Goal: Task Accomplishment & Management: Manage account settings

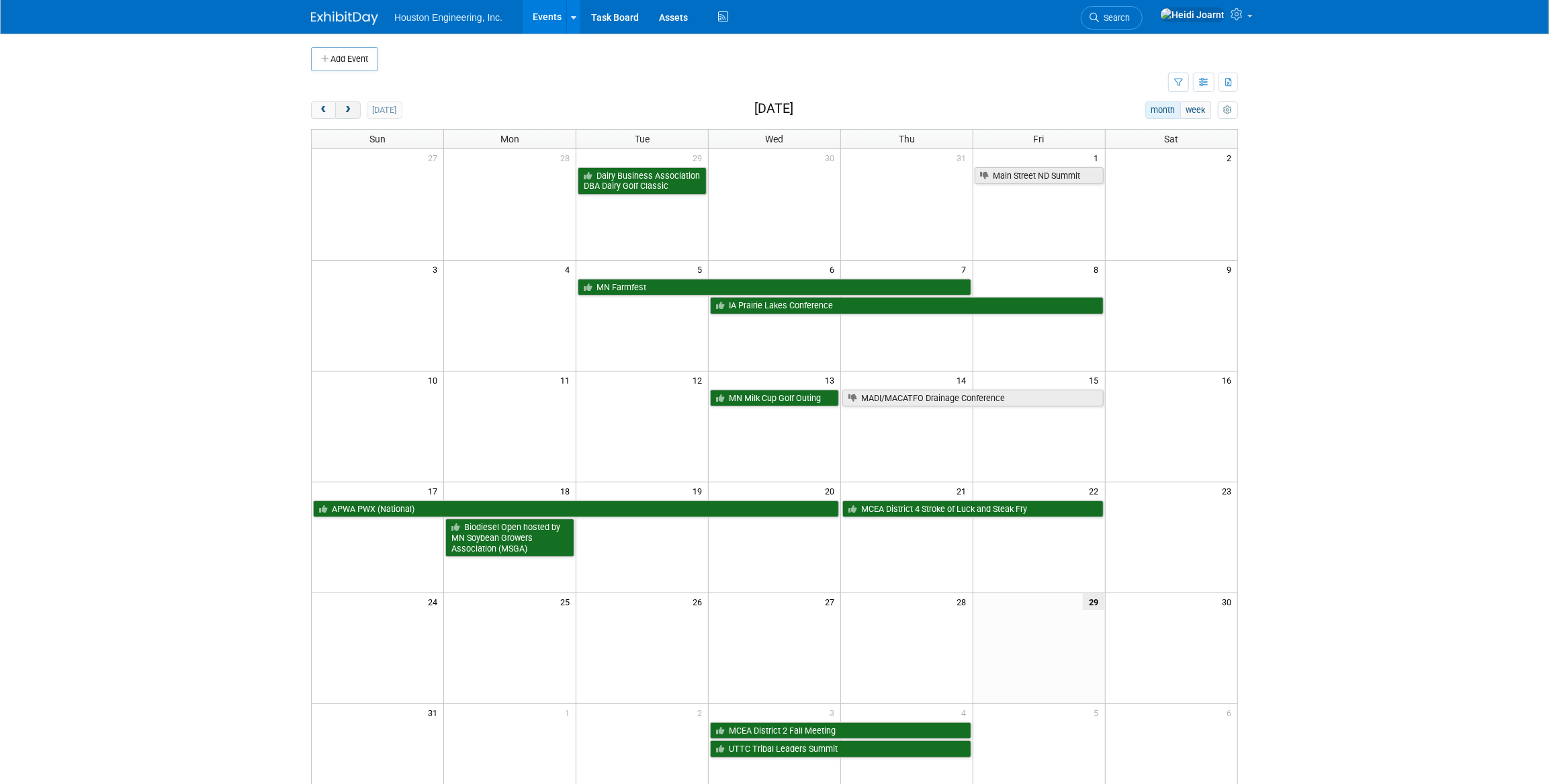
click at [356, 112] on button "next" at bounding box center [348, 110] width 25 height 18
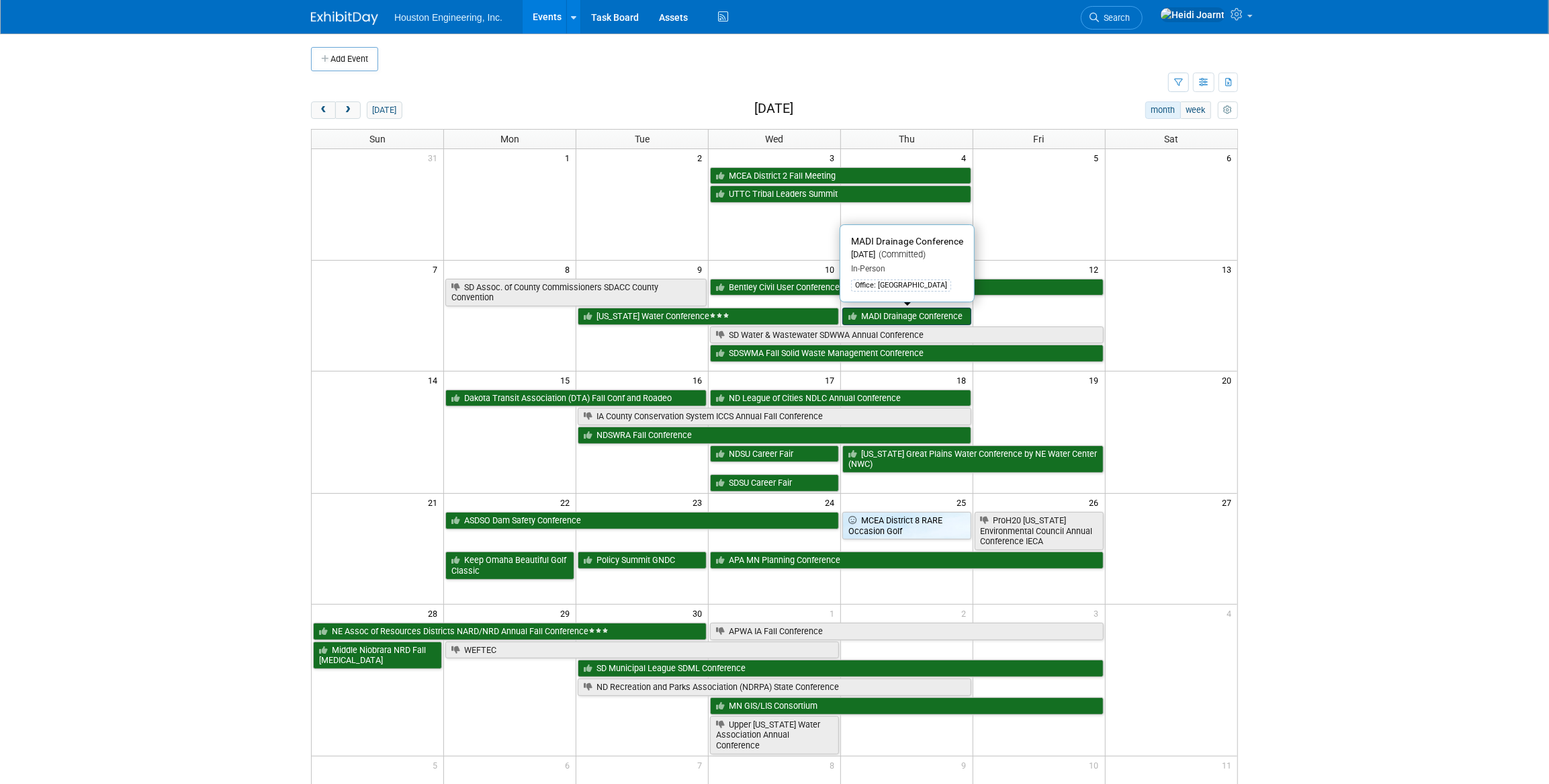
click at [906, 315] on link "MADI Drainage Conference" at bounding box center [907, 316] width 129 height 18
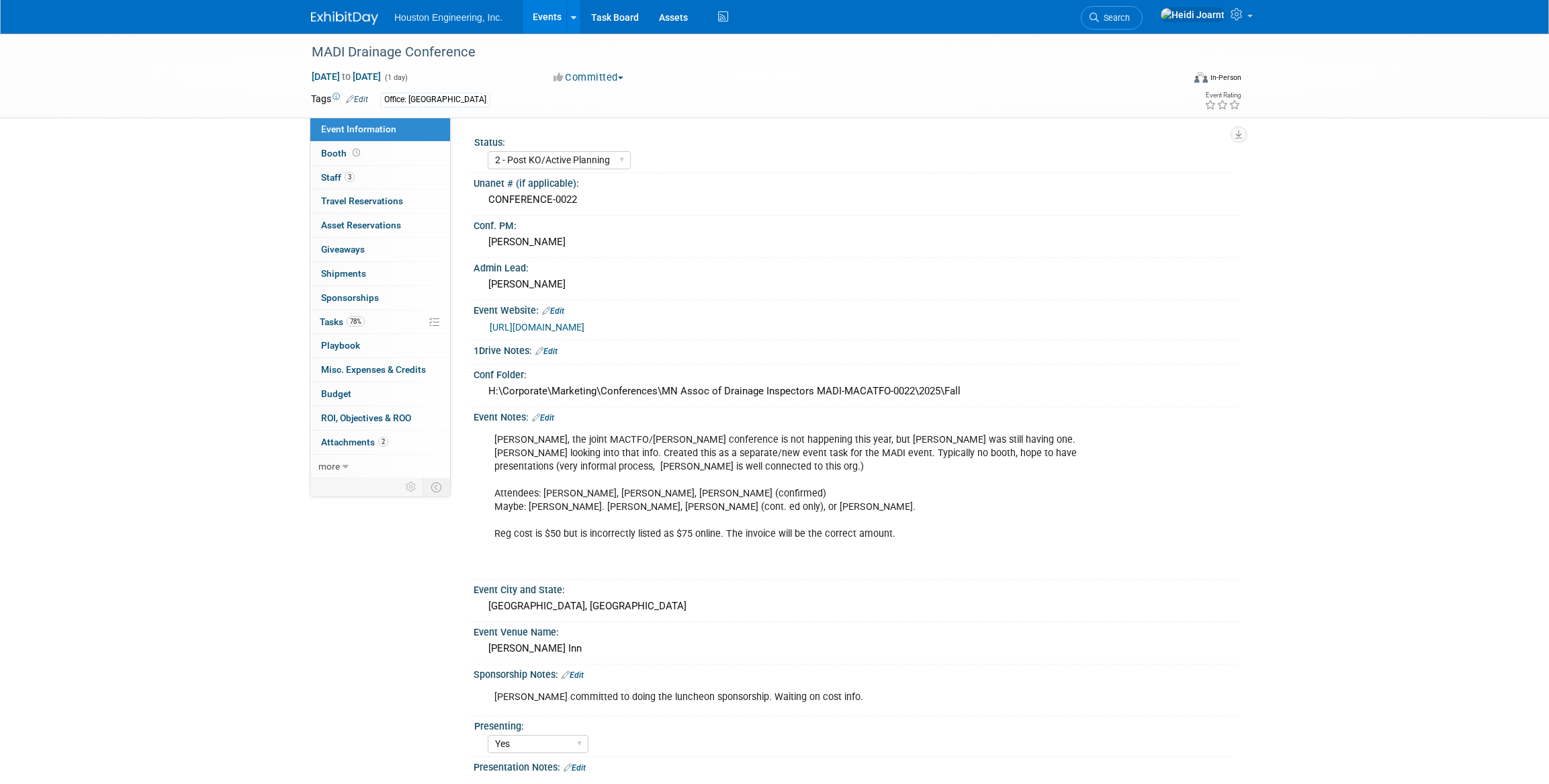
select select "2 - Post KO/Active Planning"
select select "Yes"
select select "Water Resources"
click at [363, 177] on link "3 Staff 3" at bounding box center [380, 177] width 140 height 24
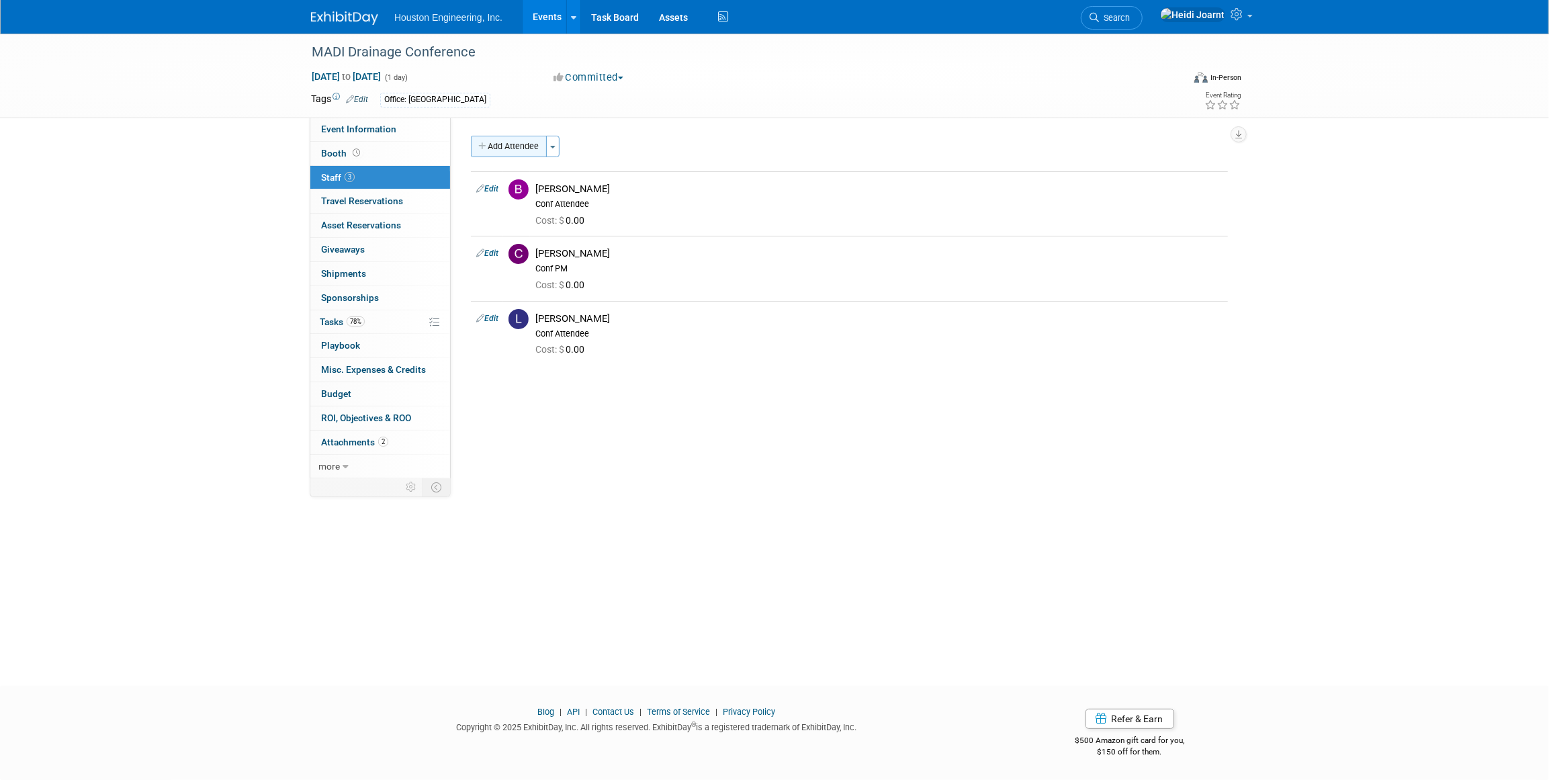
click at [521, 151] on button "Add Attendee" at bounding box center [509, 147] width 76 height 21
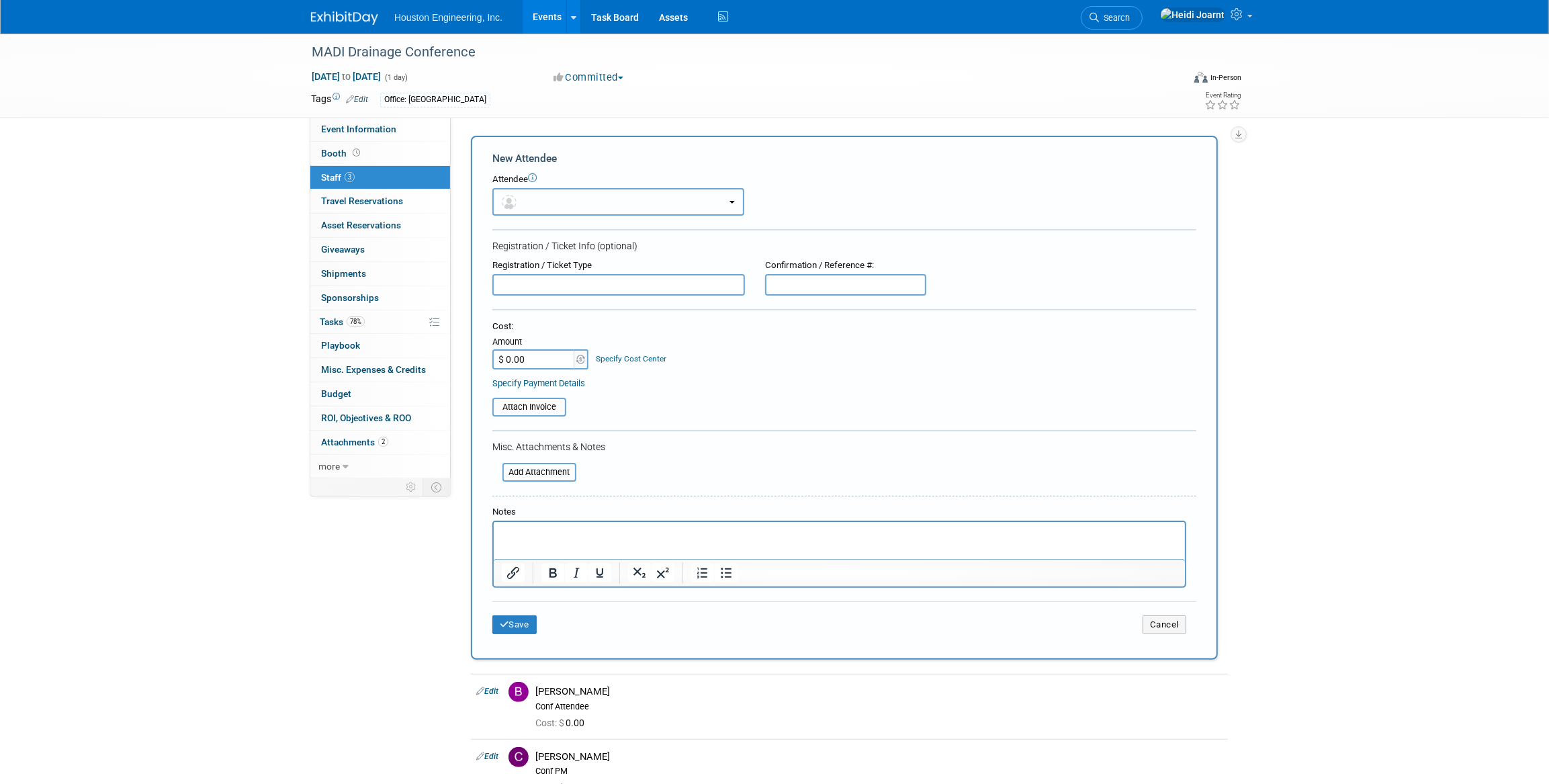
click at [553, 203] on button "button" at bounding box center [618, 202] width 252 height 28
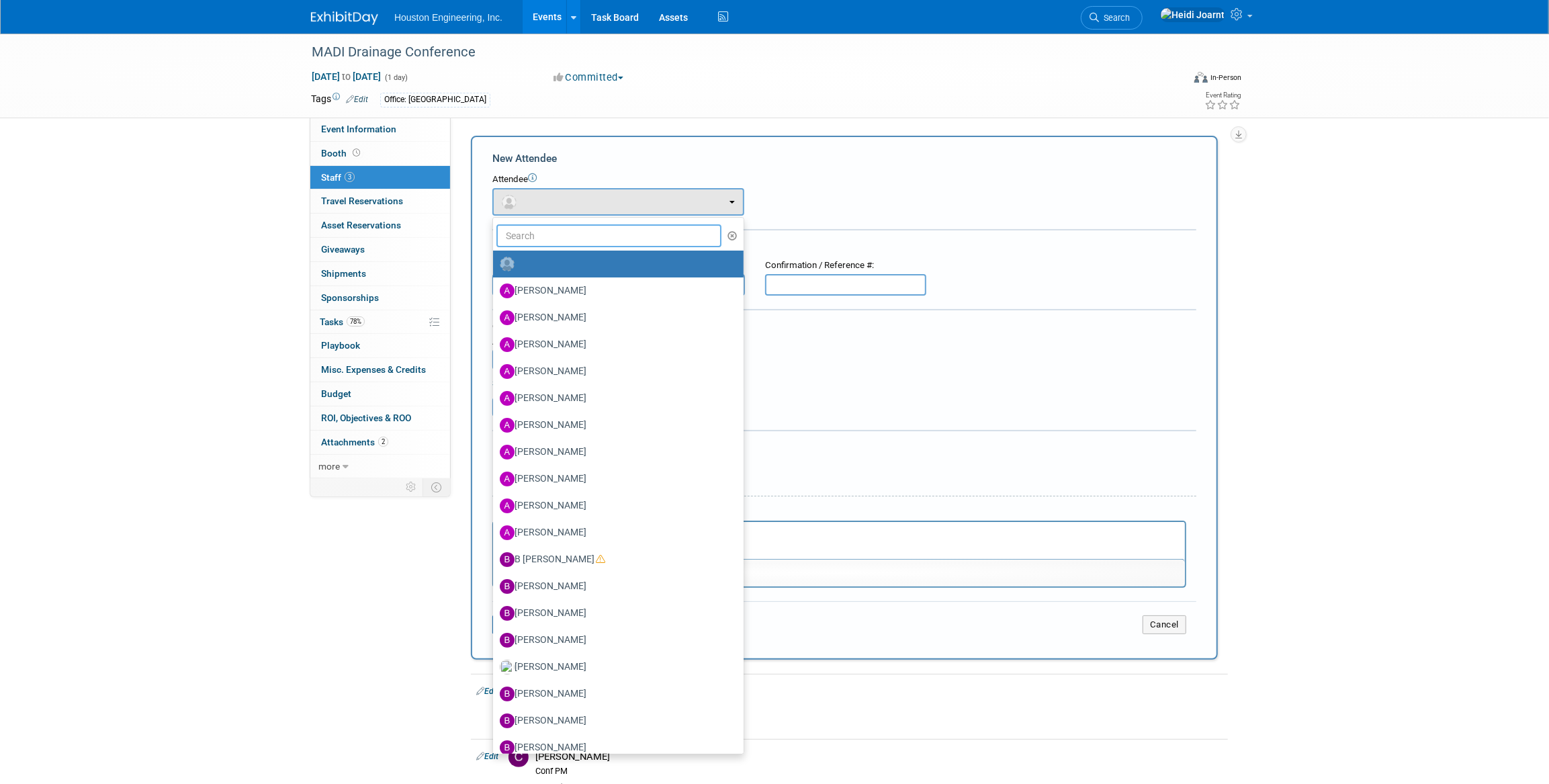
click at [552, 229] on input "text" at bounding box center [608, 236] width 225 height 23
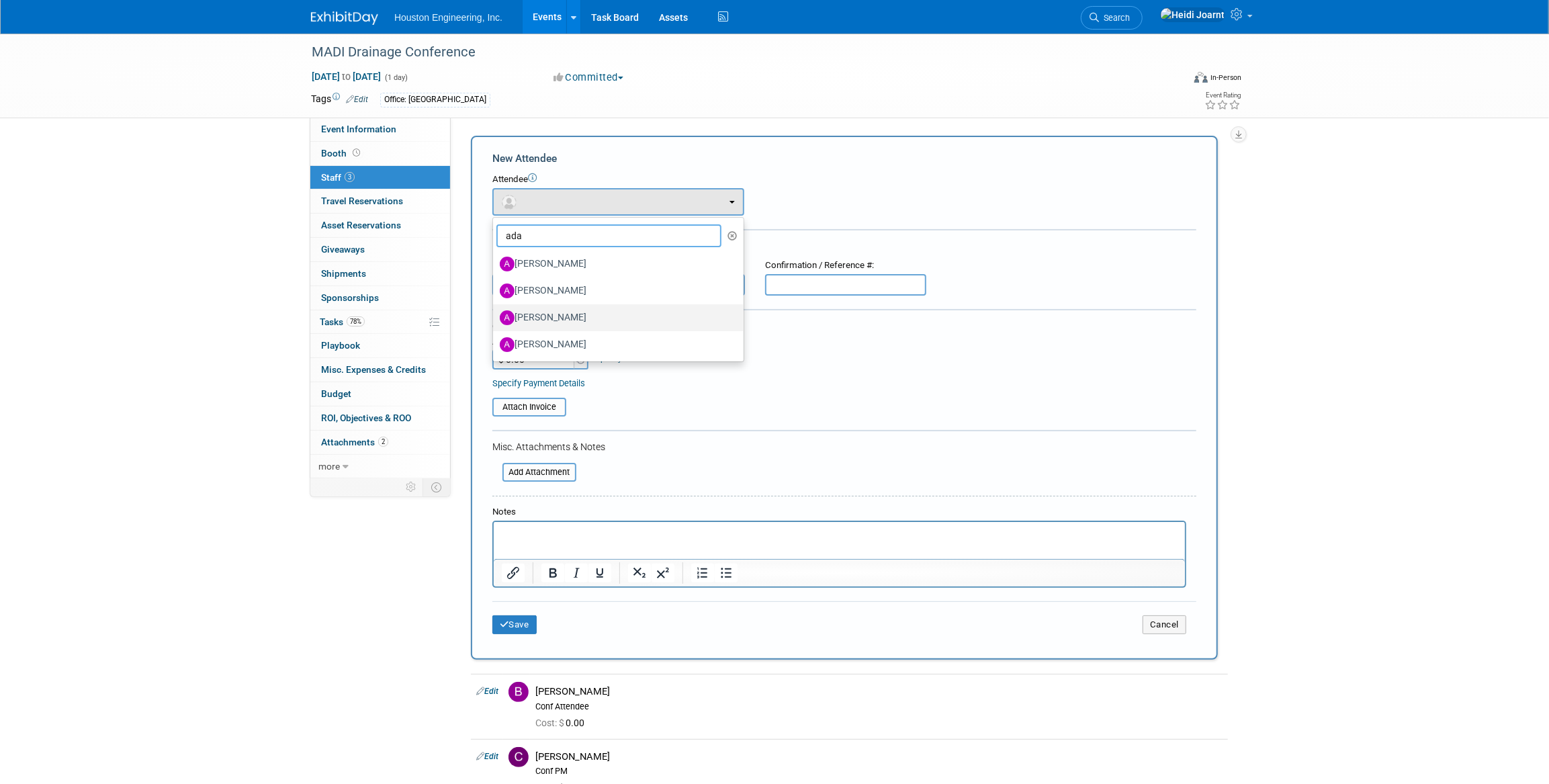
type input "ada"
click at [561, 318] on label "[PERSON_NAME]" at bounding box center [615, 318] width 230 height 21
click at [495, 318] on input "[PERSON_NAME]" at bounding box center [490, 315] width 8 height 8
select select "bf874ef6-6dfb-4f89-9ee1-abd8701b3efb"
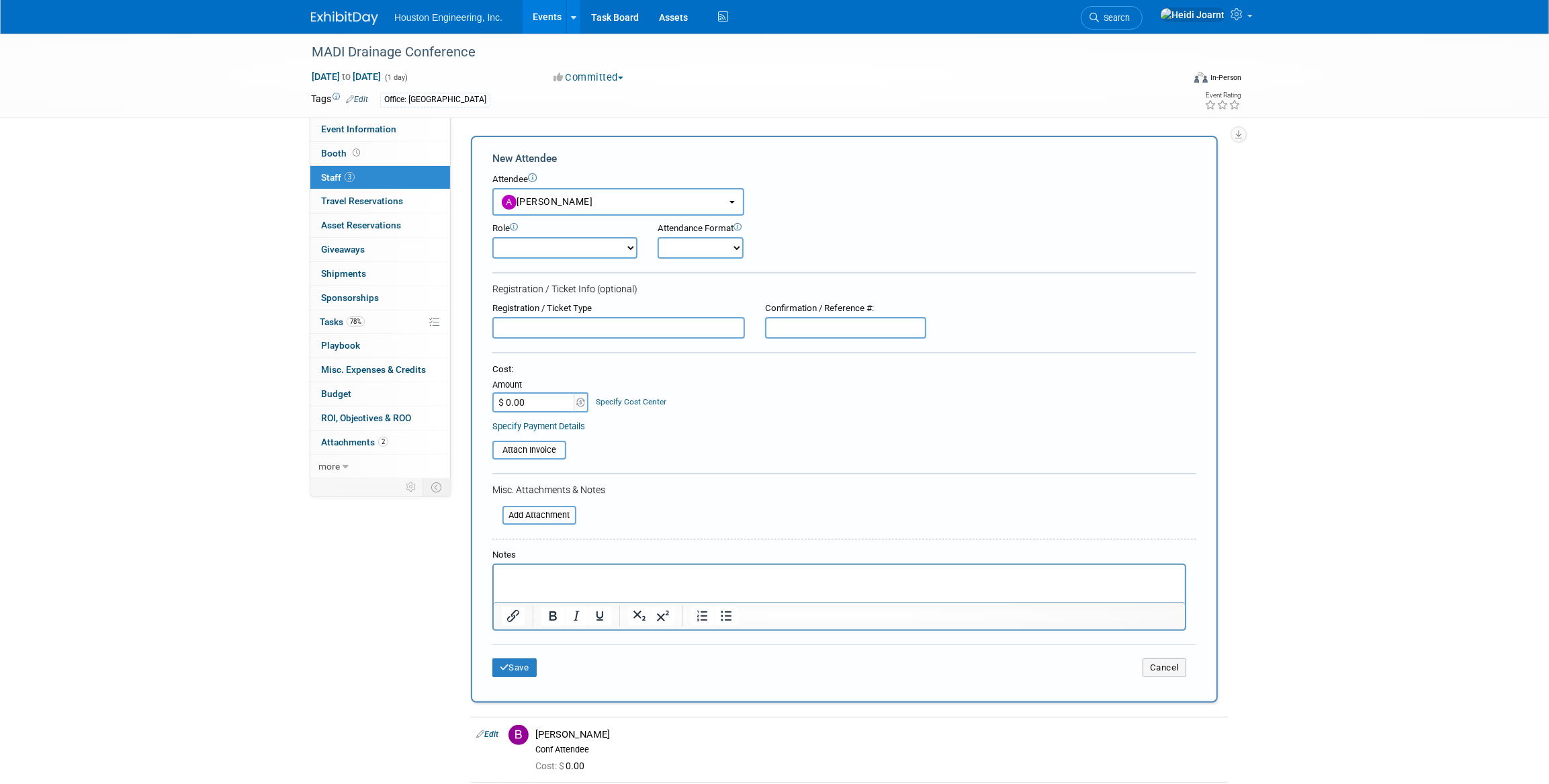
click at [540, 246] on select "Conf Attendee Conf PM Demonstrator Host Planner Presenter Sales Representative" at bounding box center [565, 248] width 145 height 21
select select "200"
click at [493, 237] on select "Conf Attendee Conf PM Demonstrator Host Planner Presenter Sales Representative" at bounding box center [565, 248] width 145 height 21
click at [516, 658] on button "Save" at bounding box center [515, 667] width 44 height 19
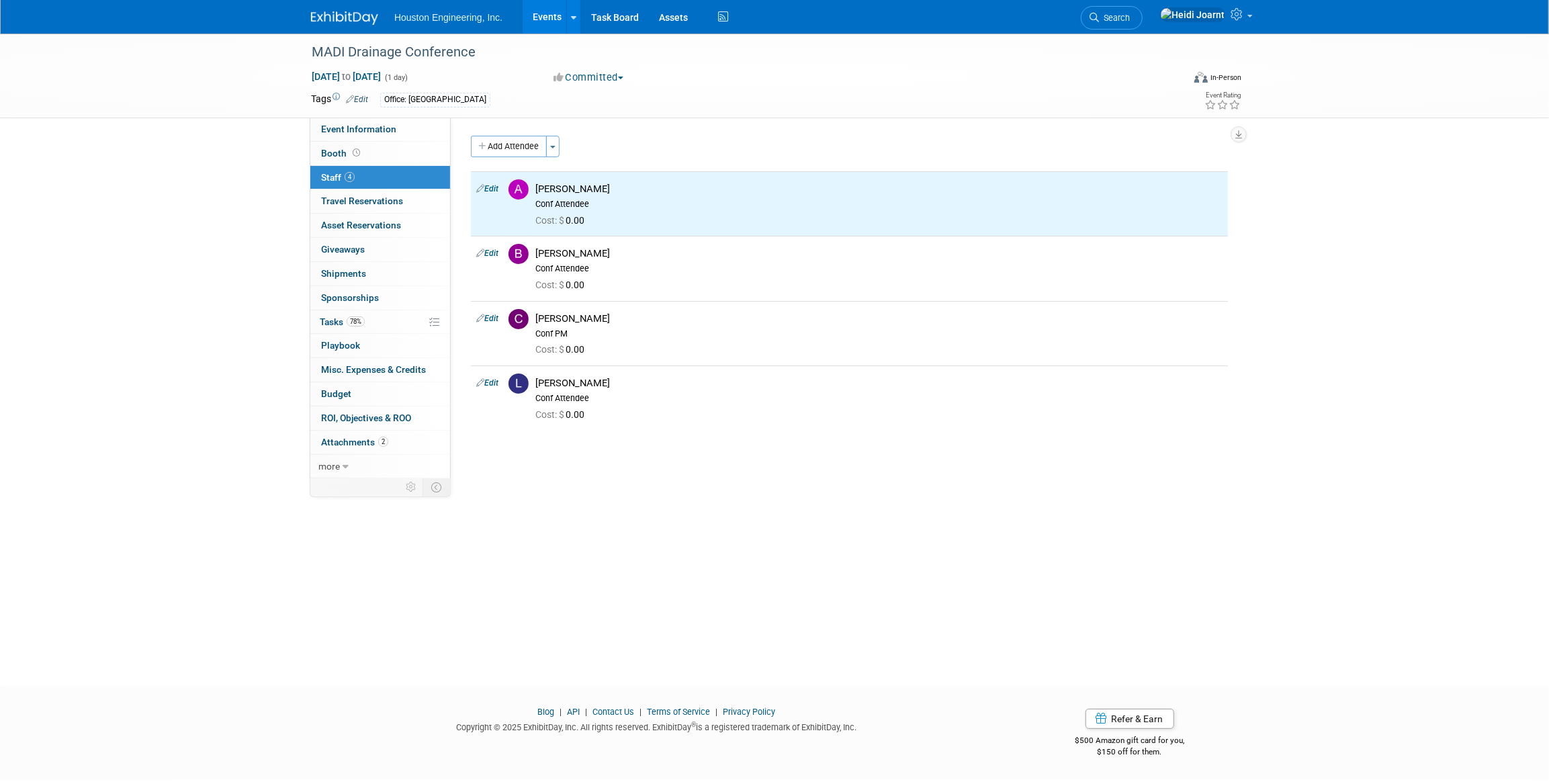
click at [545, 21] on link "Events" at bounding box center [547, 17] width 49 height 34
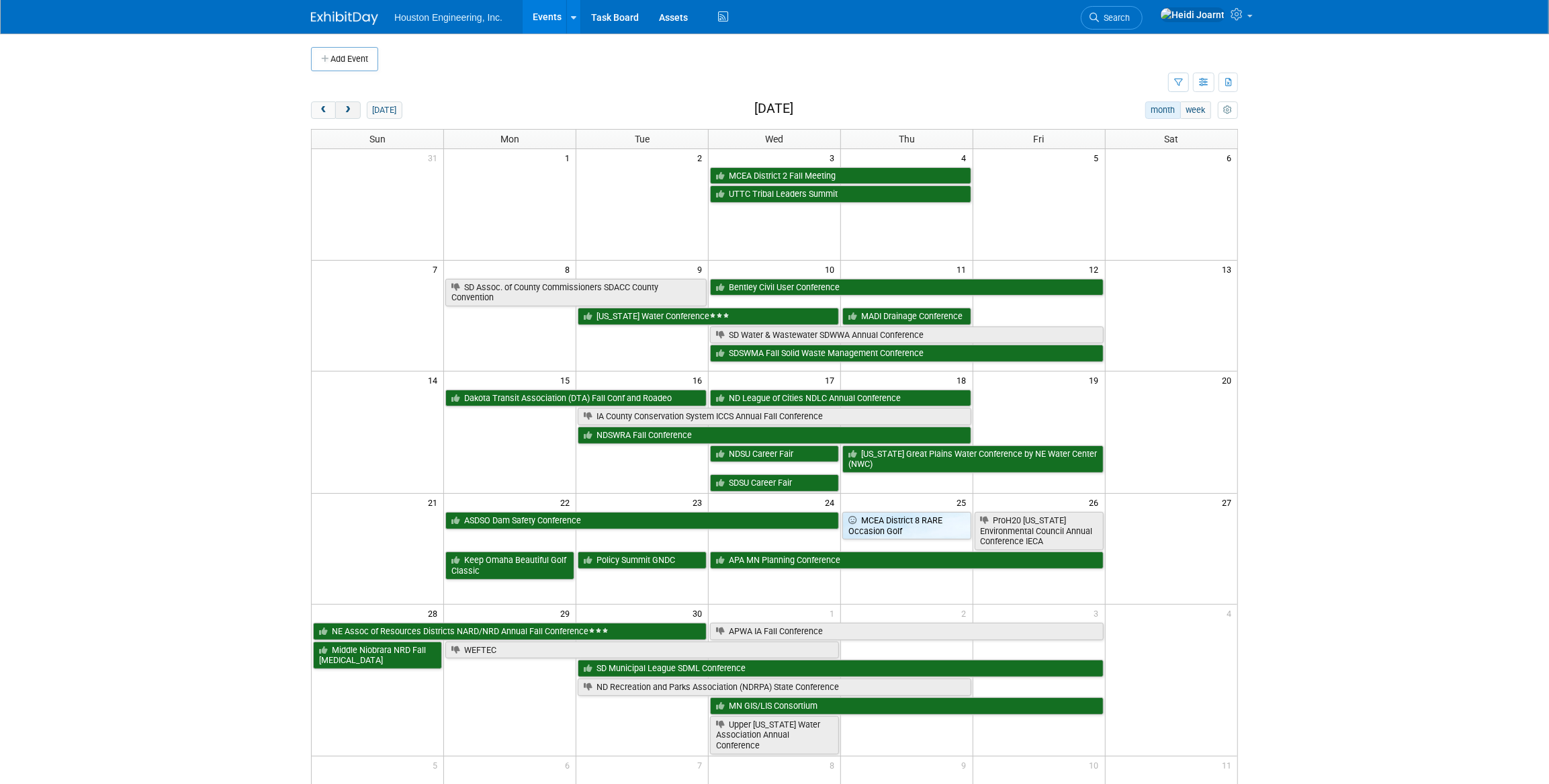
click at [354, 109] on button "next" at bounding box center [348, 110] width 25 height 18
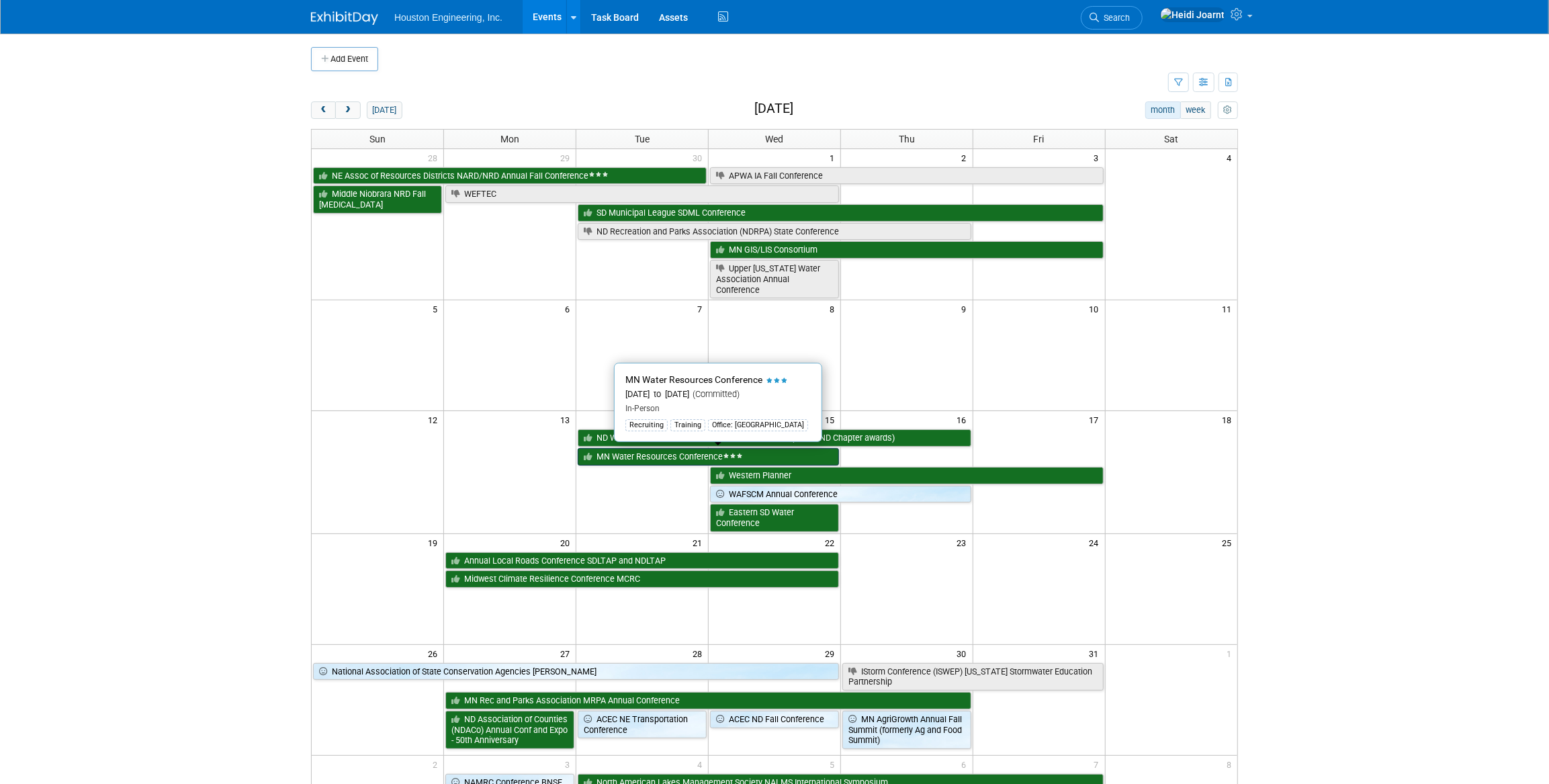
click at [704, 457] on link "MN Water Resources Conference" at bounding box center [708, 456] width 262 height 18
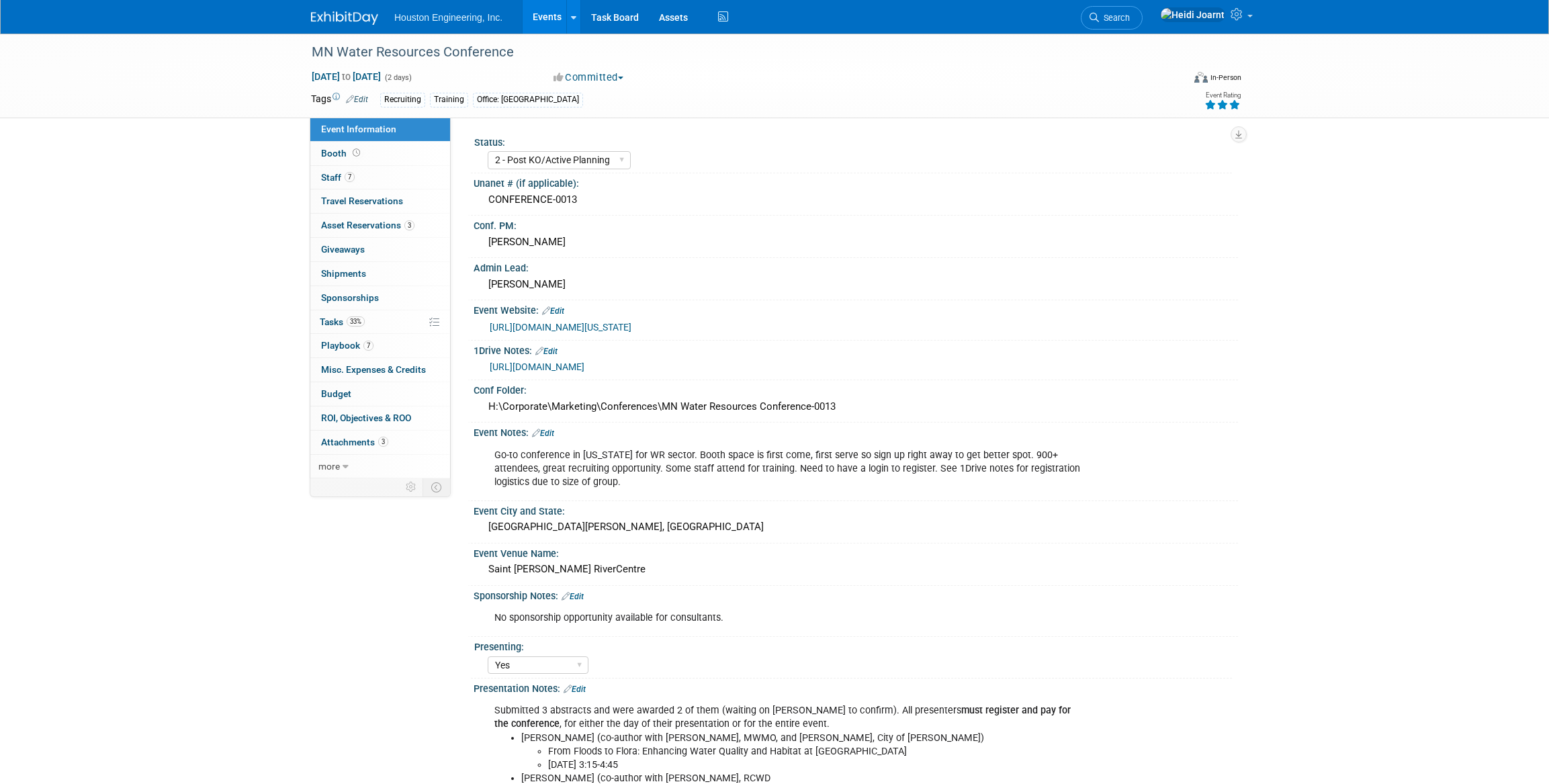
select select "2 - Post KO/Active Planning"
select select "Yes"
select select "No"
select select "Water Resources"
click at [585, 364] on link "https://houstoneng-my.sharepoint.com/:x:/p/hjoarnt/EZPoUNBS1itBgNkTAwUWYtwBiS6m…" at bounding box center [536, 367] width 94 height 11
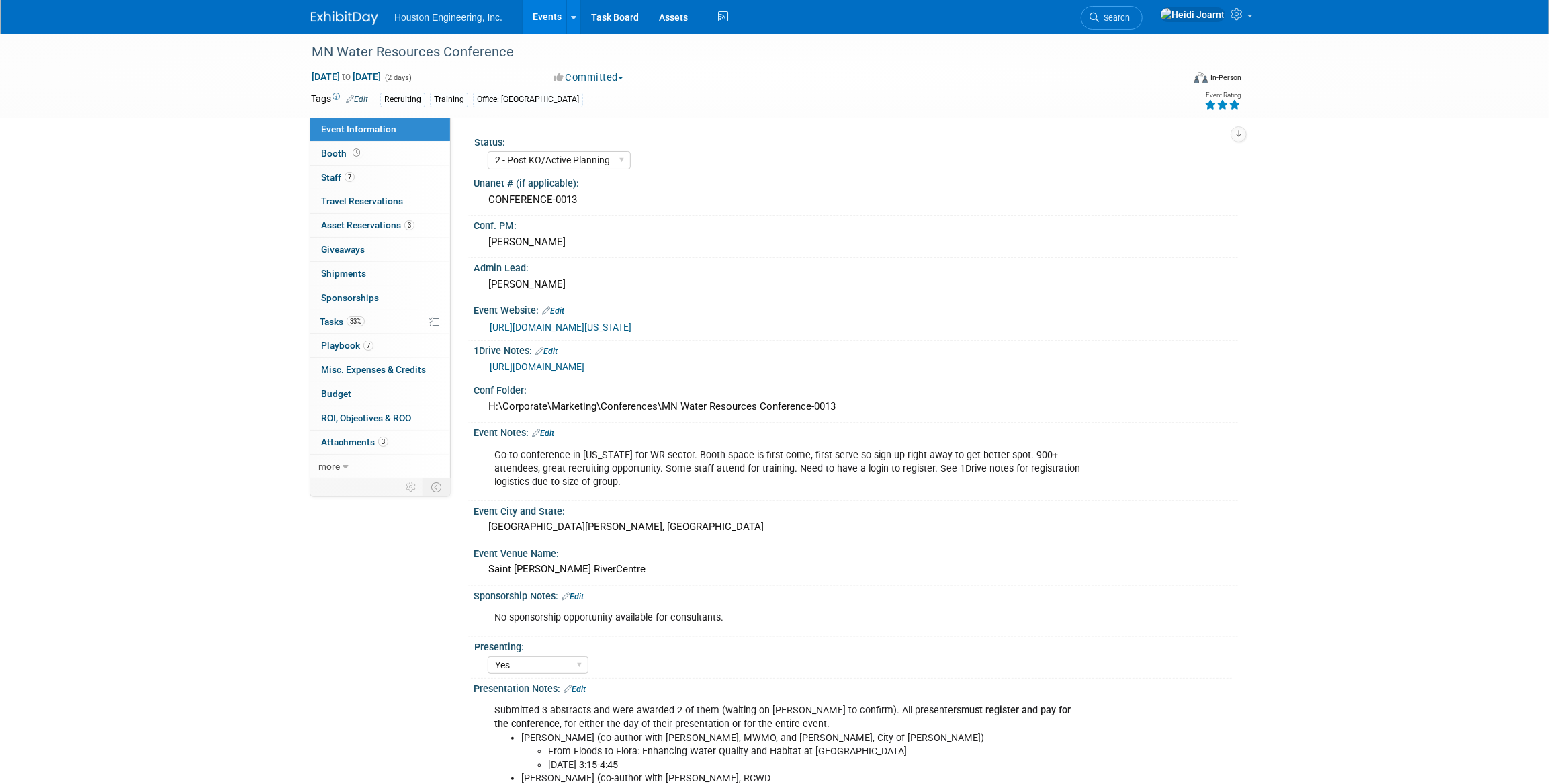
click at [547, 16] on link "Events" at bounding box center [547, 17] width 49 height 34
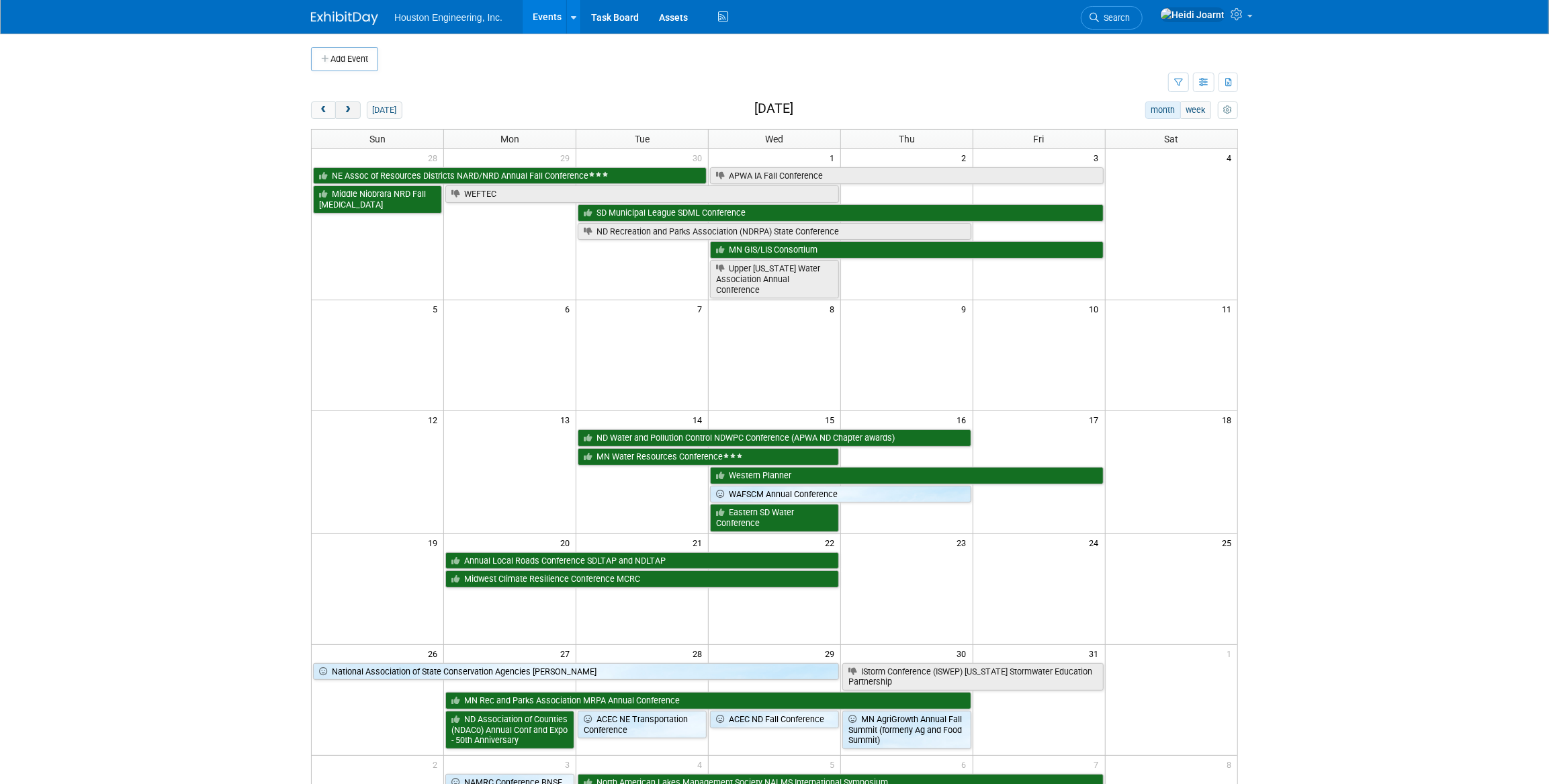
click at [346, 113] on span "next" at bounding box center [348, 110] width 10 height 8
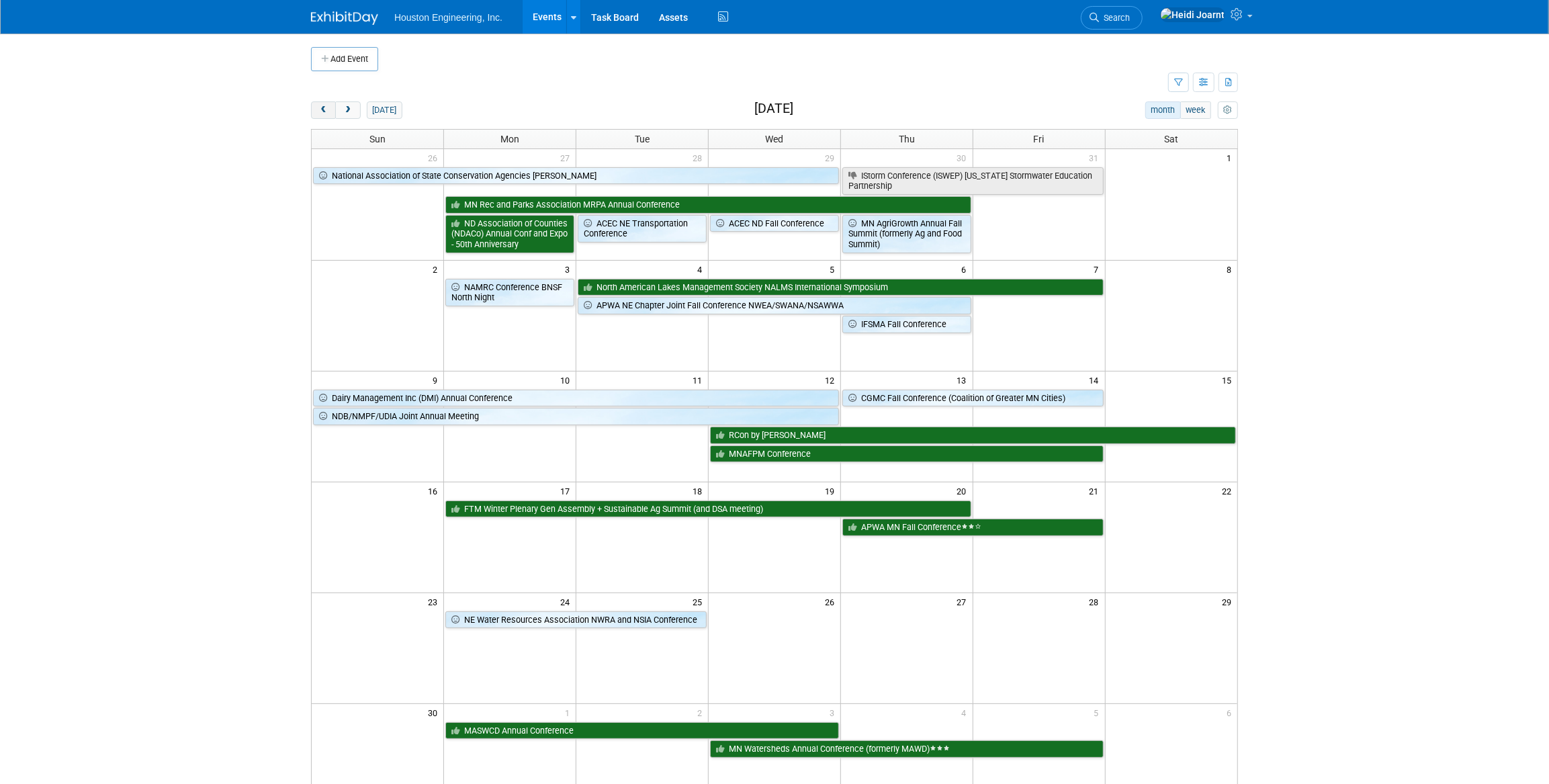
click at [324, 110] on span "prev" at bounding box center [323, 110] width 10 height 8
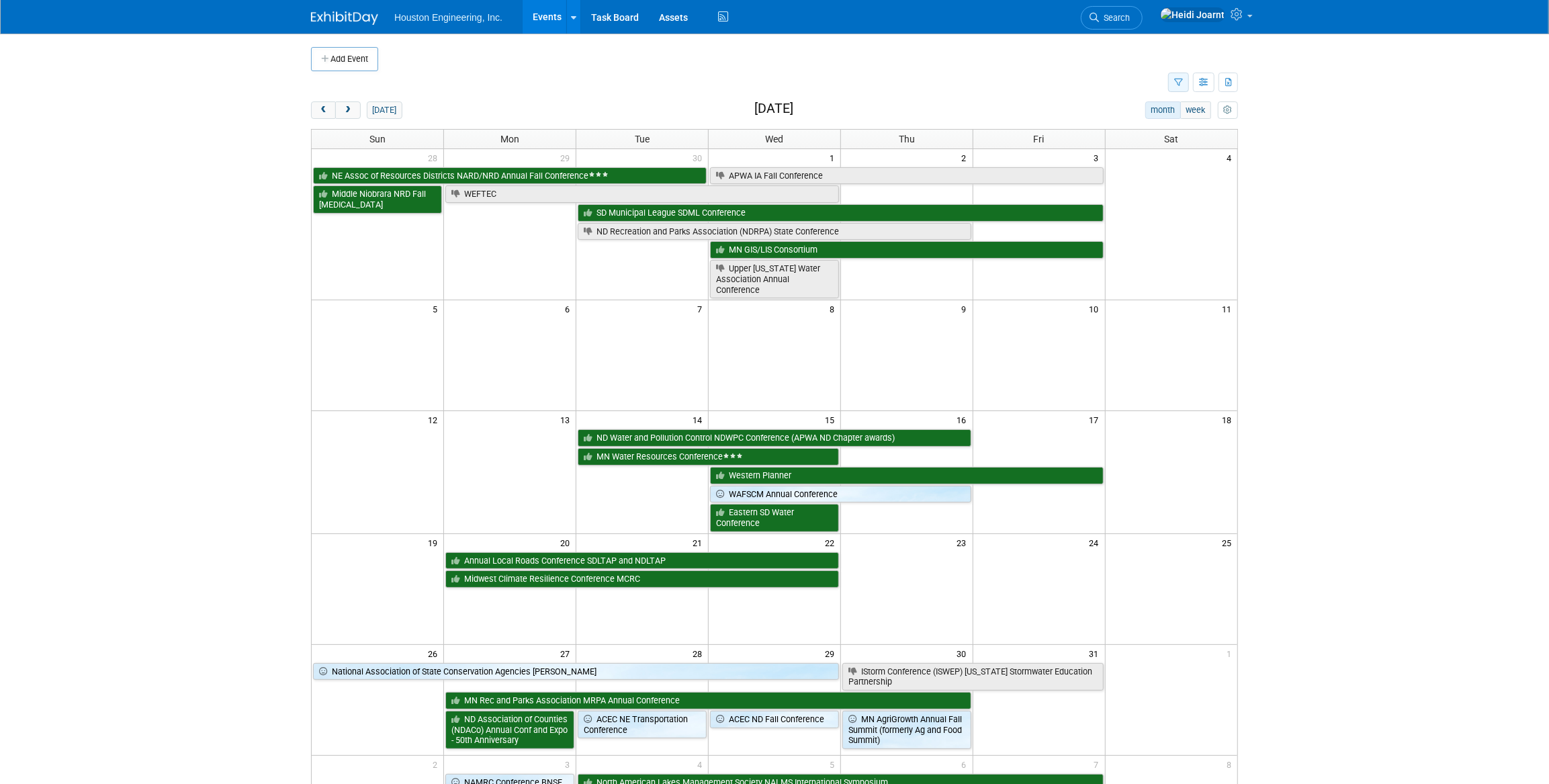
click at [1187, 80] on button "button" at bounding box center [1178, 82] width 21 height 19
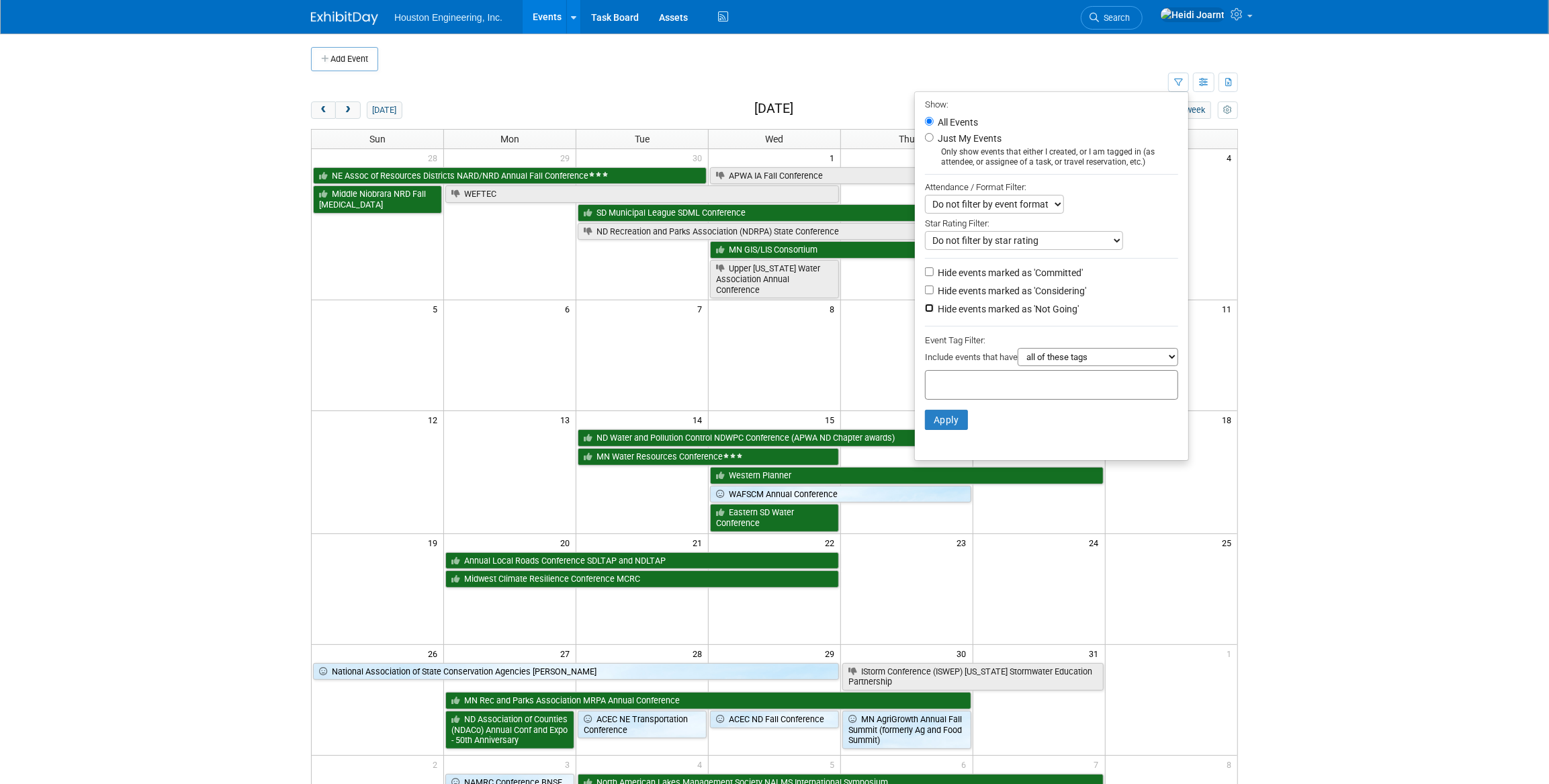
click at [925, 311] on input "Hide events marked as 'Not Going'" at bounding box center [929, 308] width 8 height 8
checkbox input "true"
click at [938, 426] on button "Apply" at bounding box center [947, 420] width 43 height 20
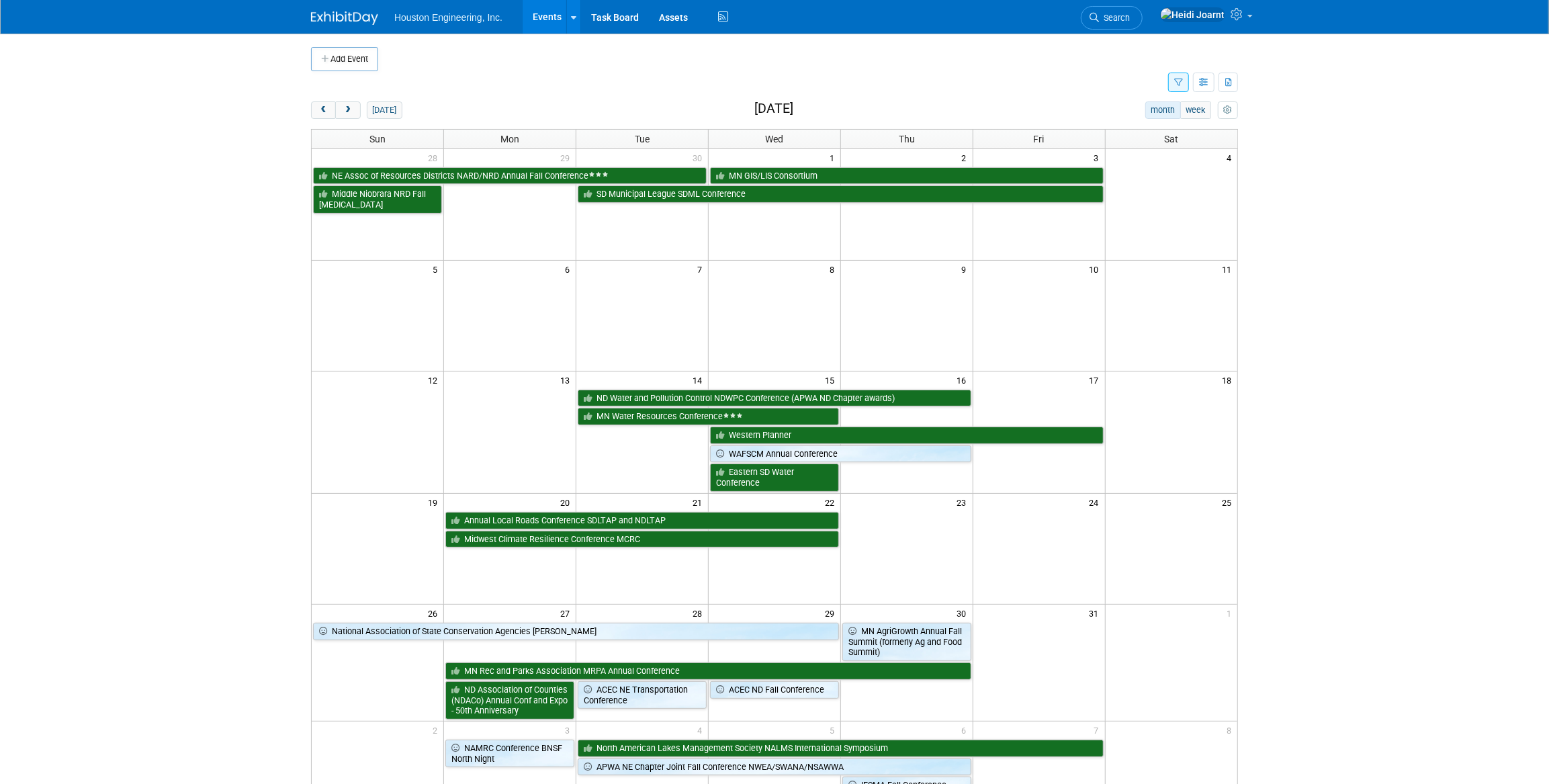
scroll to position [183, 0]
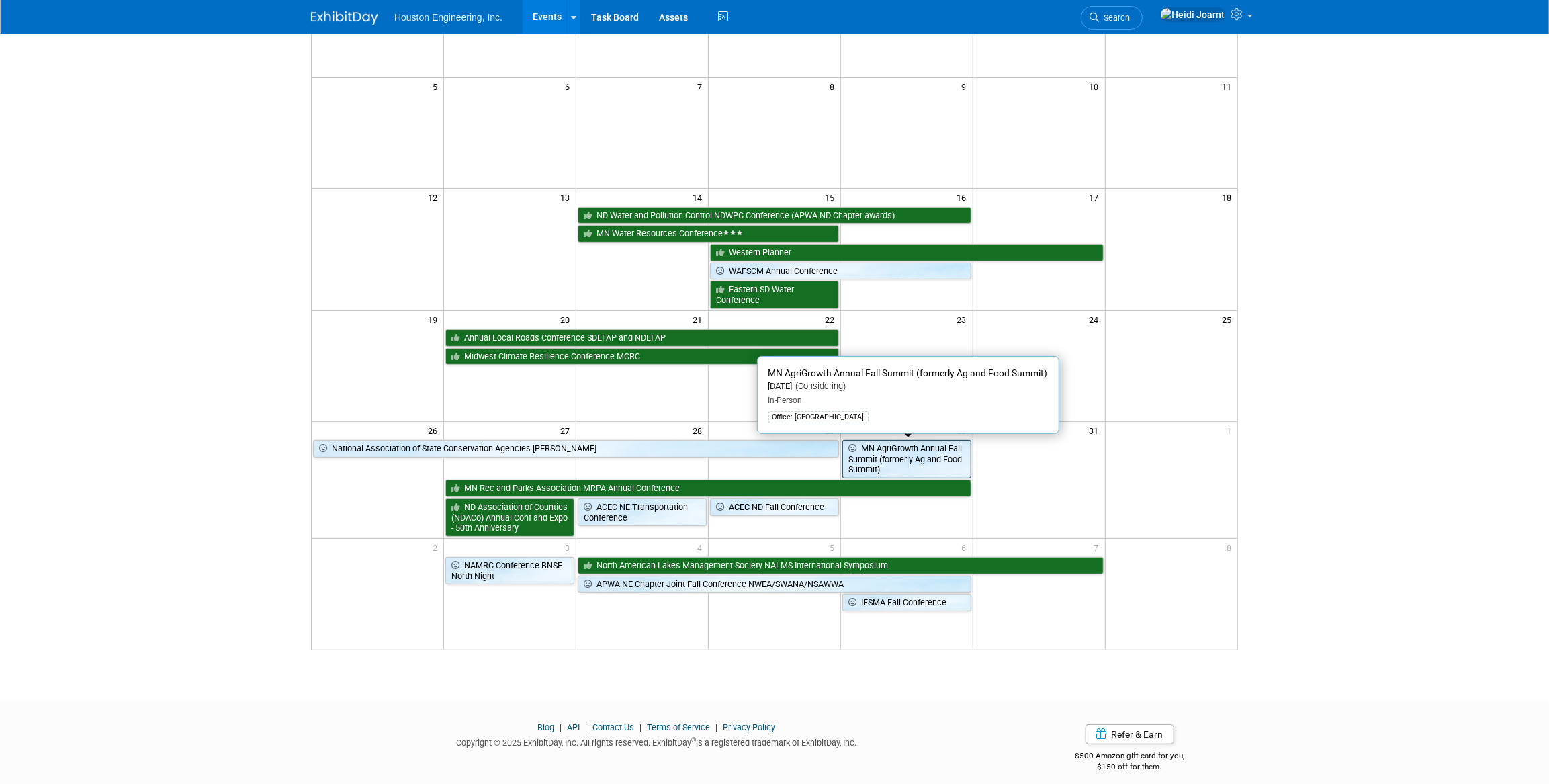
click at [915, 456] on link "MN AgriGrowth Annual Fall Summit (formerly Ag and Food Summit)" at bounding box center [907, 459] width 129 height 38
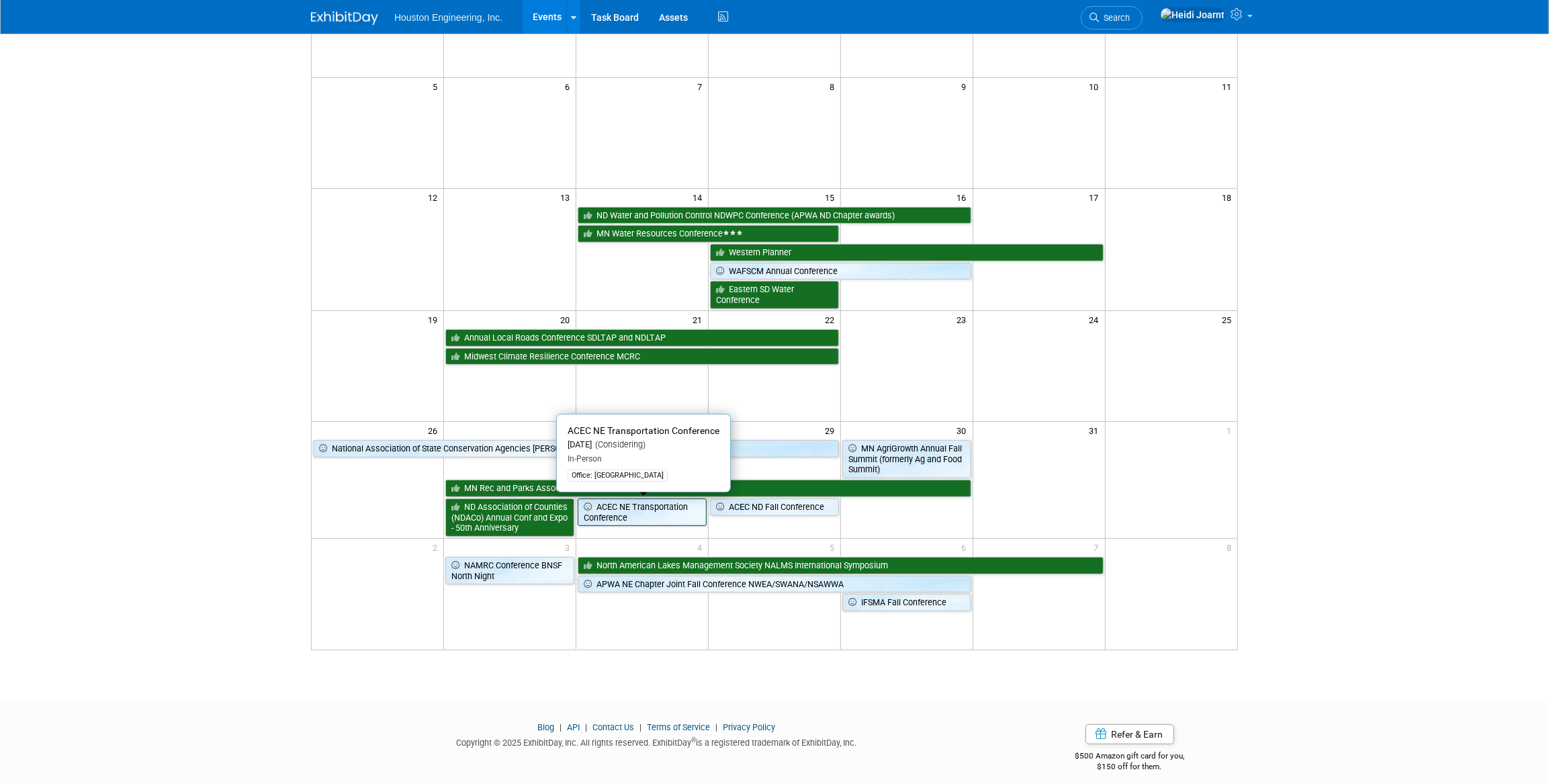
click at [616, 516] on link "ACEC NE Transportation Conference" at bounding box center [642, 512] width 129 height 28
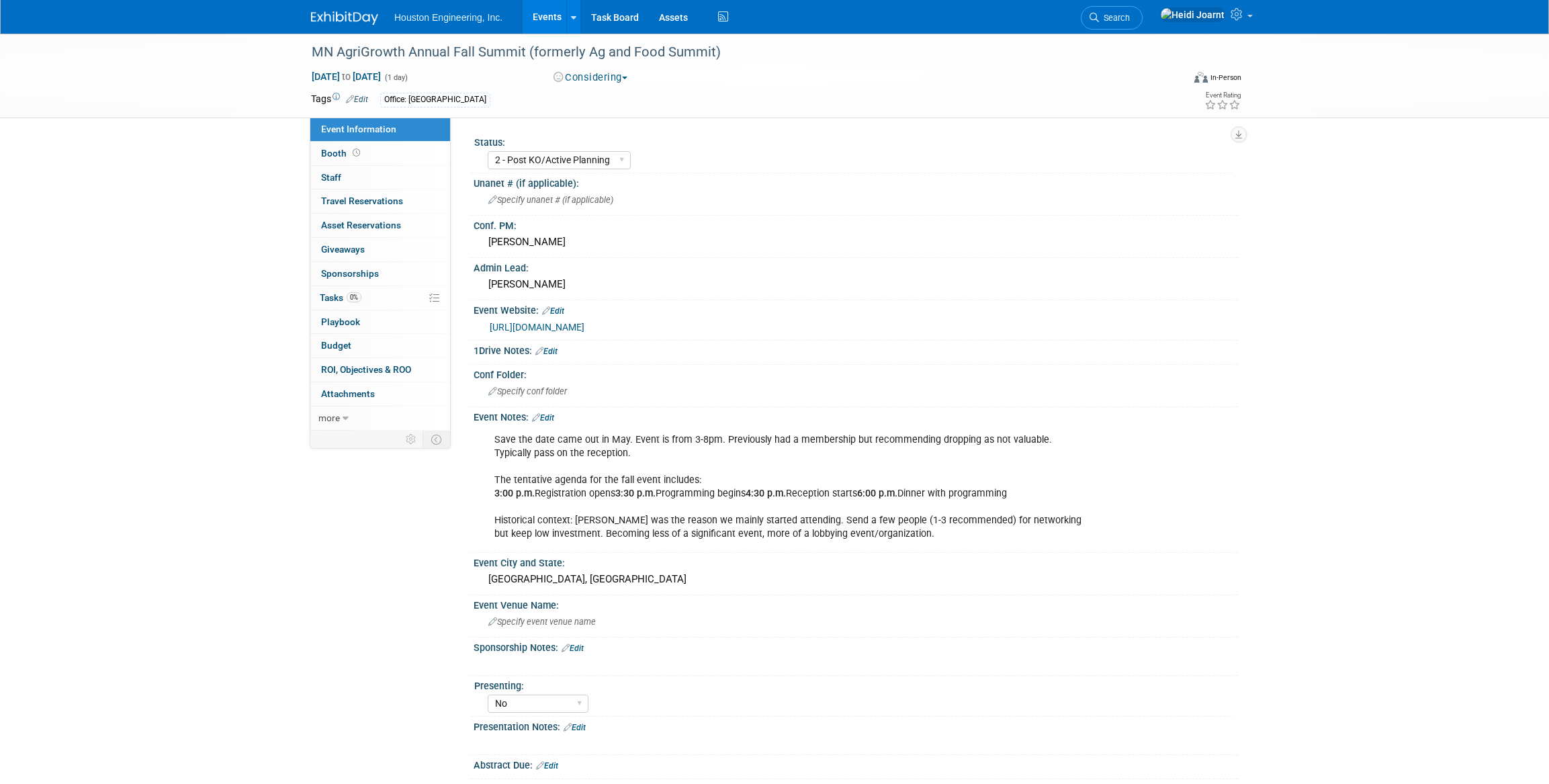
select select "2 - Post KO/Active Planning"
select select "No"
select select "Environmental"
click at [375, 294] on link "0% Tasks 0%" at bounding box center [380, 298] width 140 height 24
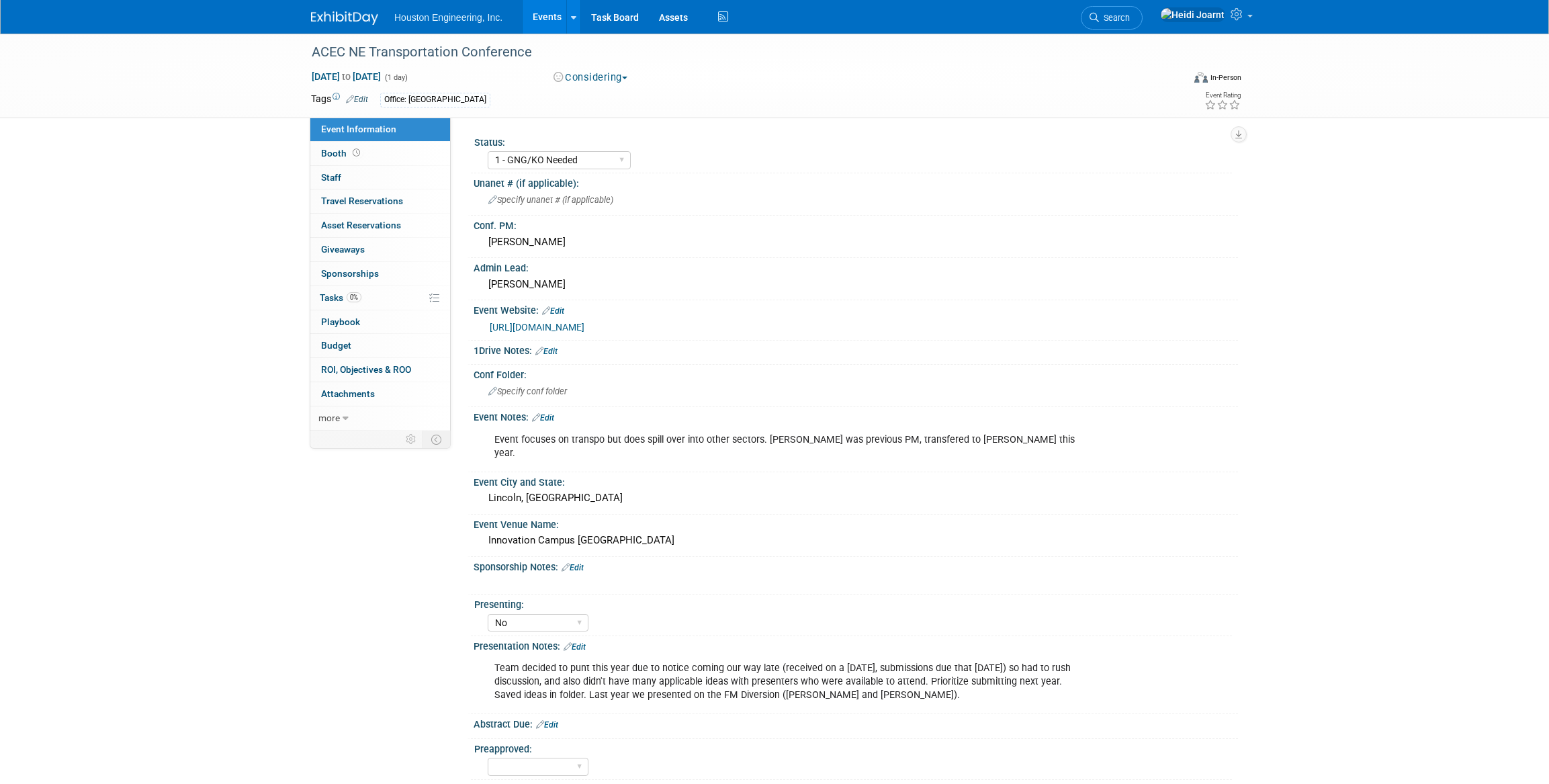
select select "1 - GNG/KO Needed"
select select "No"
select select "Multi-sector/Any/All"
click at [376, 292] on link "0% Tasks 0%" at bounding box center [380, 298] width 140 height 24
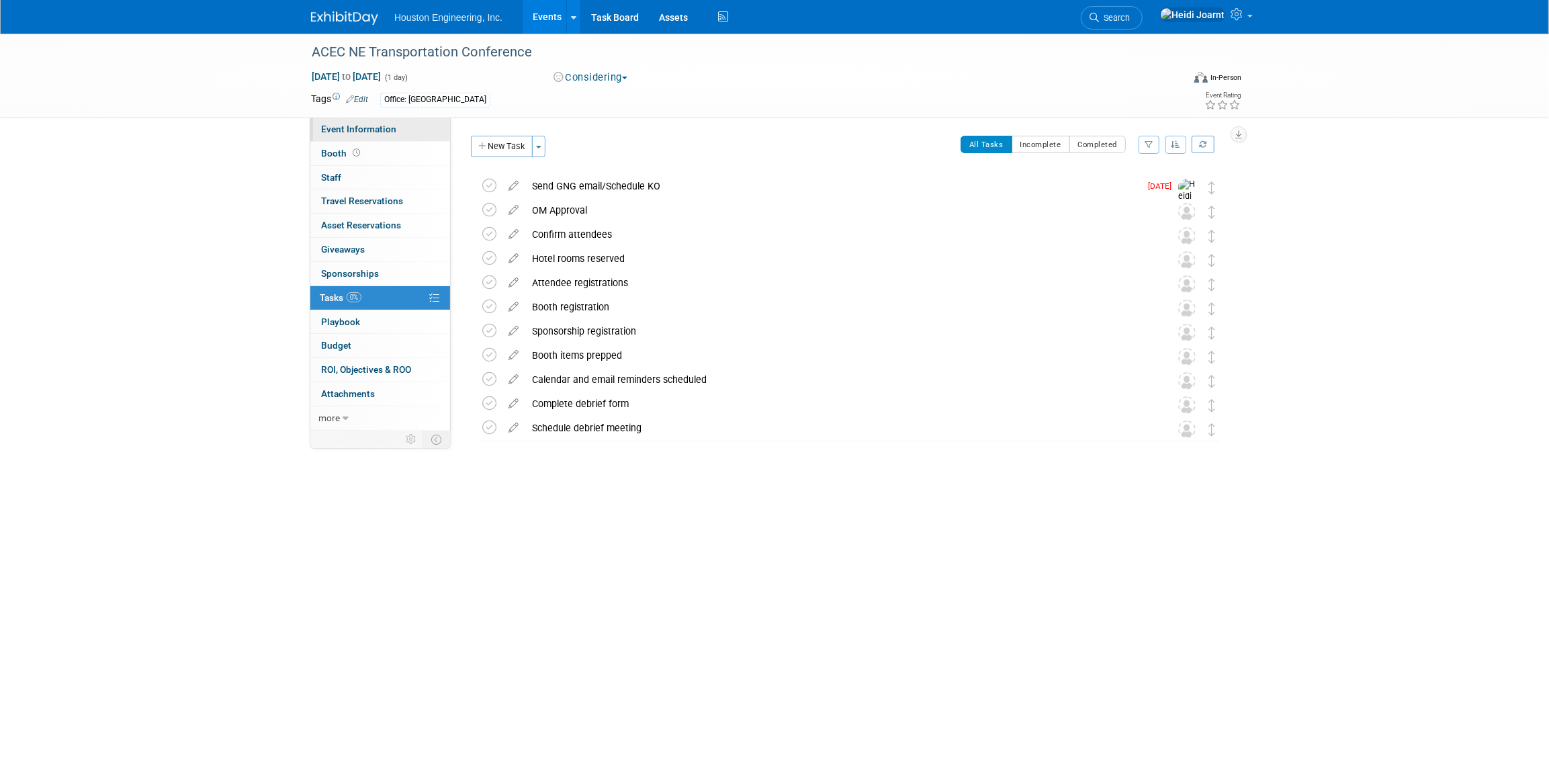
click at [360, 129] on span "Event Information" at bounding box center [358, 129] width 75 height 11
select select "1 - GNG/KO Needed"
select select "No"
select select "Multi-sector/Any/All"
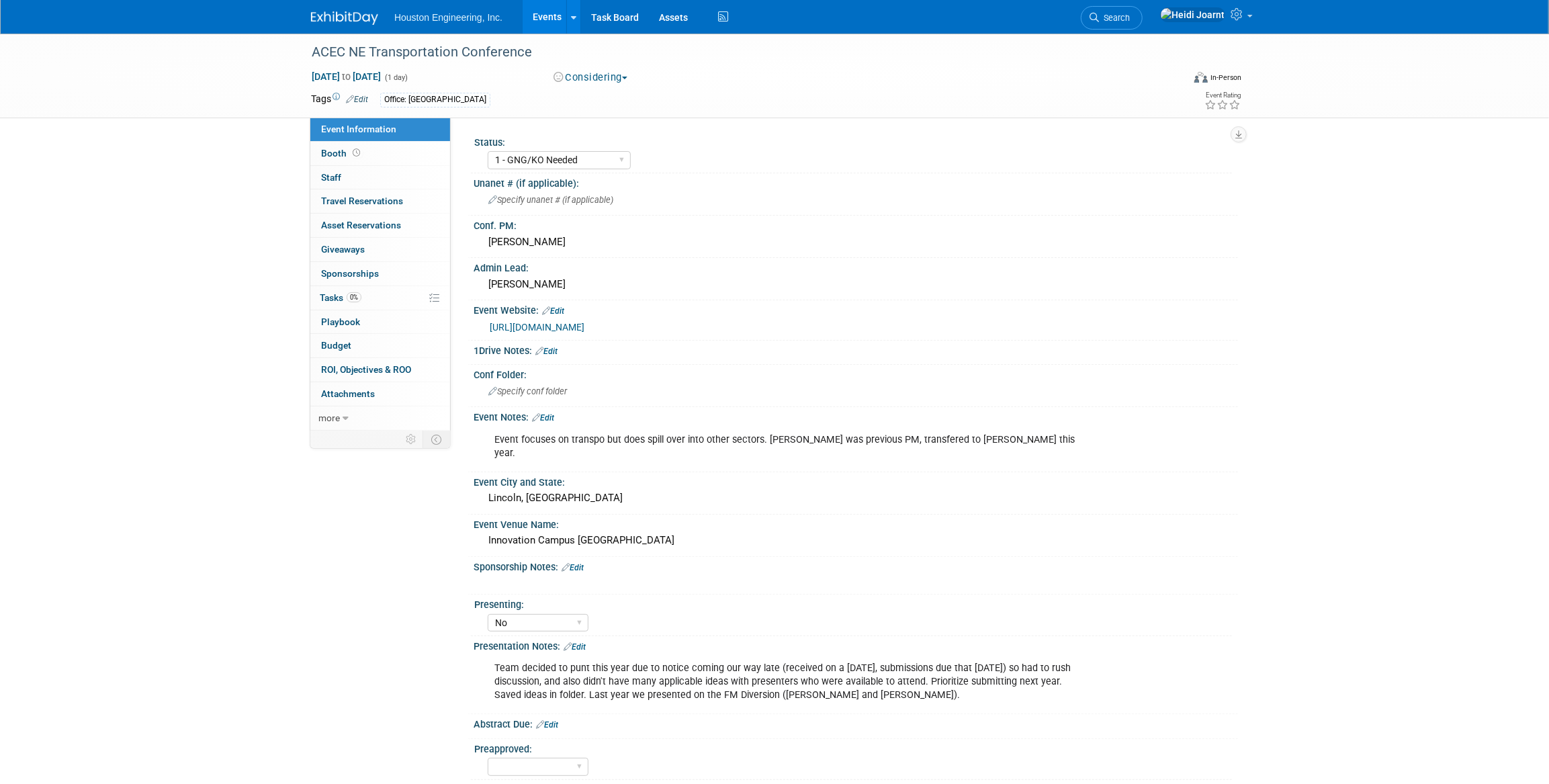
click at [577, 328] on link "https://business.acecnebraska.org/events/Details/2025-transportation-conference…" at bounding box center [536, 327] width 94 height 11
click at [375, 299] on link "0% Tasks 0%" at bounding box center [380, 298] width 140 height 24
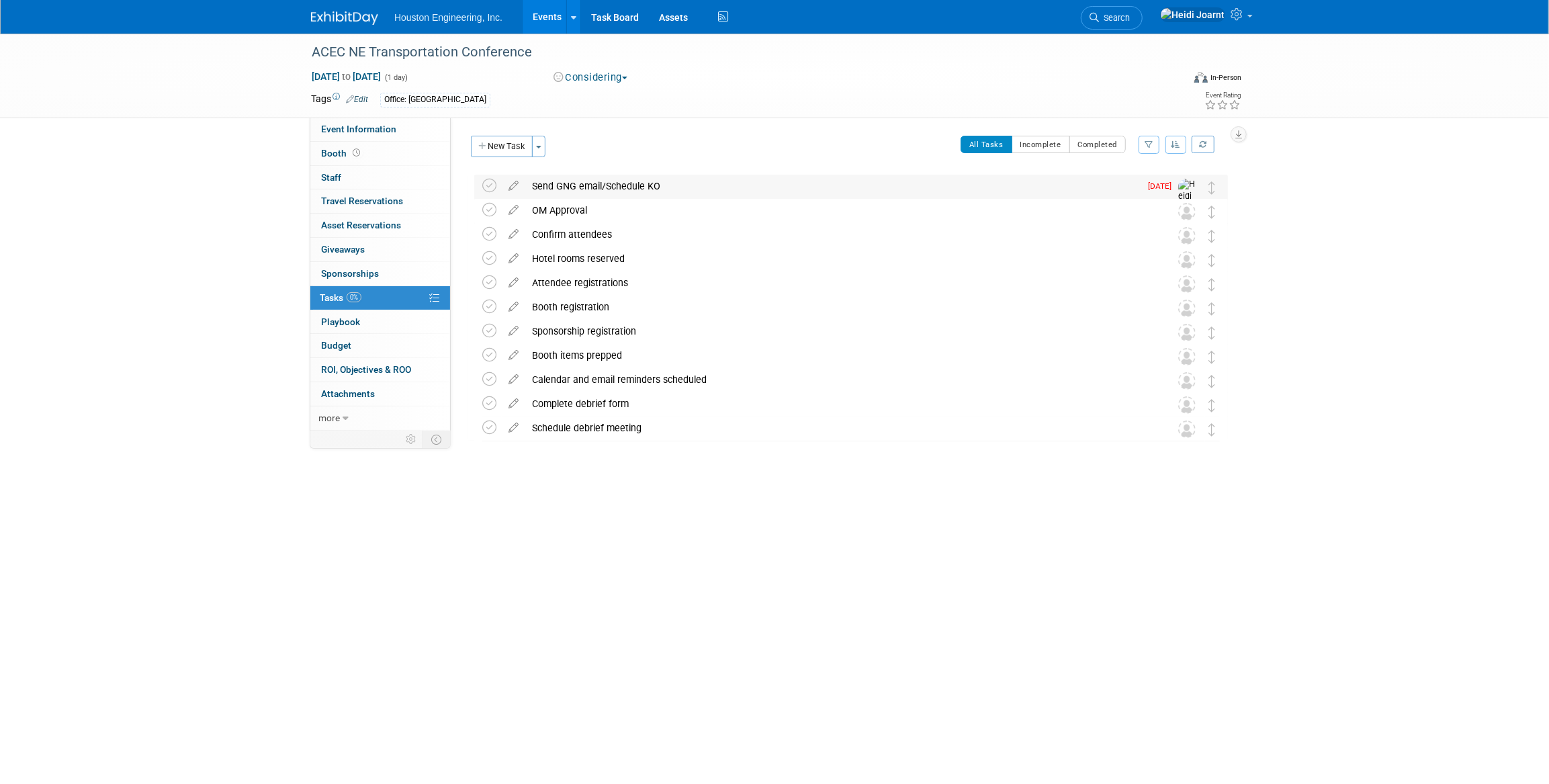
click at [547, 184] on div "Send GNG email/Schedule KO" at bounding box center [832, 186] width 615 height 23
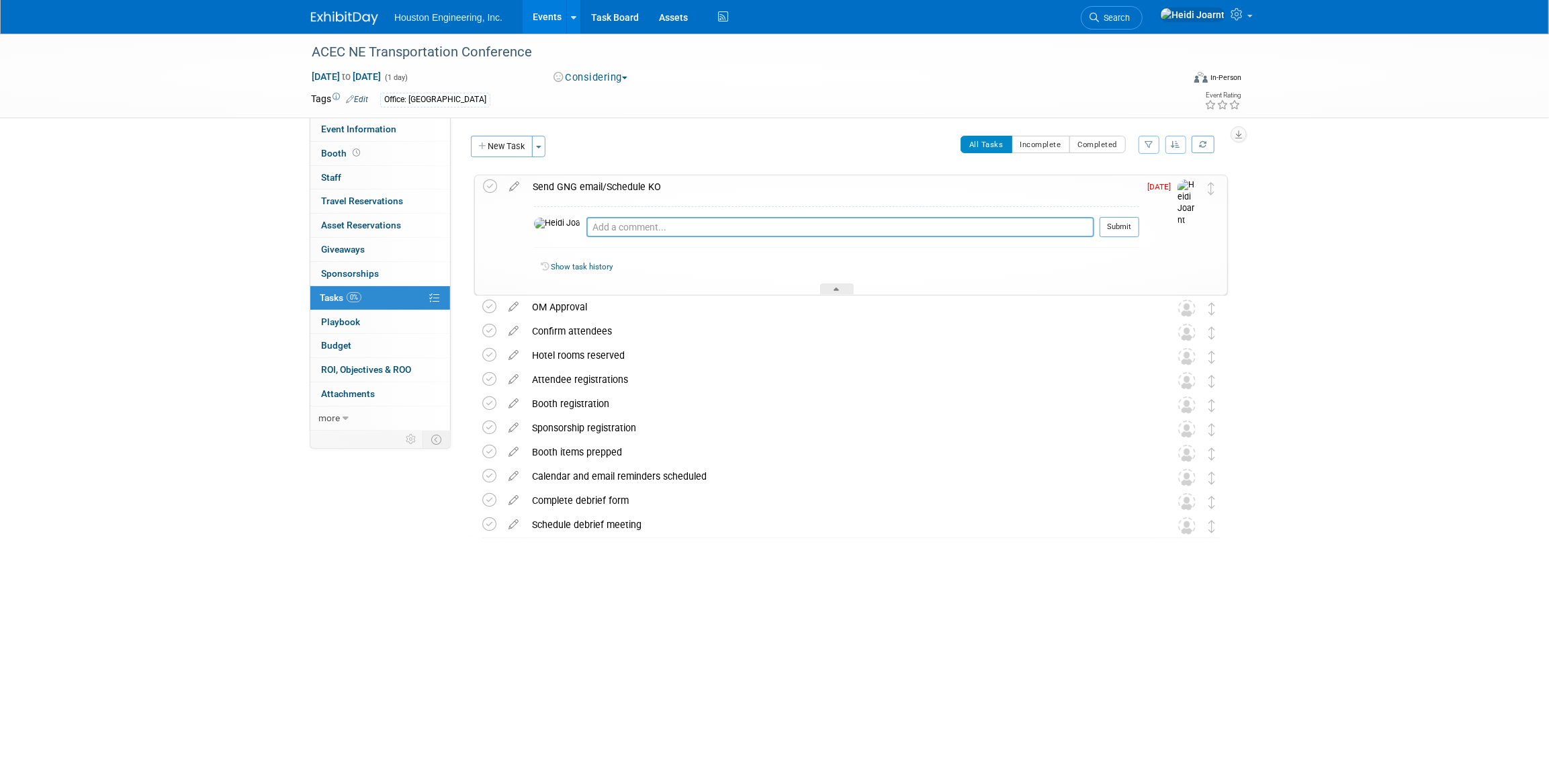
click at [605, 222] on textarea at bounding box center [840, 227] width 508 height 20
type textarea "No info out yet as of 8/29, push scheduling GNG/KO to mid-Sept."
click at [1123, 232] on button "Submit" at bounding box center [1119, 227] width 40 height 20
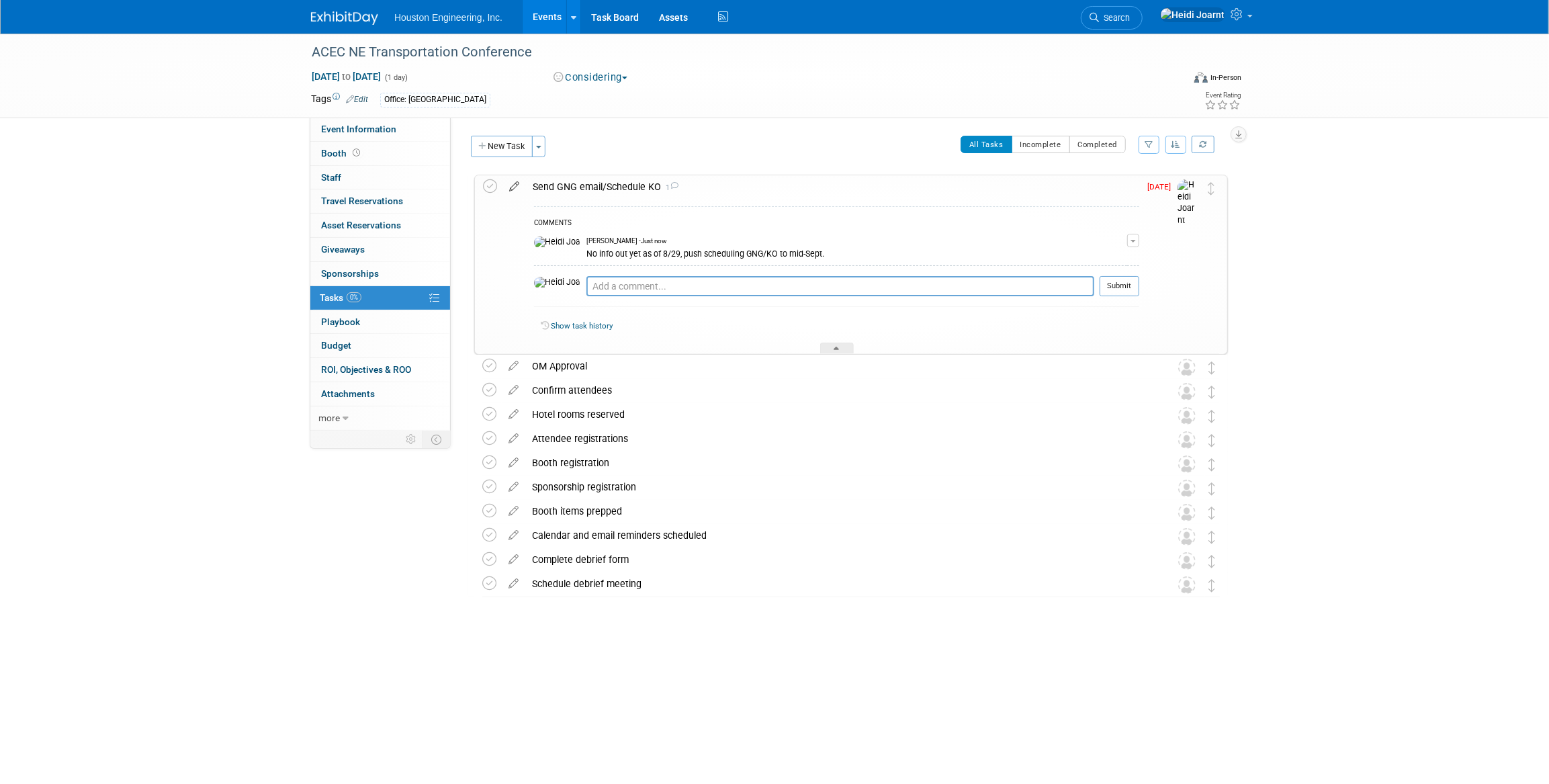
click at [516, 186] on icon at bounding box center [514, 184] width 24 height 17
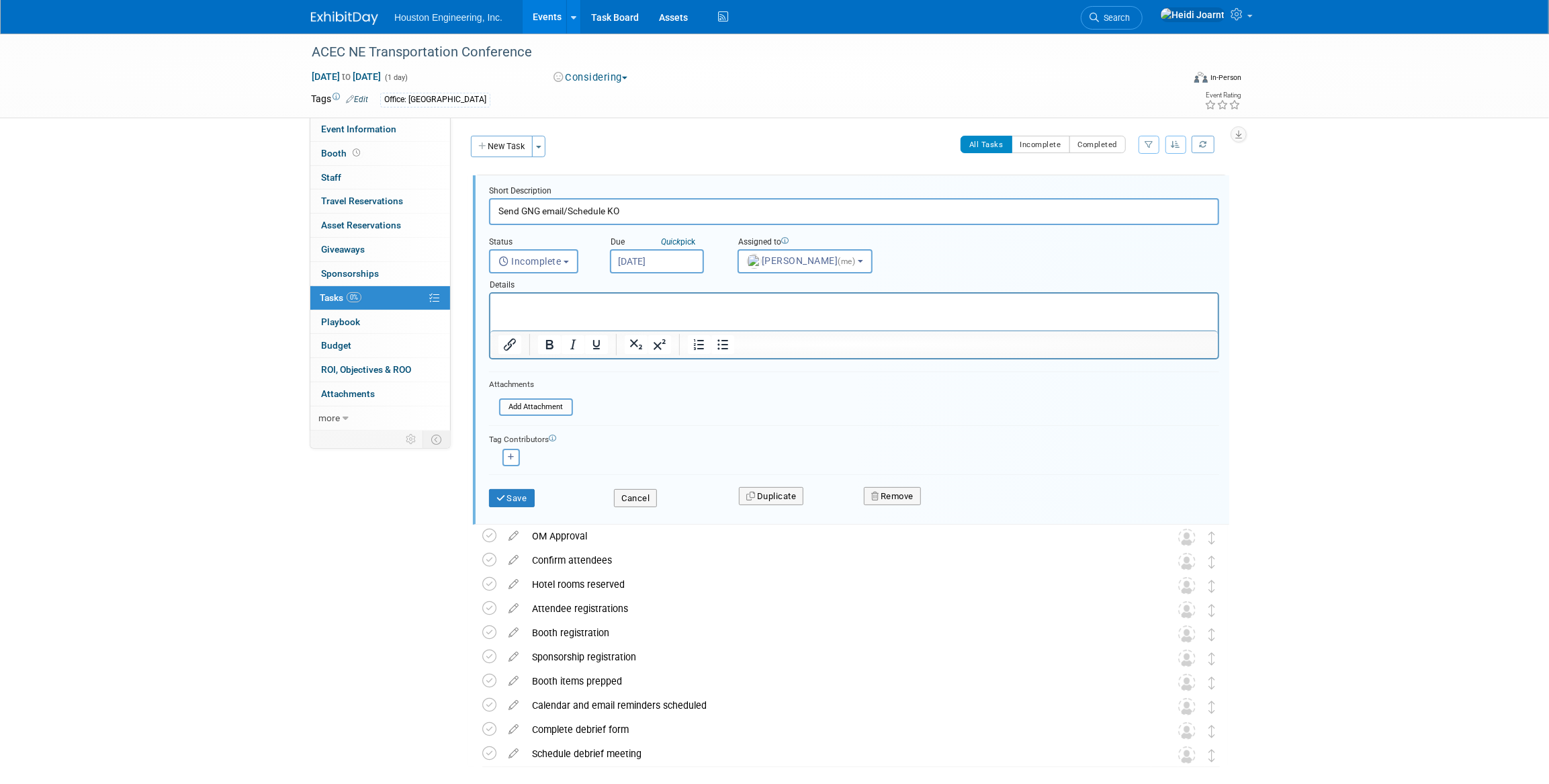
click at [680, 261] on input "Aug 29, 2025" at bounding box center [657, 262] width 94 height 25
click at [801, 285] on icon at bounding box center [803, 289] width 9 height 9
select select "8"
click at [769, 327] on span "5" at bounding box center [772, 331] width 26 height 26
click at [654, 256] on input "Sep 5, 2025" at bounding box center [657, 262] width 94 height 25
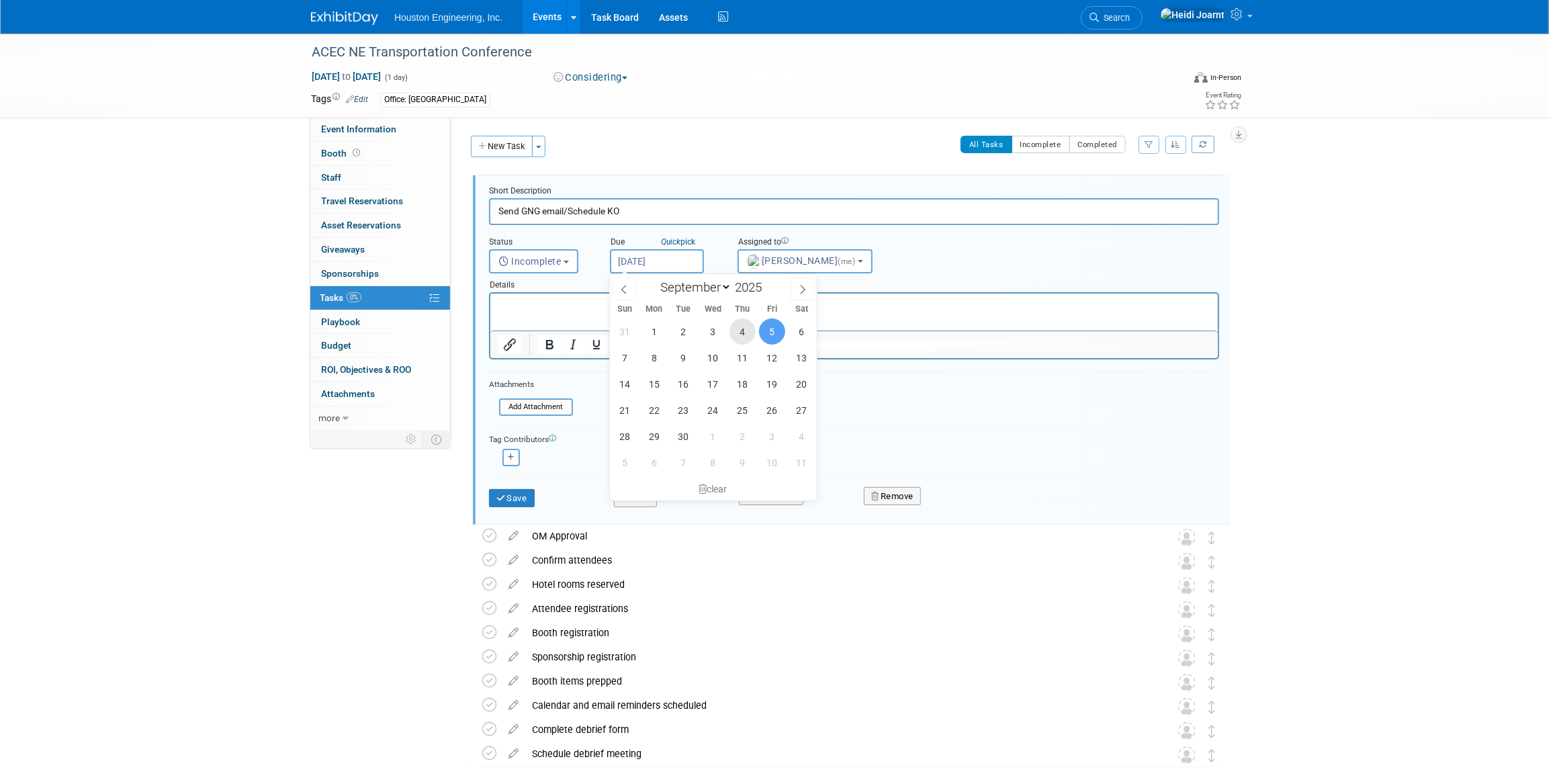
click at [746, 328] on span "4" at bounding box center [743, 331] width 26 height 26
type input "Sep 4, 2025"
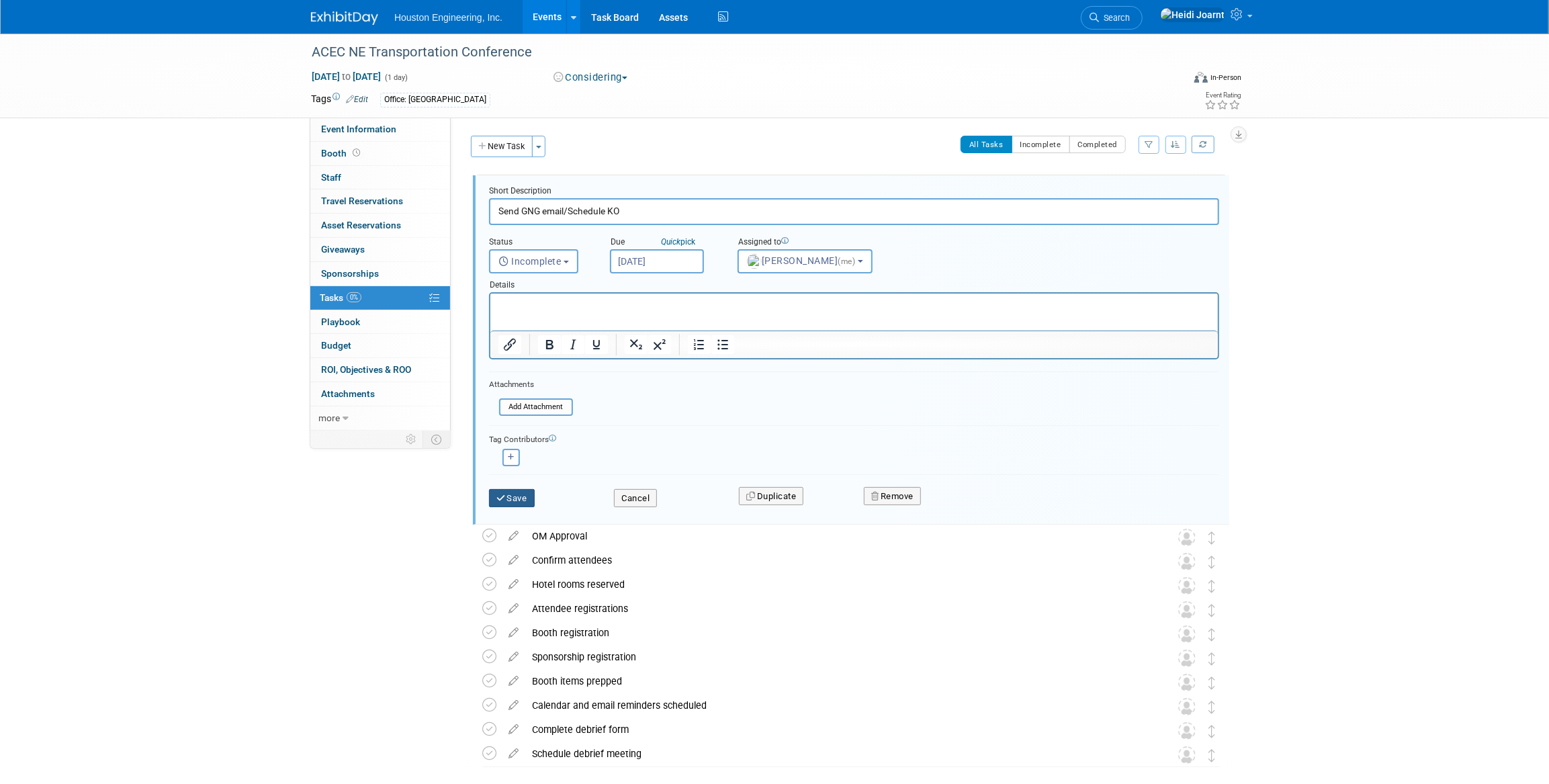
click at [519, 491] on button "Save" at bounding box center [512, 498] width 46 height 19
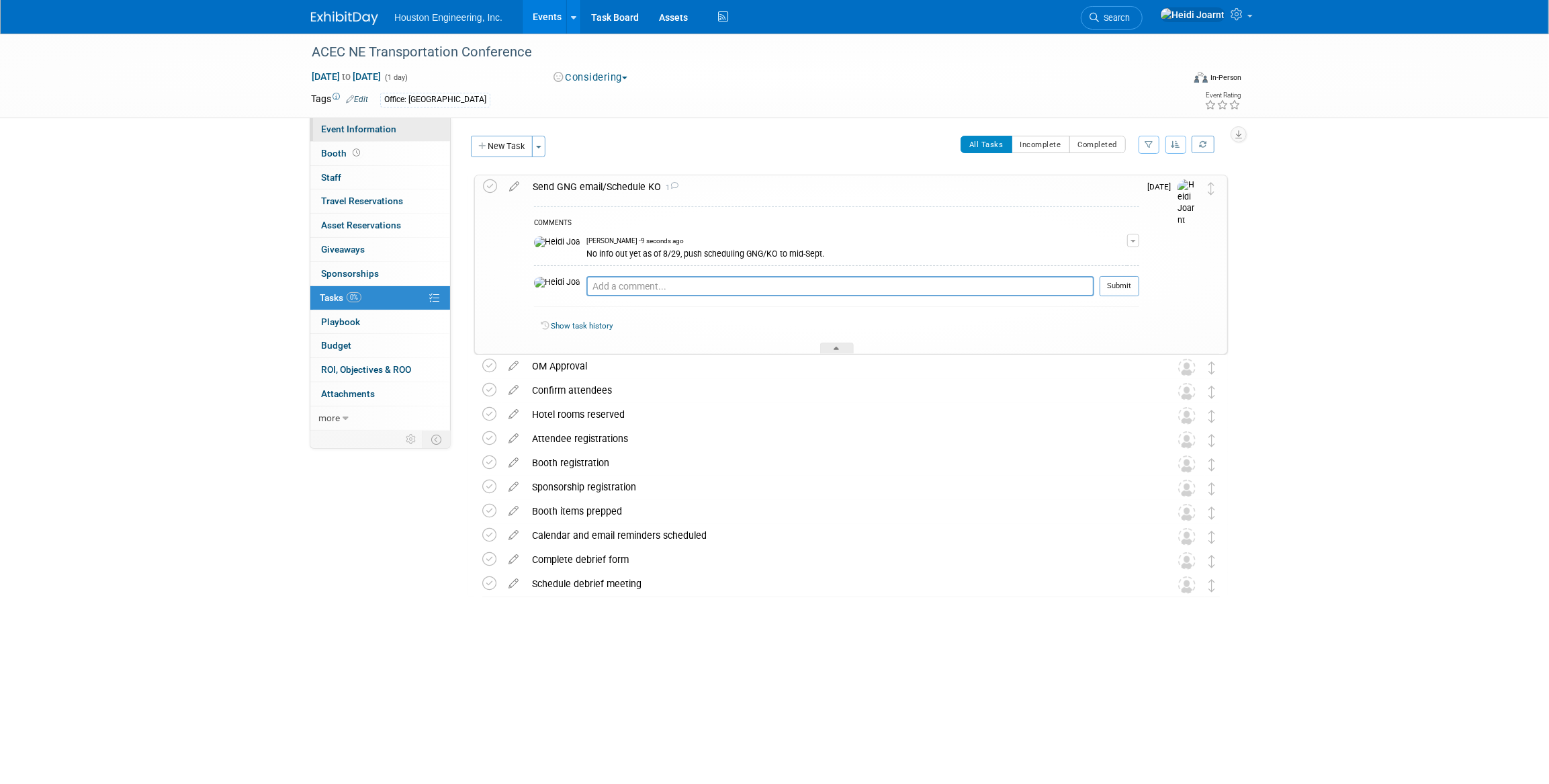
click at [378, 127] on span "Event Information" at bounding box center [358, 129] width 75 height 11
select select "1 - GNG/KO Needed"
select select "No"
select select "Multi-sector/Any/All"
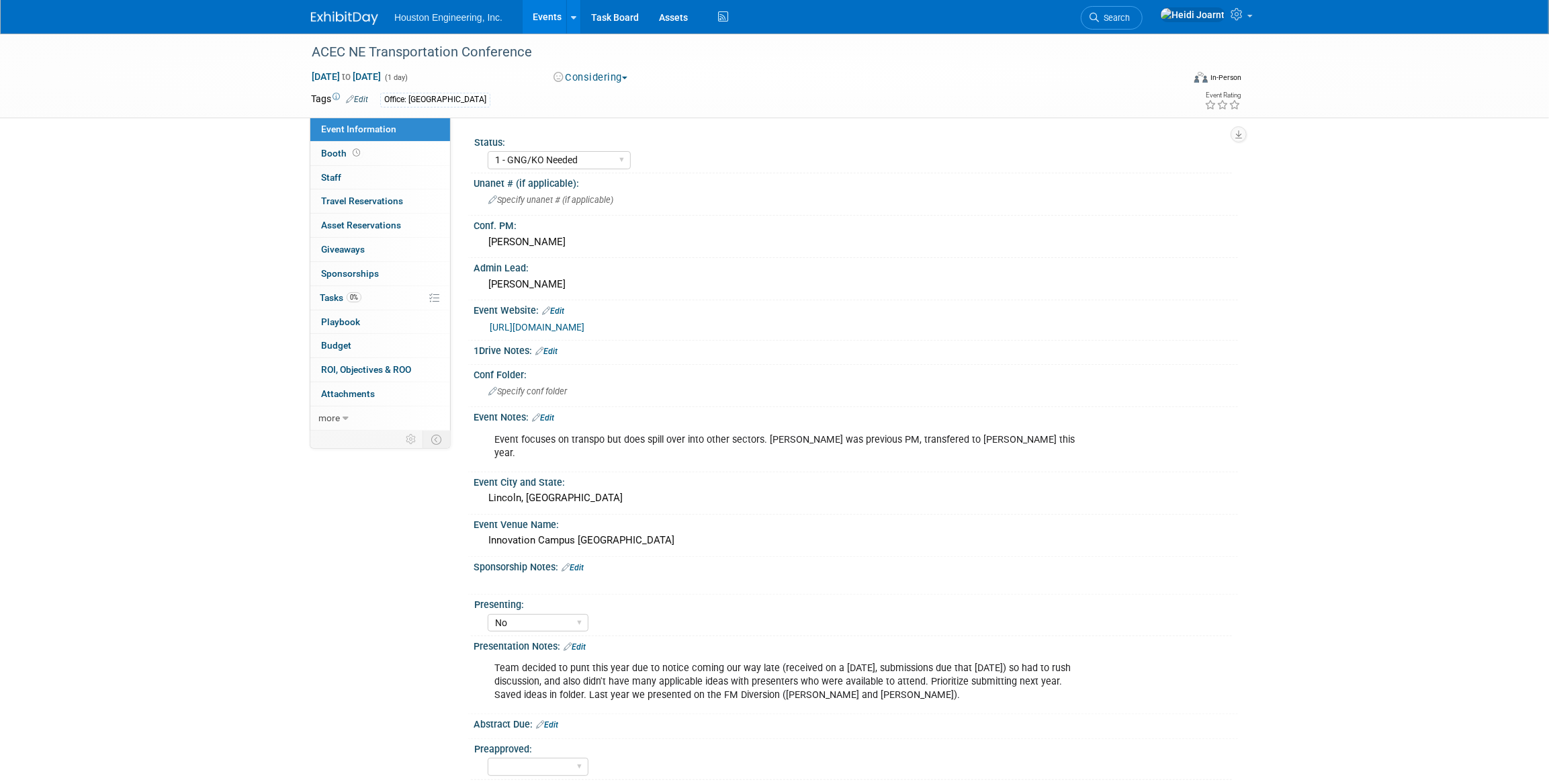
click at [585, 321] on link "https://business.acecnebraska.org/events/Details/2025-transportation-conference…" at bounding box center [536, 327] width 94 height 11
click at [335, 173] on span "Staff 0" at bounding box center [331, 177] width 20 height 11
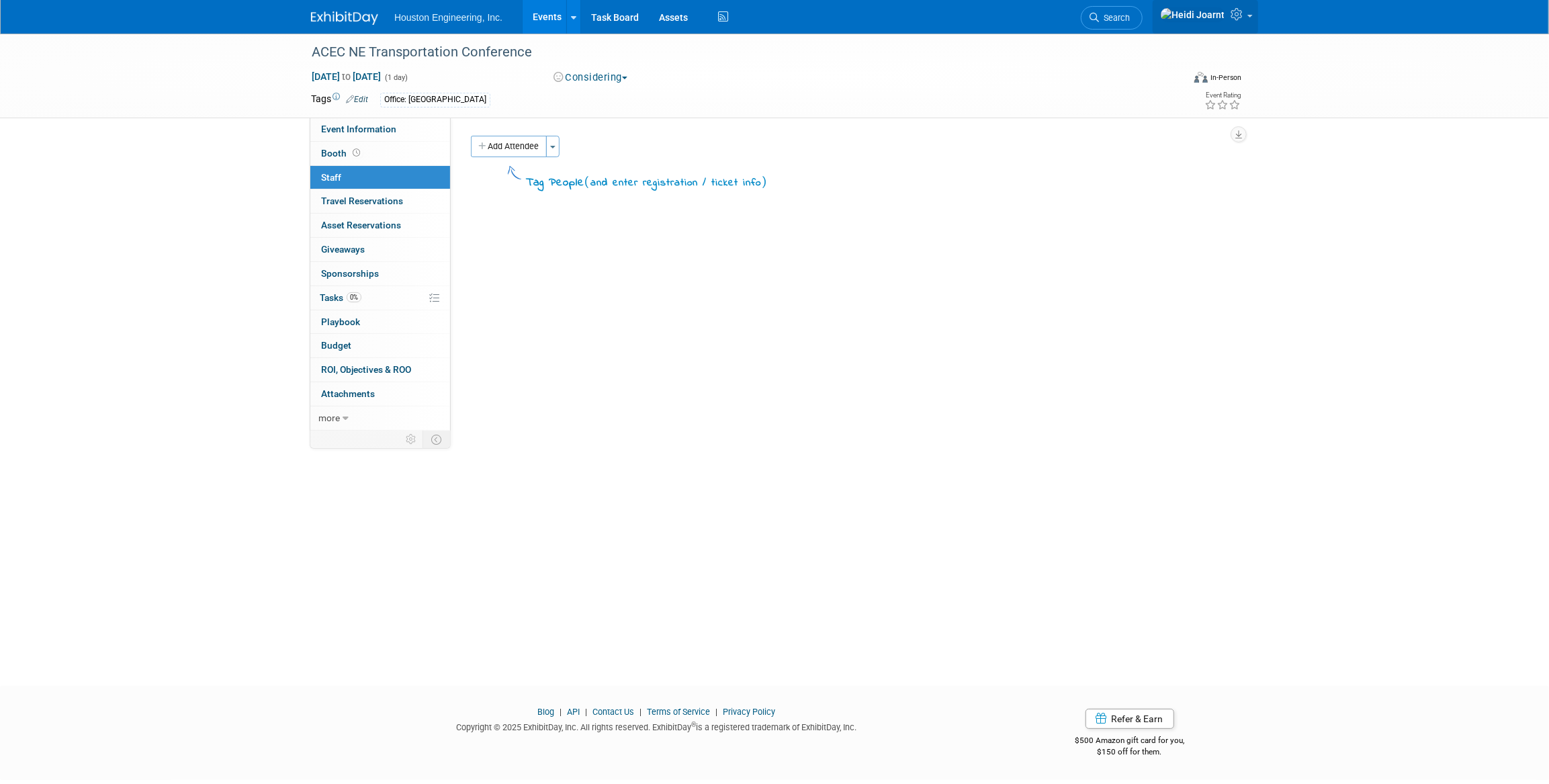
click at [1233, 20] on icon at bounding box center [1238, 15] width 15 height 12
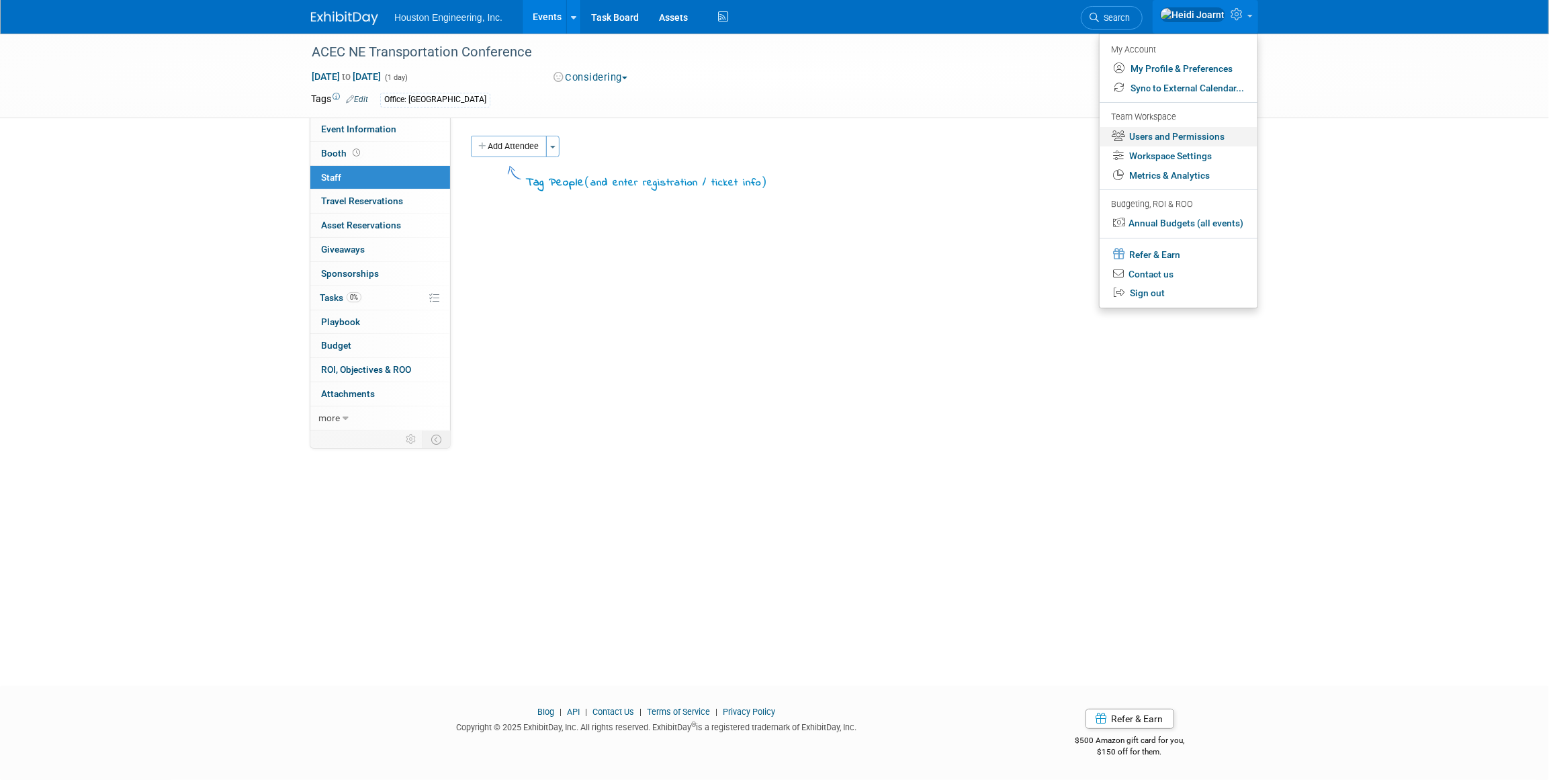
click at [1182, 133] on link "Users and Permissions" at bounding box center [1178, 136] width 158 height 19
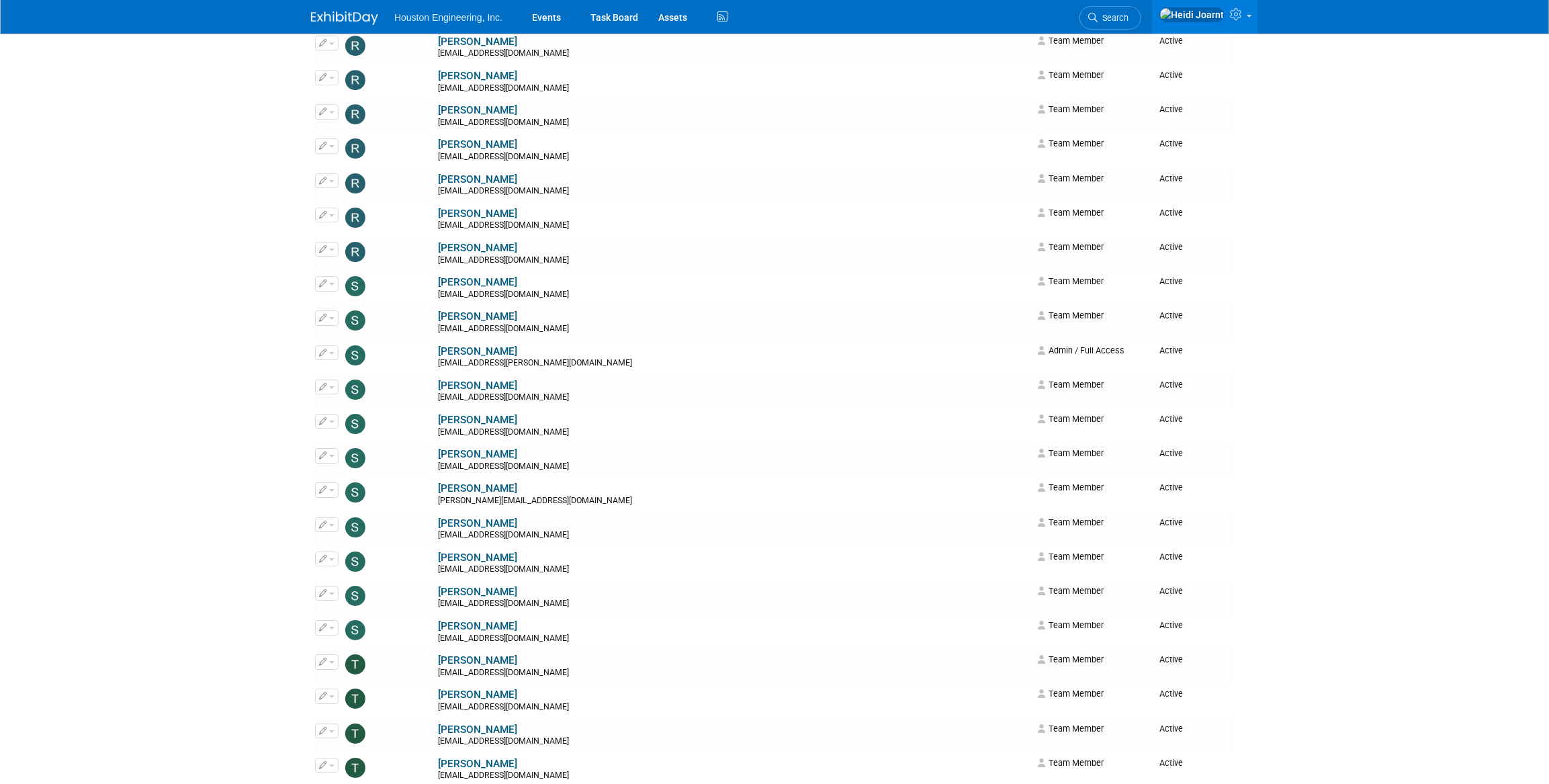
scroll to position [4030, 0]
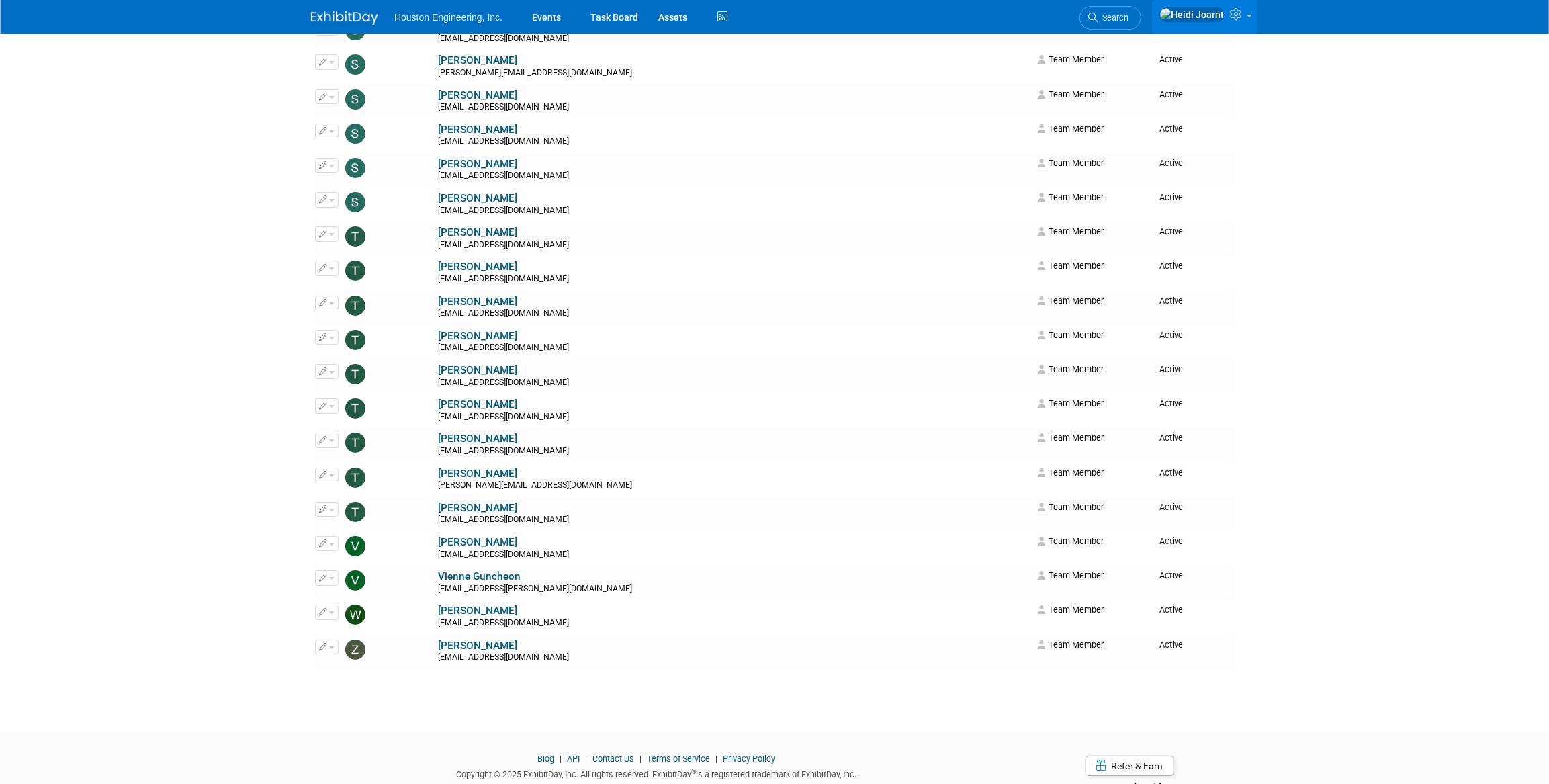
click at [1248, 18] on span at bounding box center [1249, 16] width 5 height 3
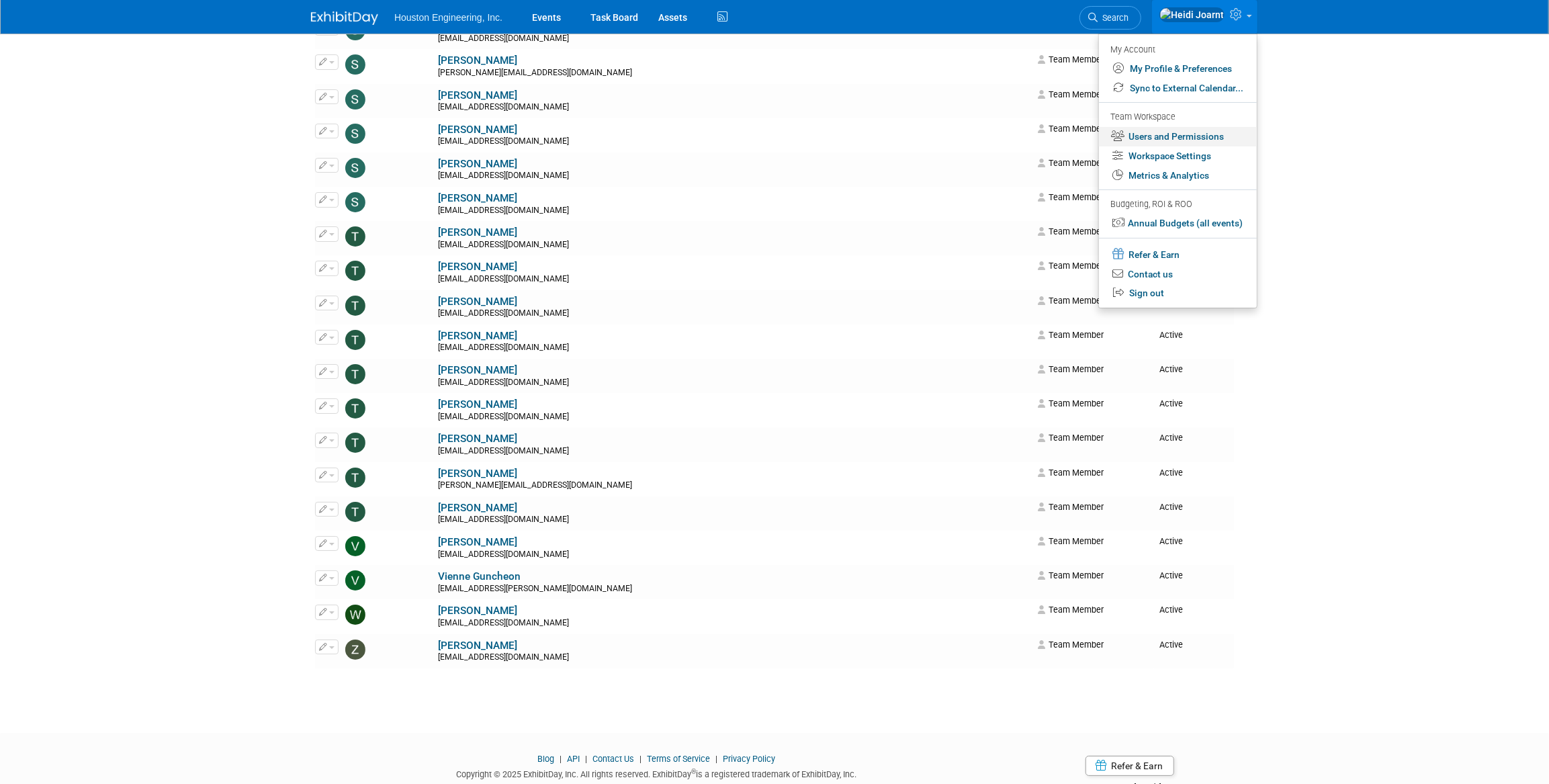
click at [1179, 137] on link "Users and Permissions" at bounding box center [1178, 136] width 158 height 19
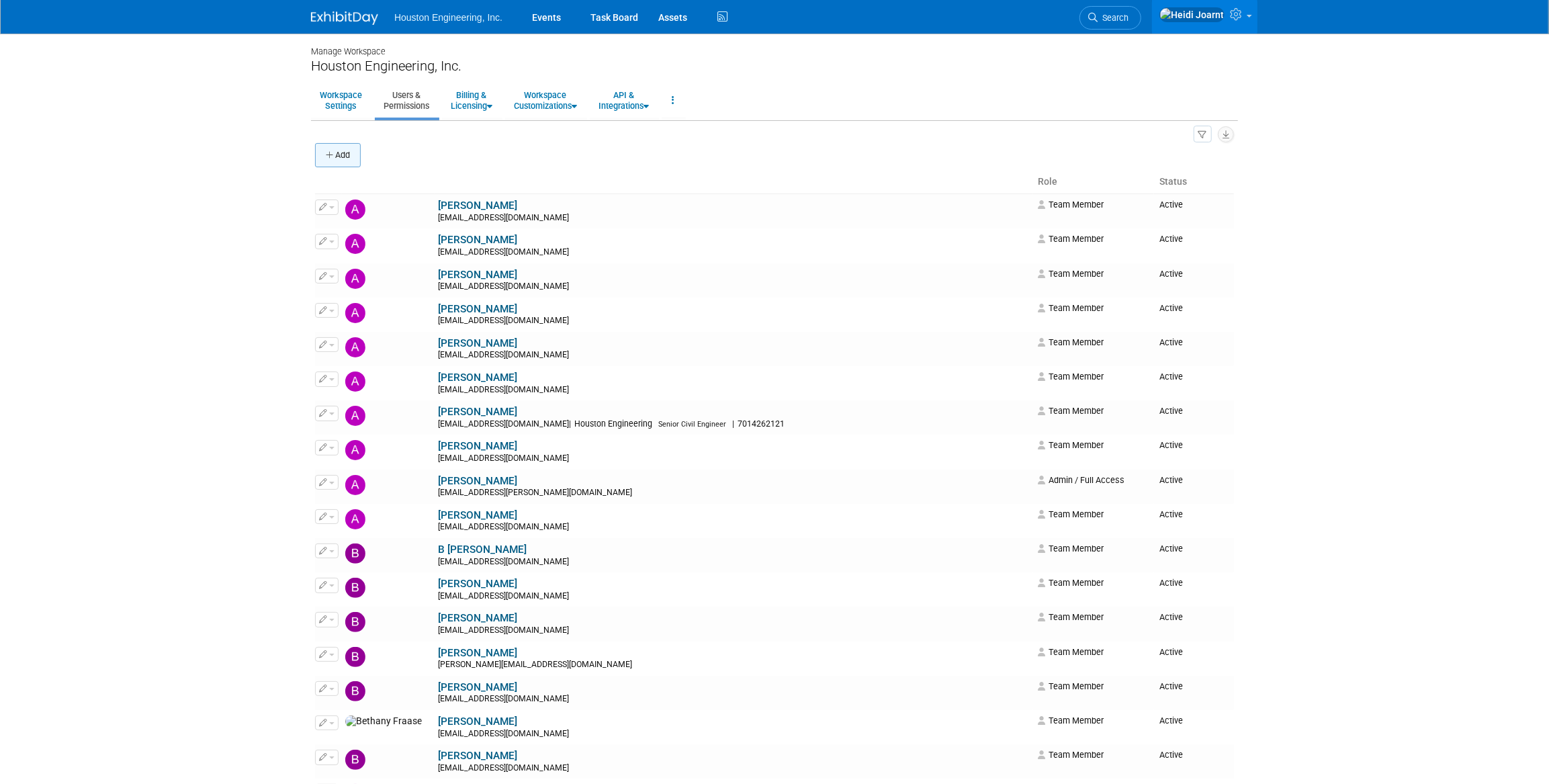
click at [341, 156] on button "Add" at bounding box center [338, 155] width 46 height 25
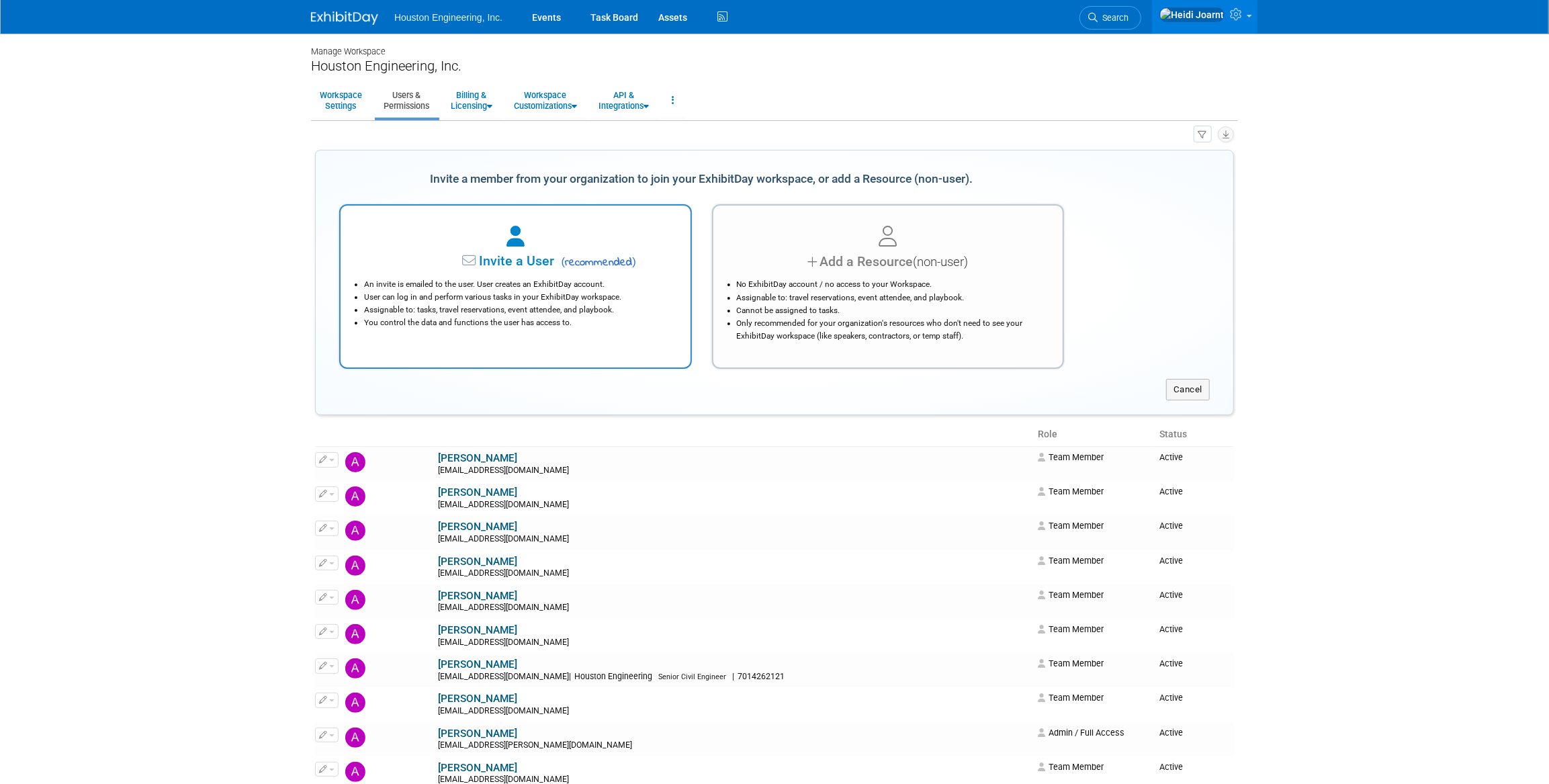
click at [532, 285] on li "An invite is emailed to the user. User creates an ExhibitDay account." at bounding box center [519, 284] width 310 height 13
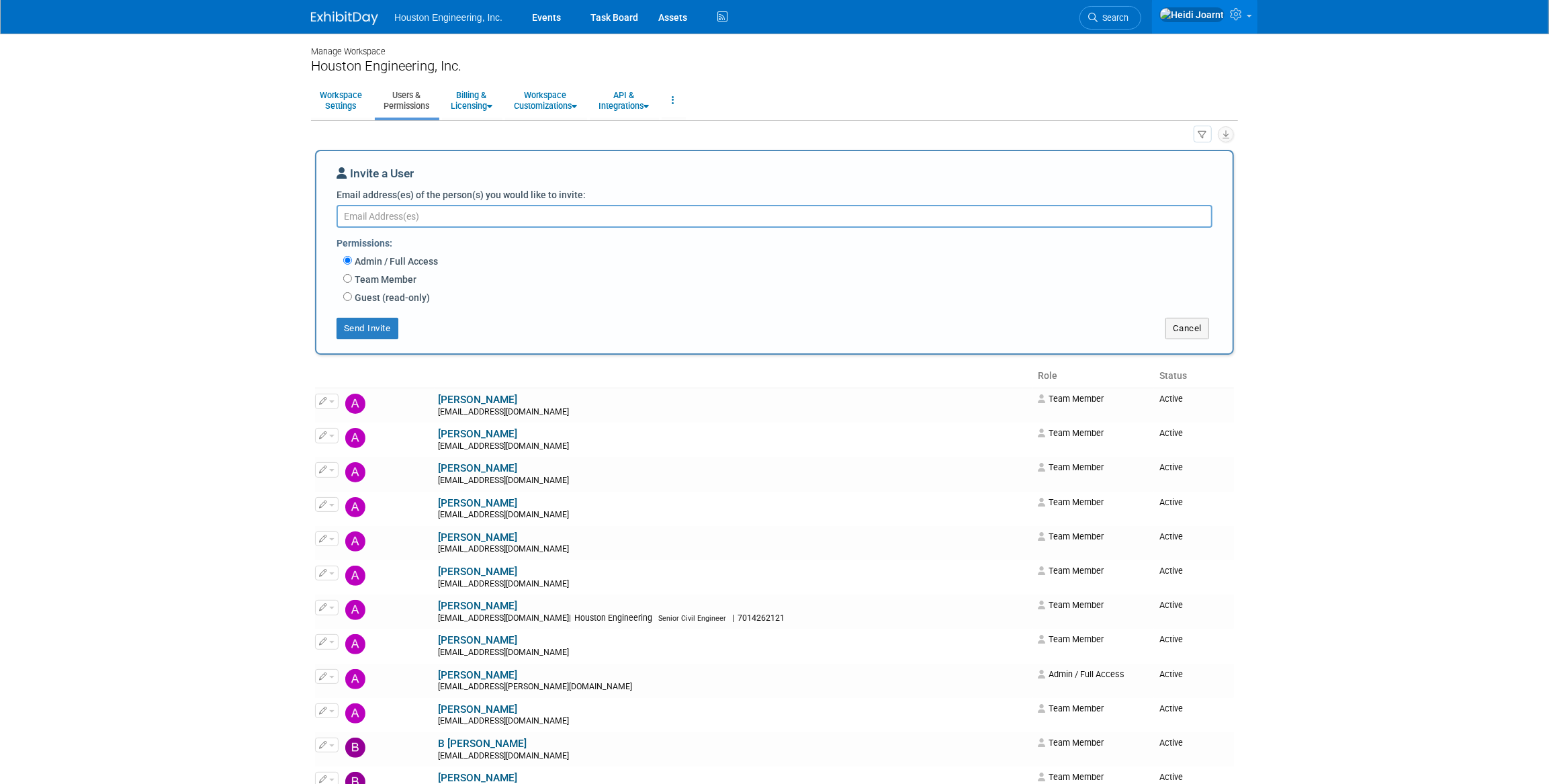
click at [391, 275] on label "Team Member" at bounding box center [384, 279] width 64 height 14
click at [352, 275] on input "Team Member" at bounding box center [347, 278] width 8 height 8
radio input "true"
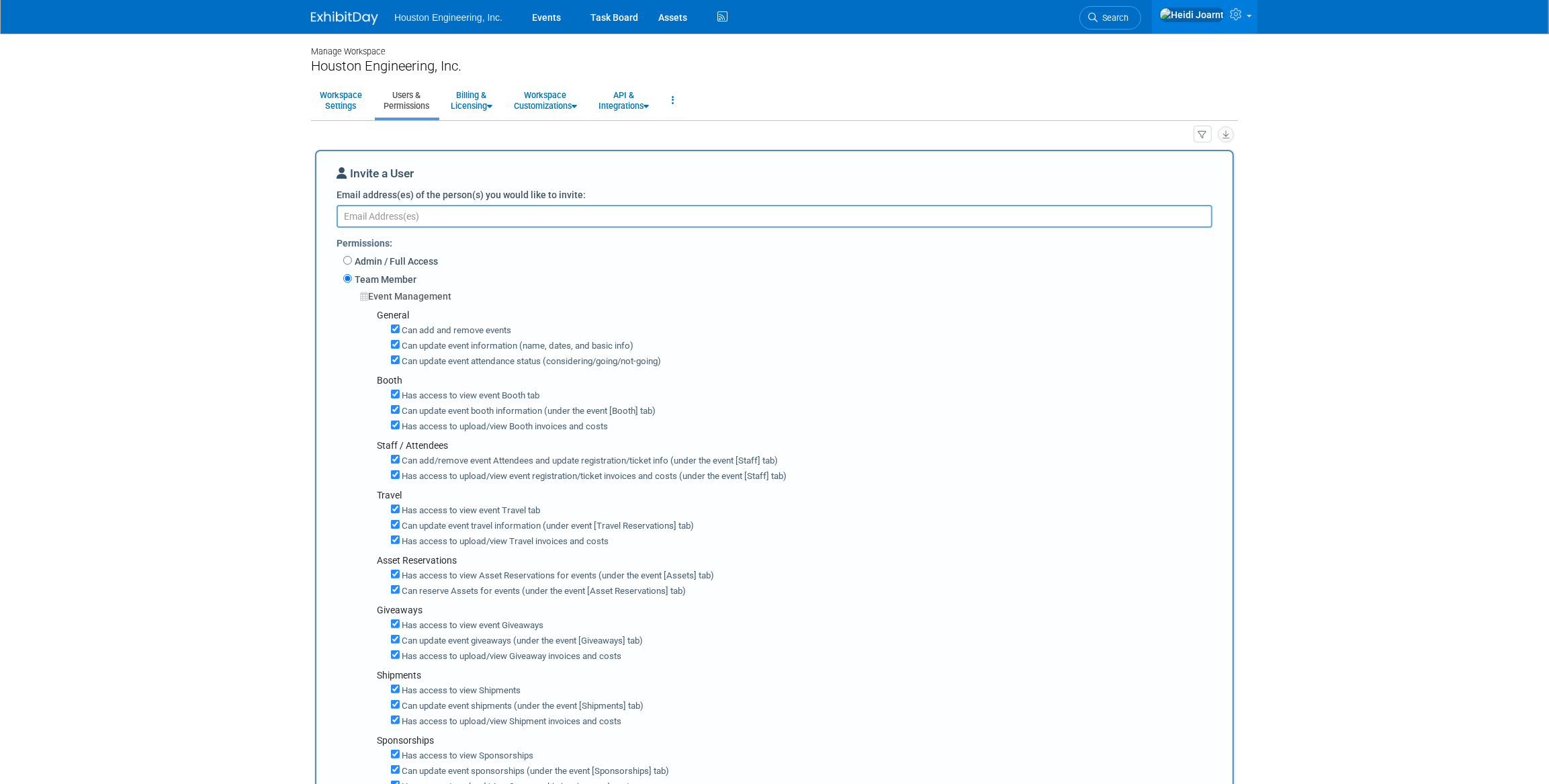
click at [407, 211] on textarea "Email address(es) of the person(s) you would like to invite:" at bounding box center [775, 216] width 876 height 23
click at [401, 326] on input "Can add and remove events" at bounding box center [397, 328] width 8 height 8
checkbox input "false"
click at [397, 350] on div "Can update event information (name, dates, and basic info)" at bounding box center [808, 344] width 829 height 15
click at [397, 364] on div "Can update event attendance status (considering/going/not-going)" at bounding box center [808, 361] width 829 height 15
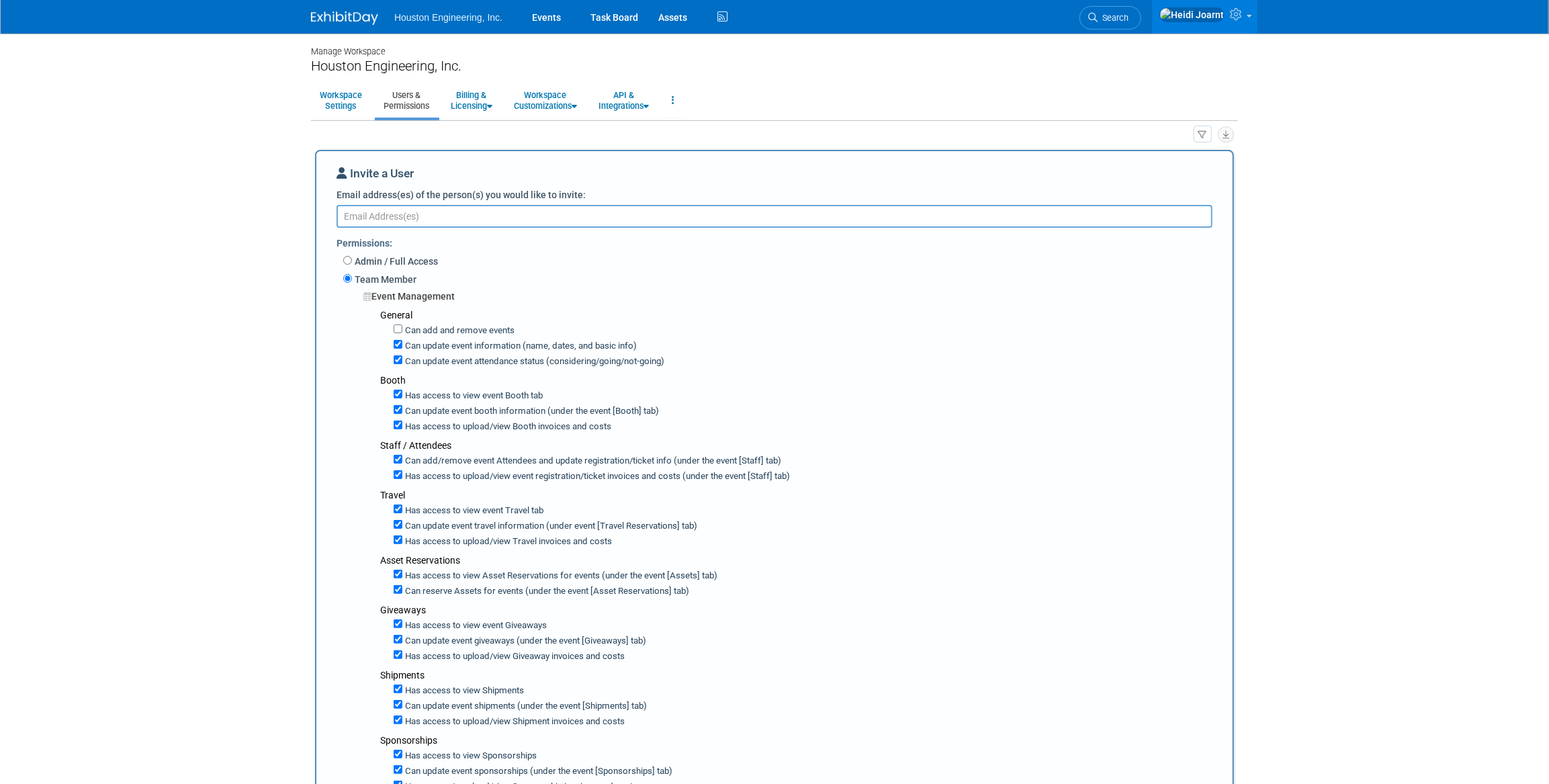
click at [402, 347] on label "Can update event information (name, dates, and basic info)" at bounding box center [519, 346] width 235 height 13
click at [402, 347] on input "Can update event information (name, dates, and basic info)" at bounding box center [397, 344] width 8 height 8
checkbox input "false"
click at [401, 363] on input "Can update event attendance status (considering/going/not-going)" at bounding box center [397, 359] width 8 height 8
checkbox input "false"
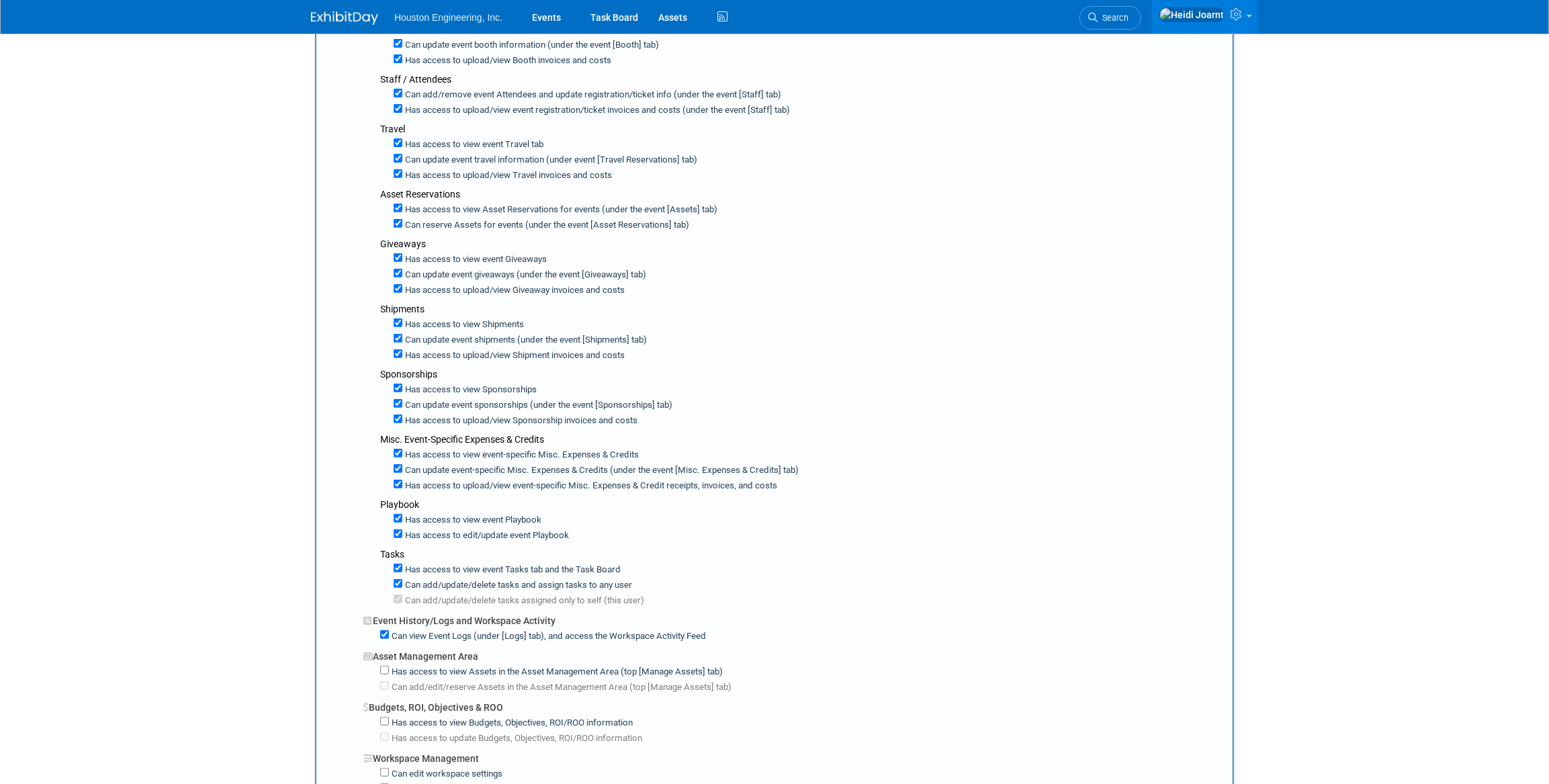
scroll to position [671, 0]
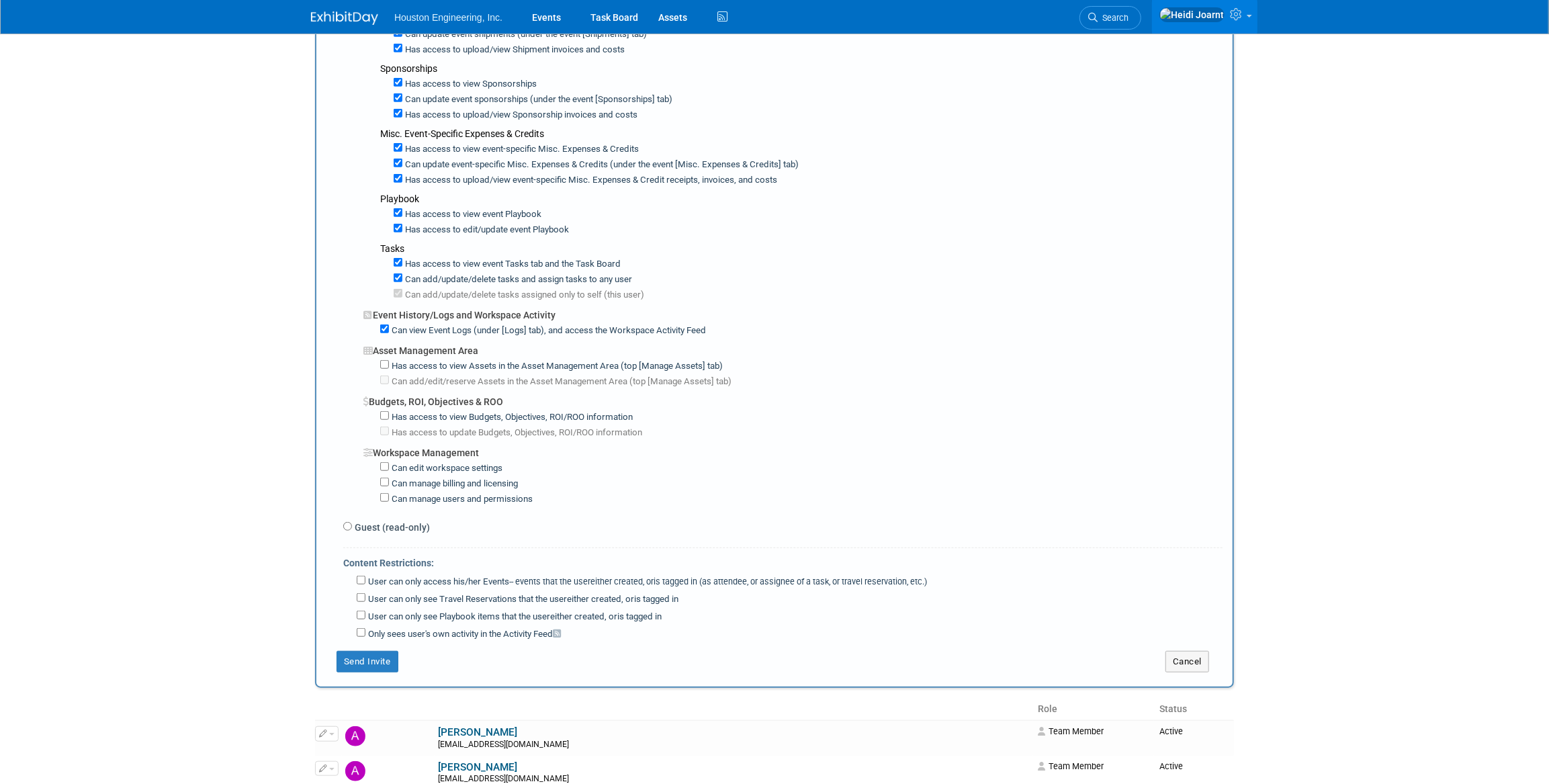
click at [389, 360] on label "Has access to view Assets in the Asset Management Area (top [Manage Assets] tab)" at bounding box center [555, 366] width 334 height 13
click at [389, 360] on input "Has access to view Assets in the Asset Management Area (top [Manage Assets] tab)" at bounding box center [384, 364] width 8 height 8
checkbox input "true"
click at [383, 411] on input "Has access to view Budgets, Objectives, ROI/ROO information" at bounding box center [384, 415] width 8 height 8
checkbox input "true"
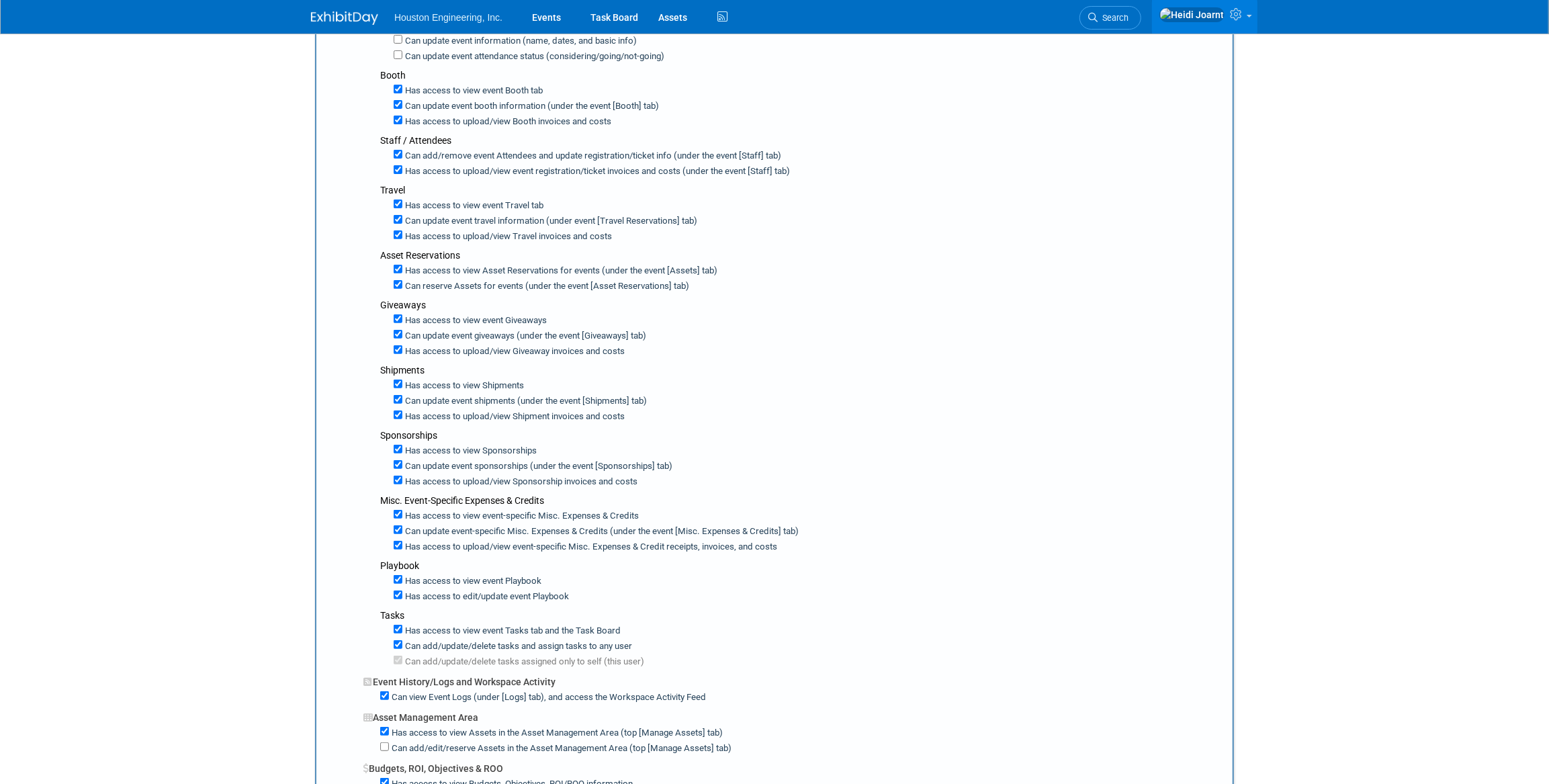
scroll to position [0, 0]
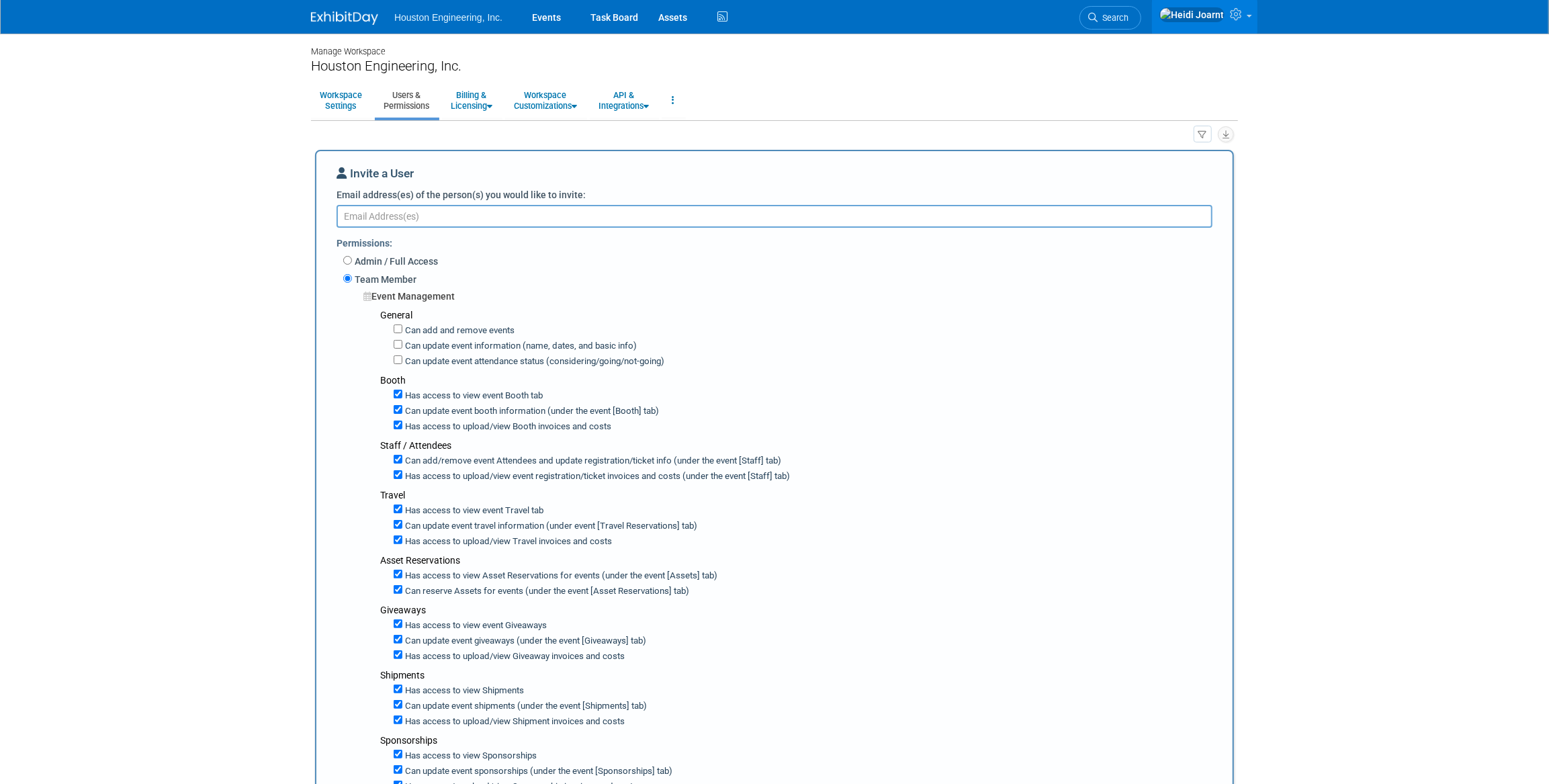
click at [470, 205] on textarea "Email address(es) of the person(s) you would like to invite:" at bounding box center [775, 216] width 876 height 23
paste textarea "wthomas@houstoneng.com"
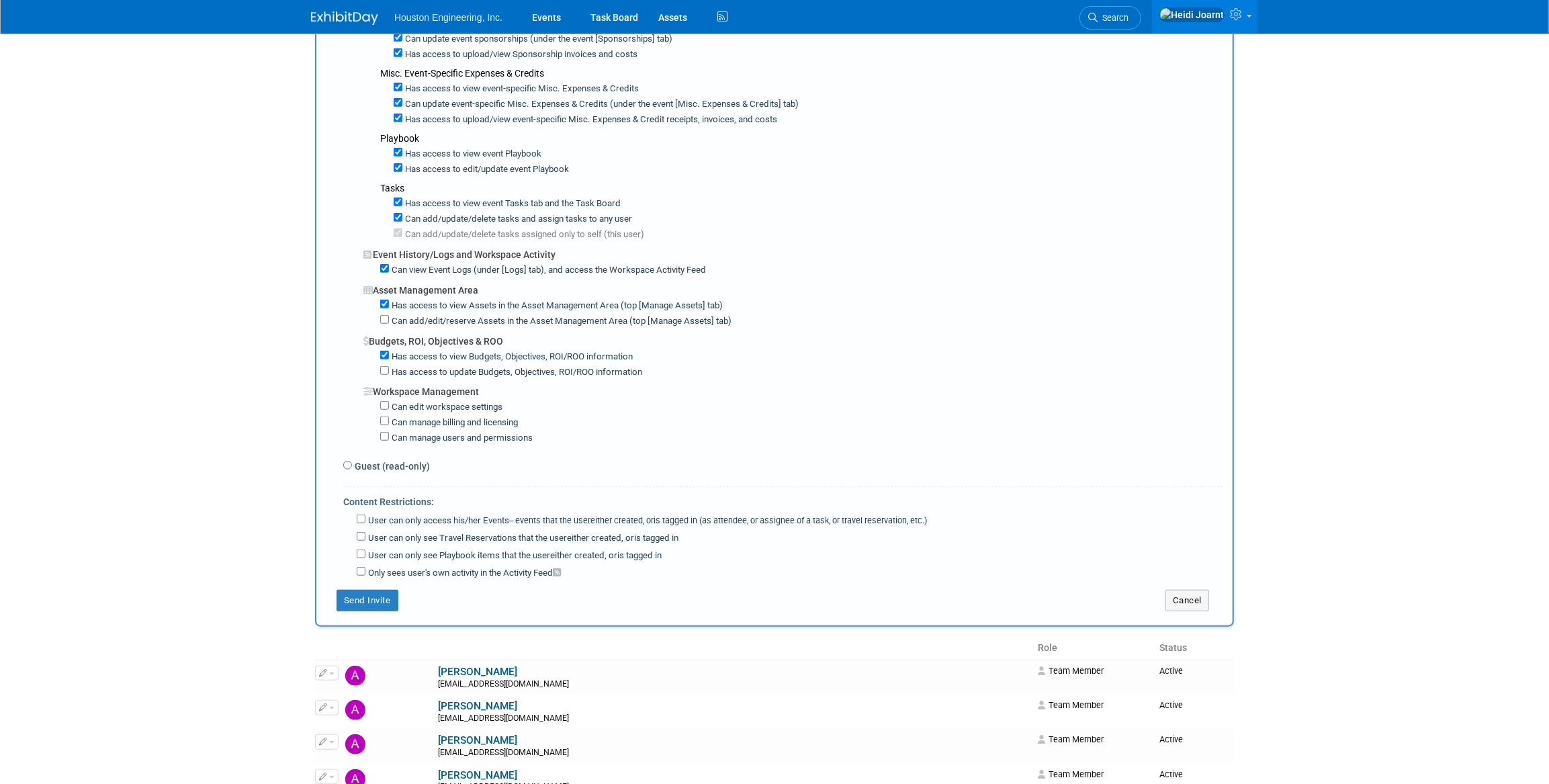
scroll to position [977, 0]
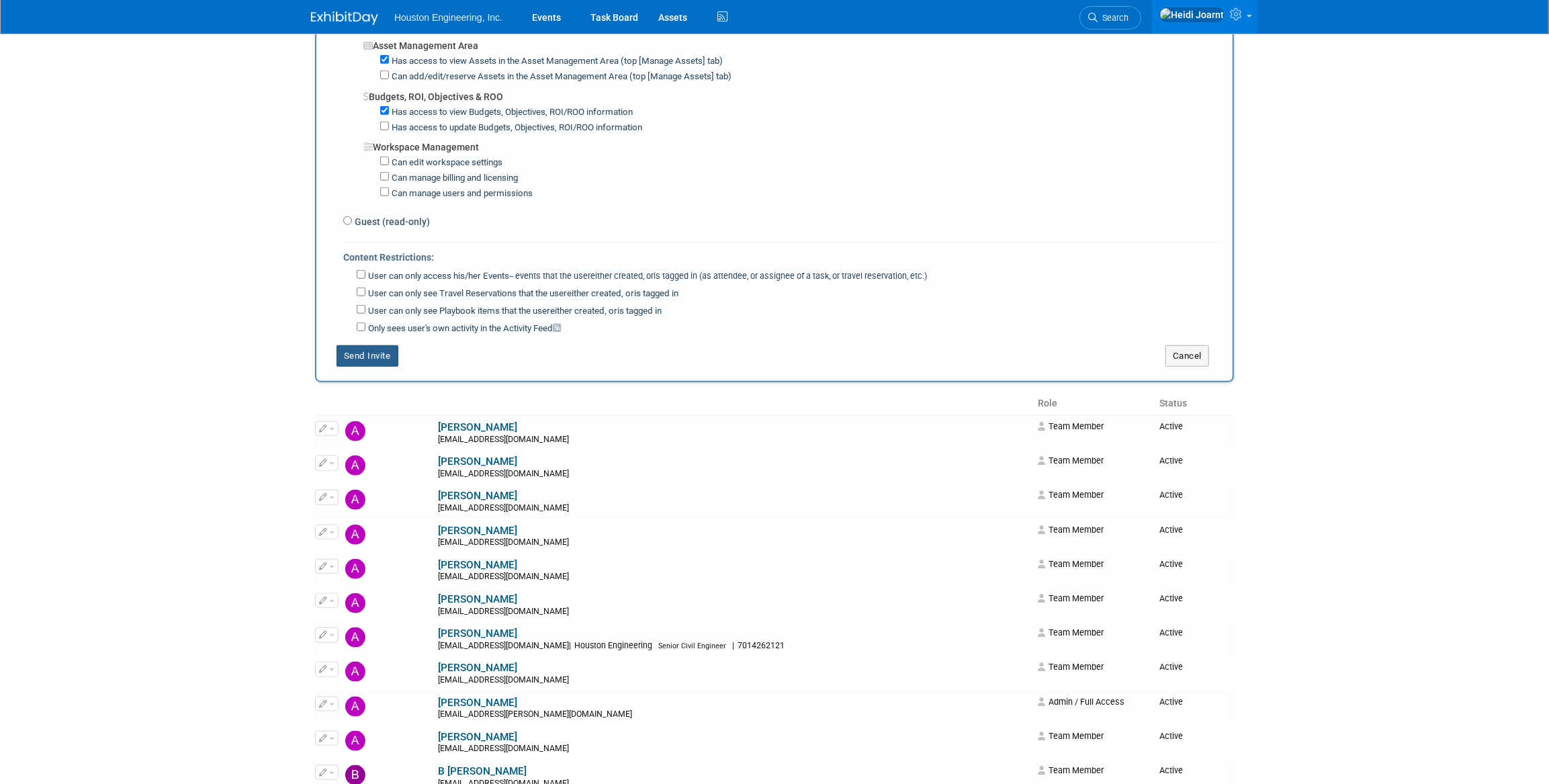
type textarea "wthomas@houstoneng.com"
click at [377, 345] on button "Send Invite" at bounding box center [367, 356] width 62 height 21
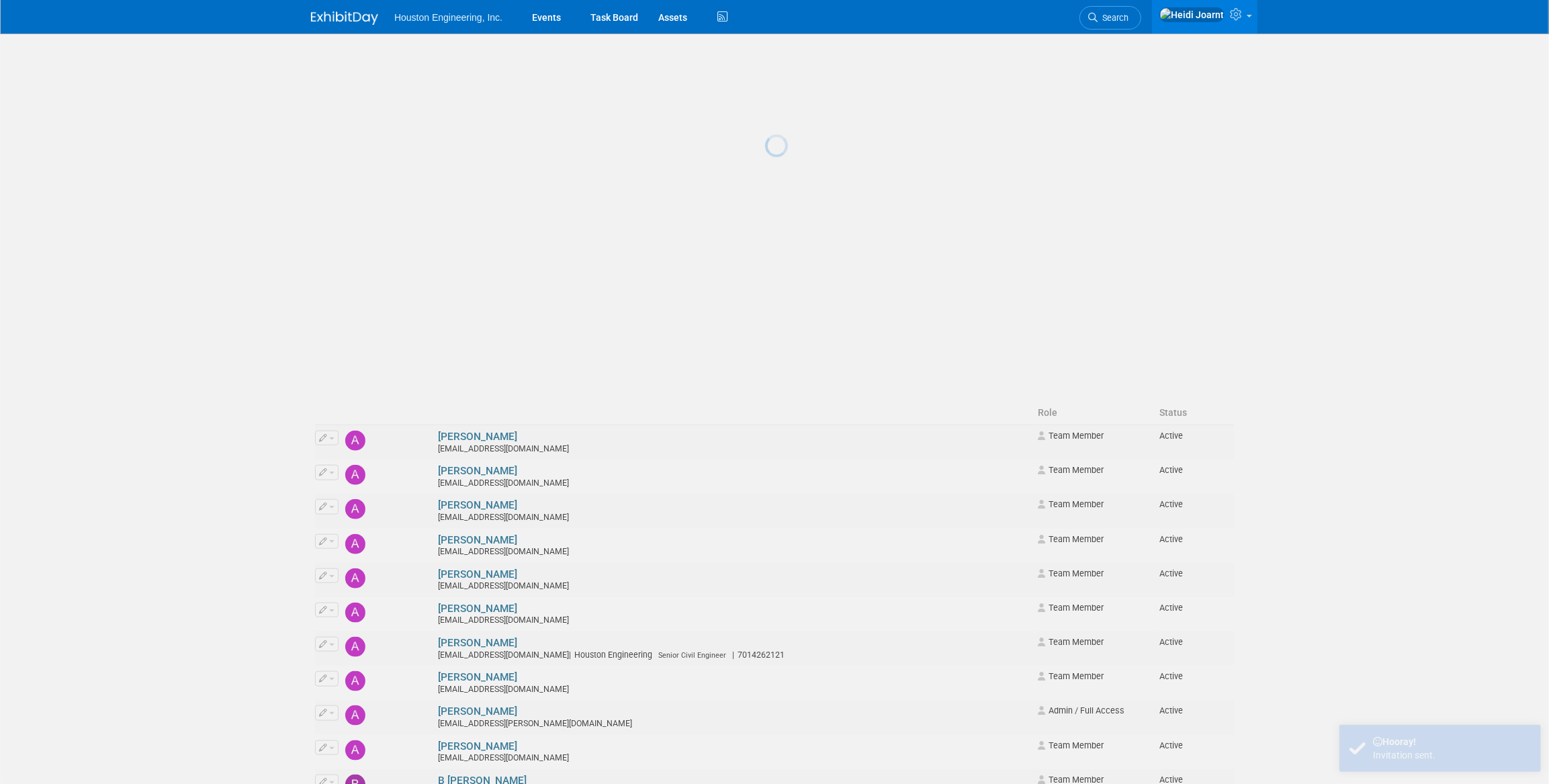
scroll to position [0, 0]
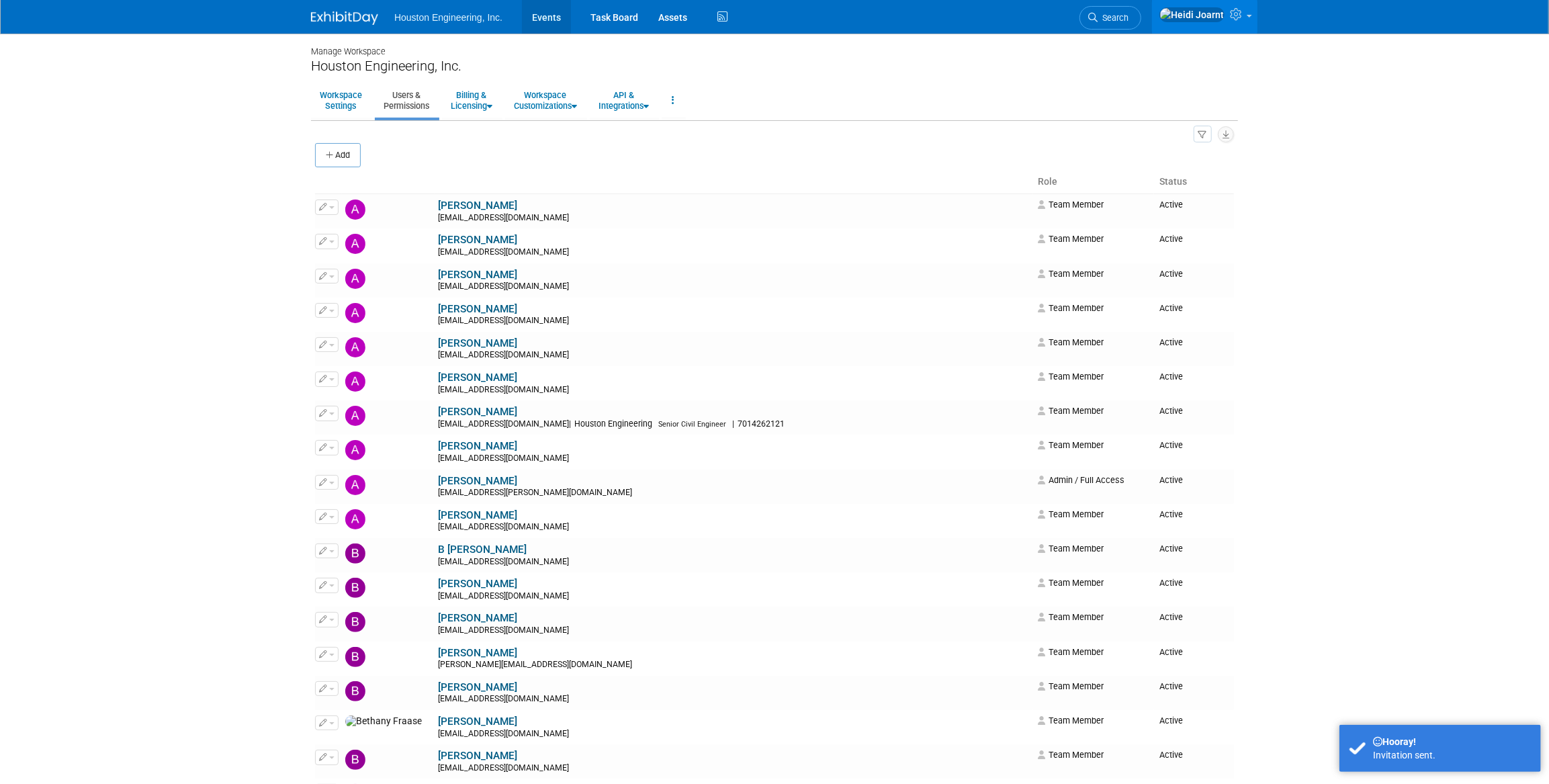
click at [543, 9] on link "Events" at bounding box center [546, 17] width 49 height 34
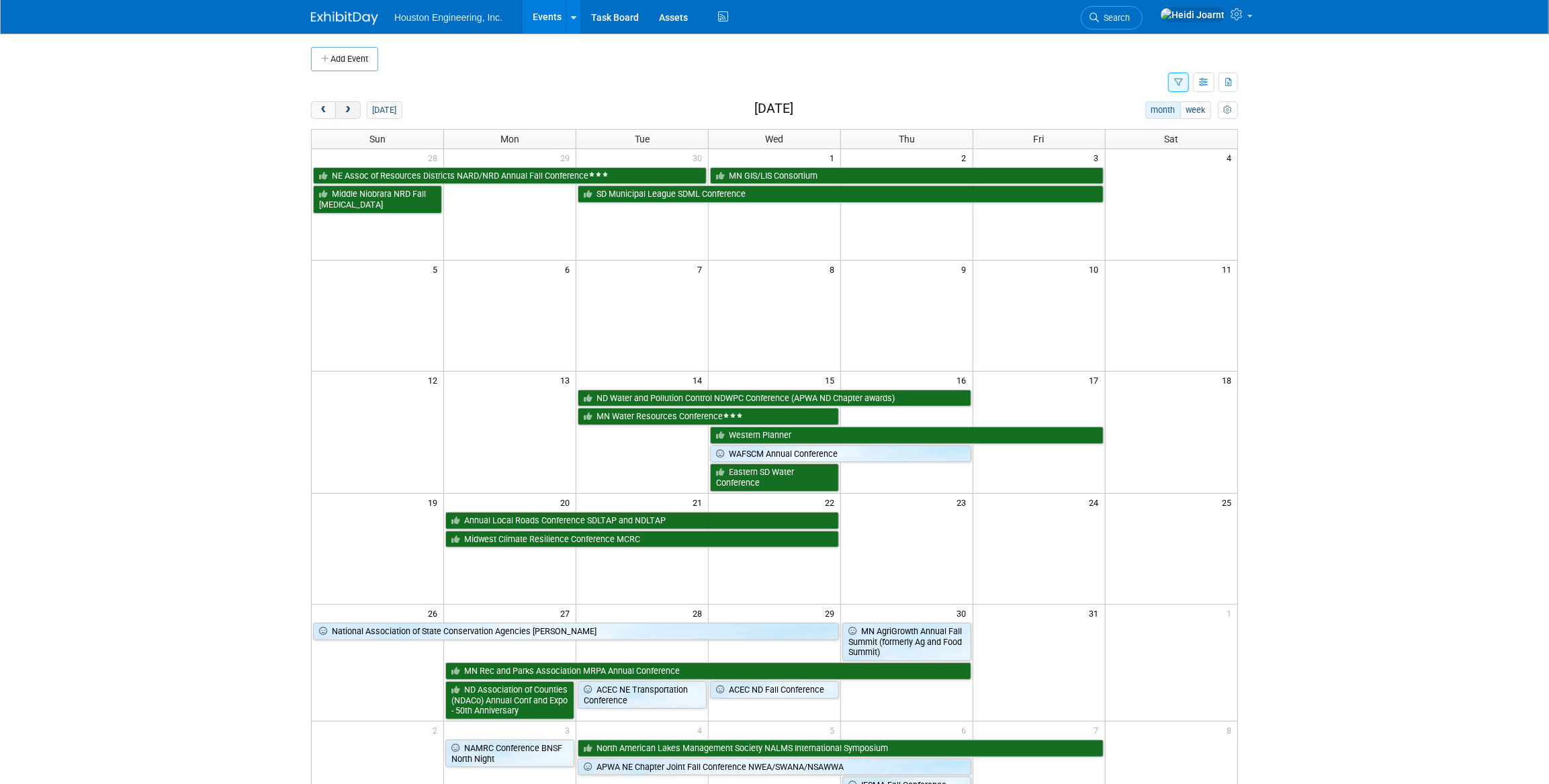
click at [351, 113] on span "next" at bounding box center [348, 110] width 10 height 8
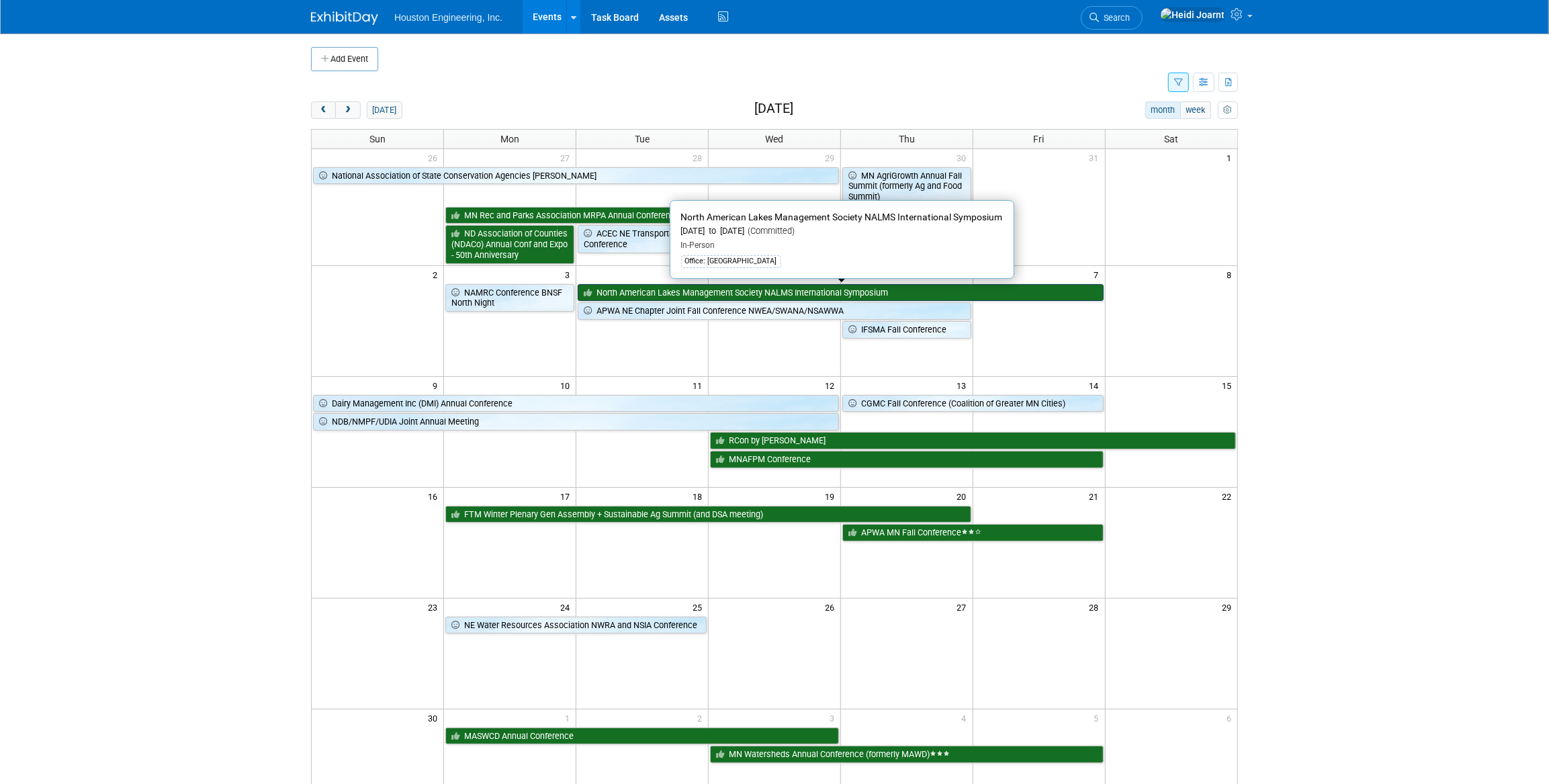
click at [728, 289] on link "North American Lakes Management Society NALMS International Symposium" at bounding box center [840, 292] width 526 height 18
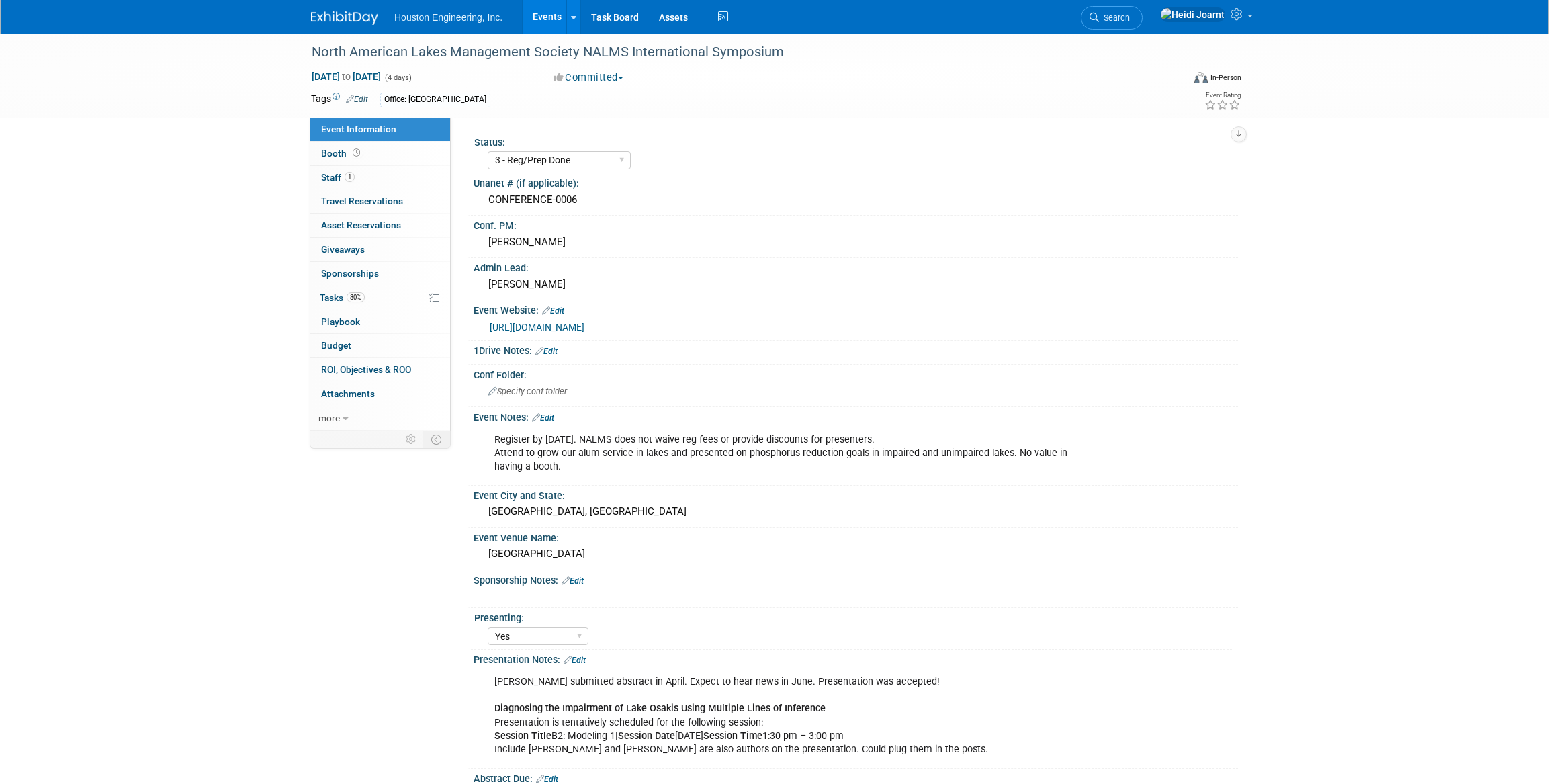
select select "3 - Reg/Prep Done"
select select "Yes"
select select "Environmental"
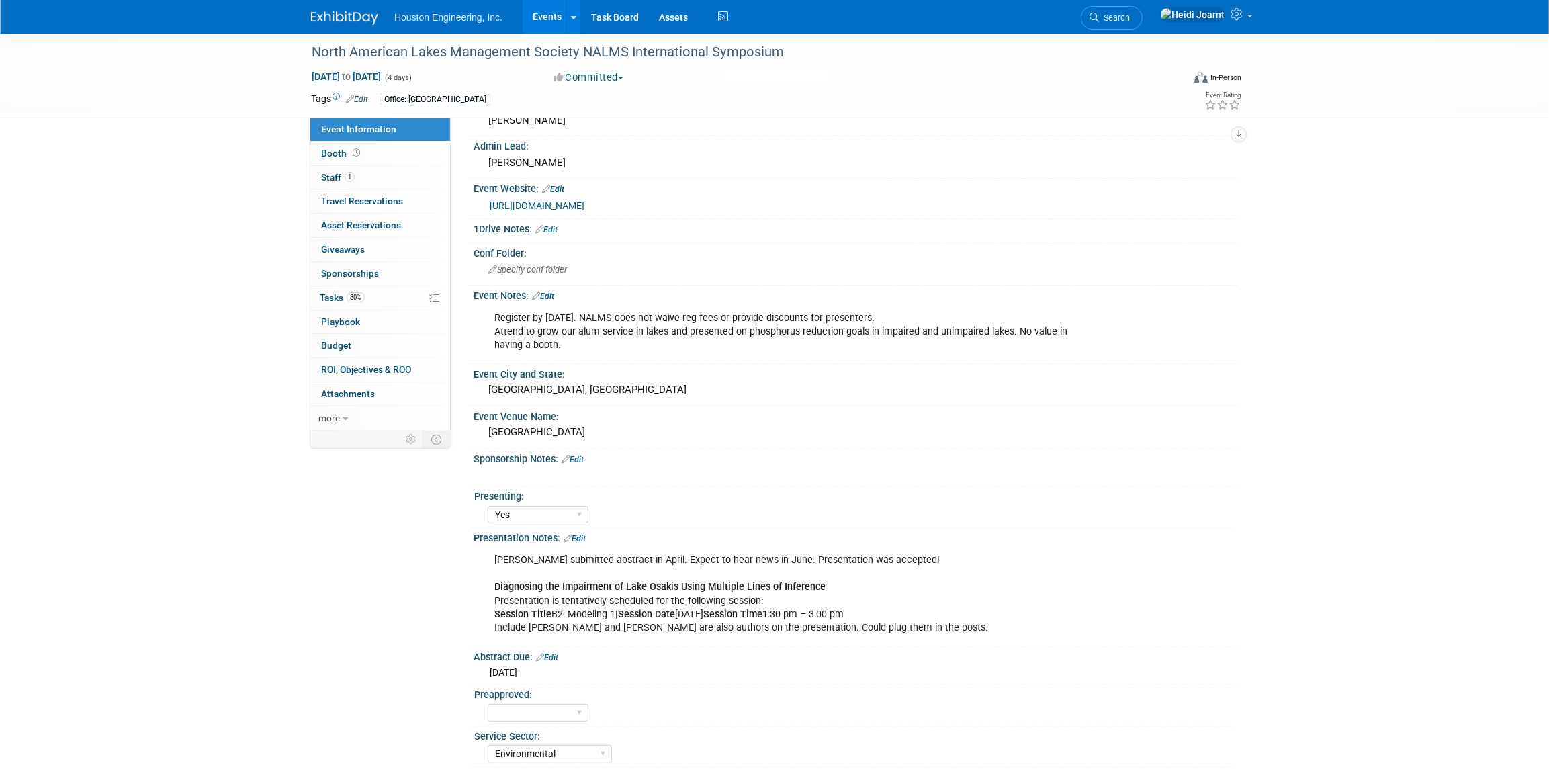
click at [577, 534] on link "Edit" at bounding box center [575, 539] width 22 height 9
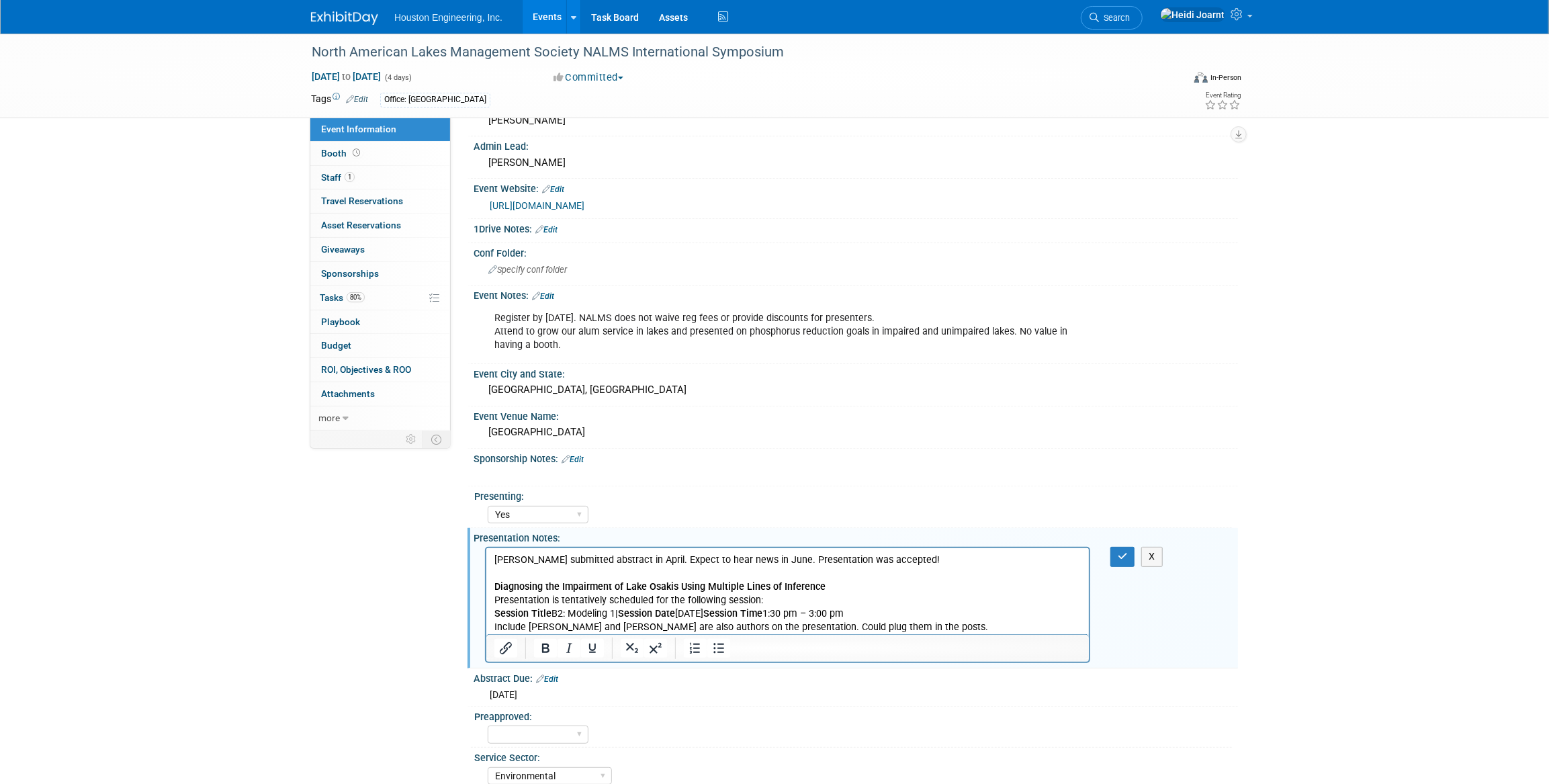
scroll to position [0, 0]
click at [897, 626] on p "Moriya submitted abstract in April. Expect to hear news in June. Presentation w…" at bounding box center [786, 593] width 587 height 81
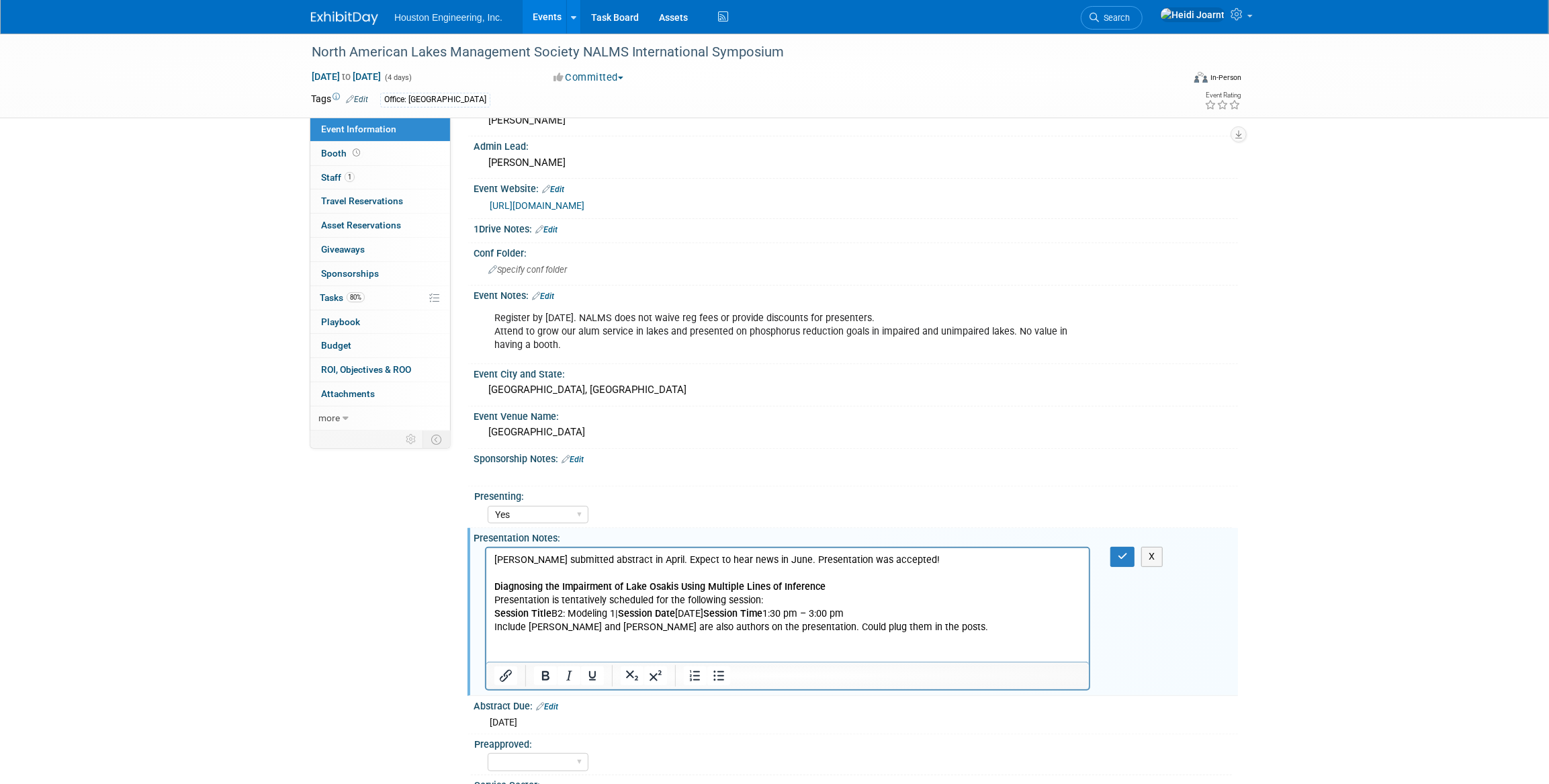
scroll to position [131, 0]
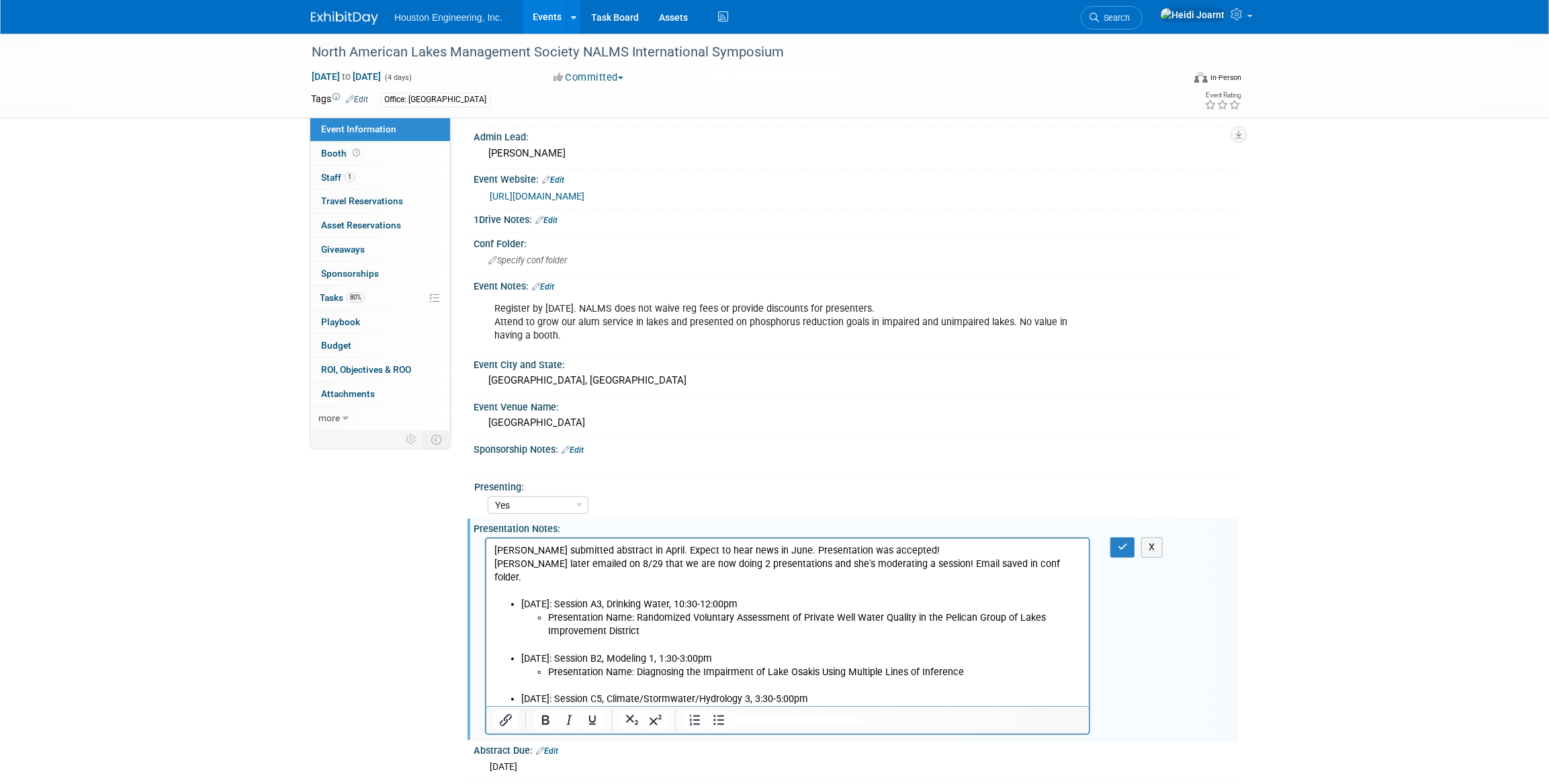
click at [702, 639] on p "Rich Text Area. Press ALT-0 for help." at bounding box center [786, 646] width 587 height 14
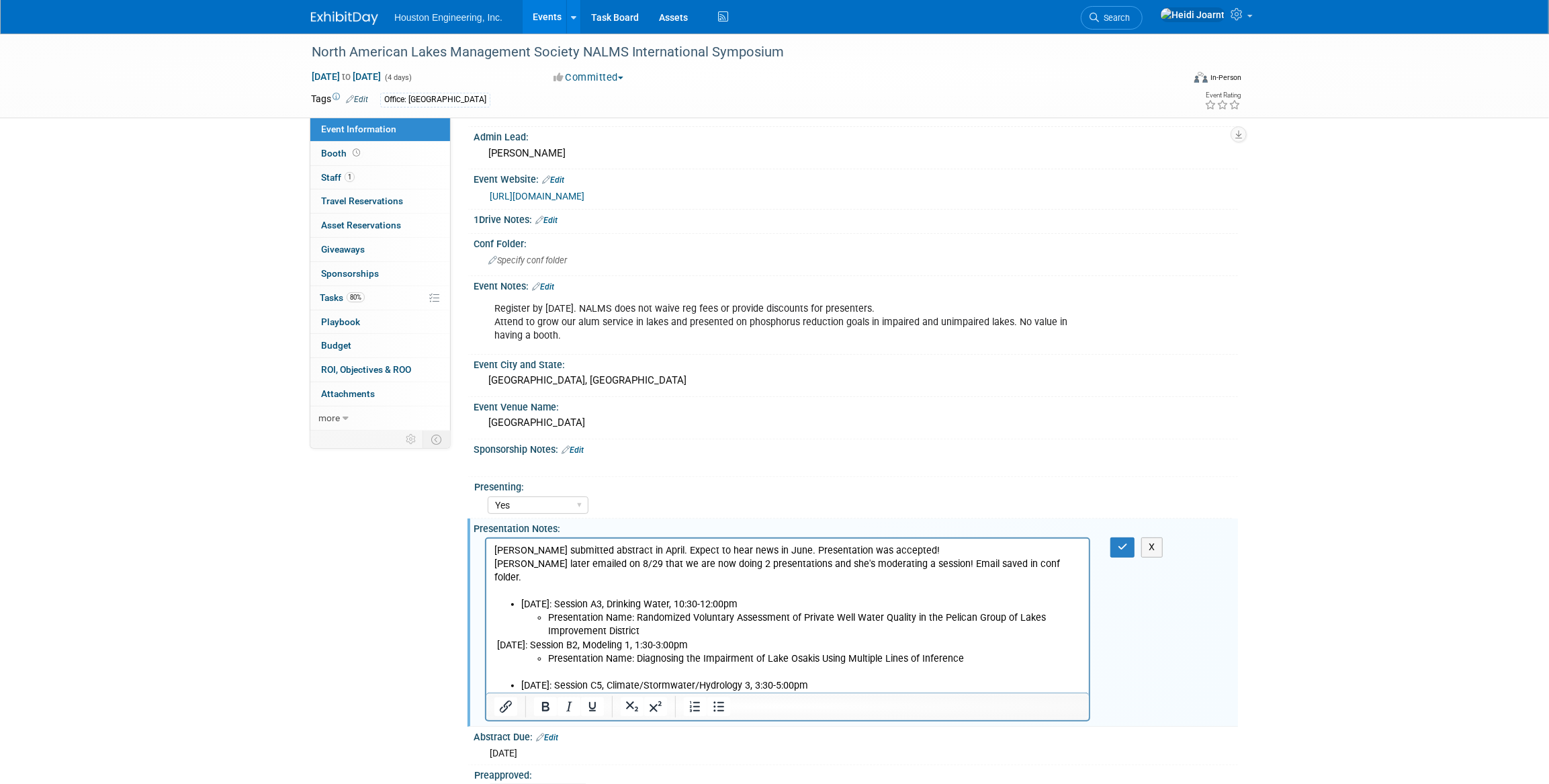
click at [599, 666] on p "Rich Text Area. Press ALT-0 for help." at bounding box center [786, 673] width 587 height 14
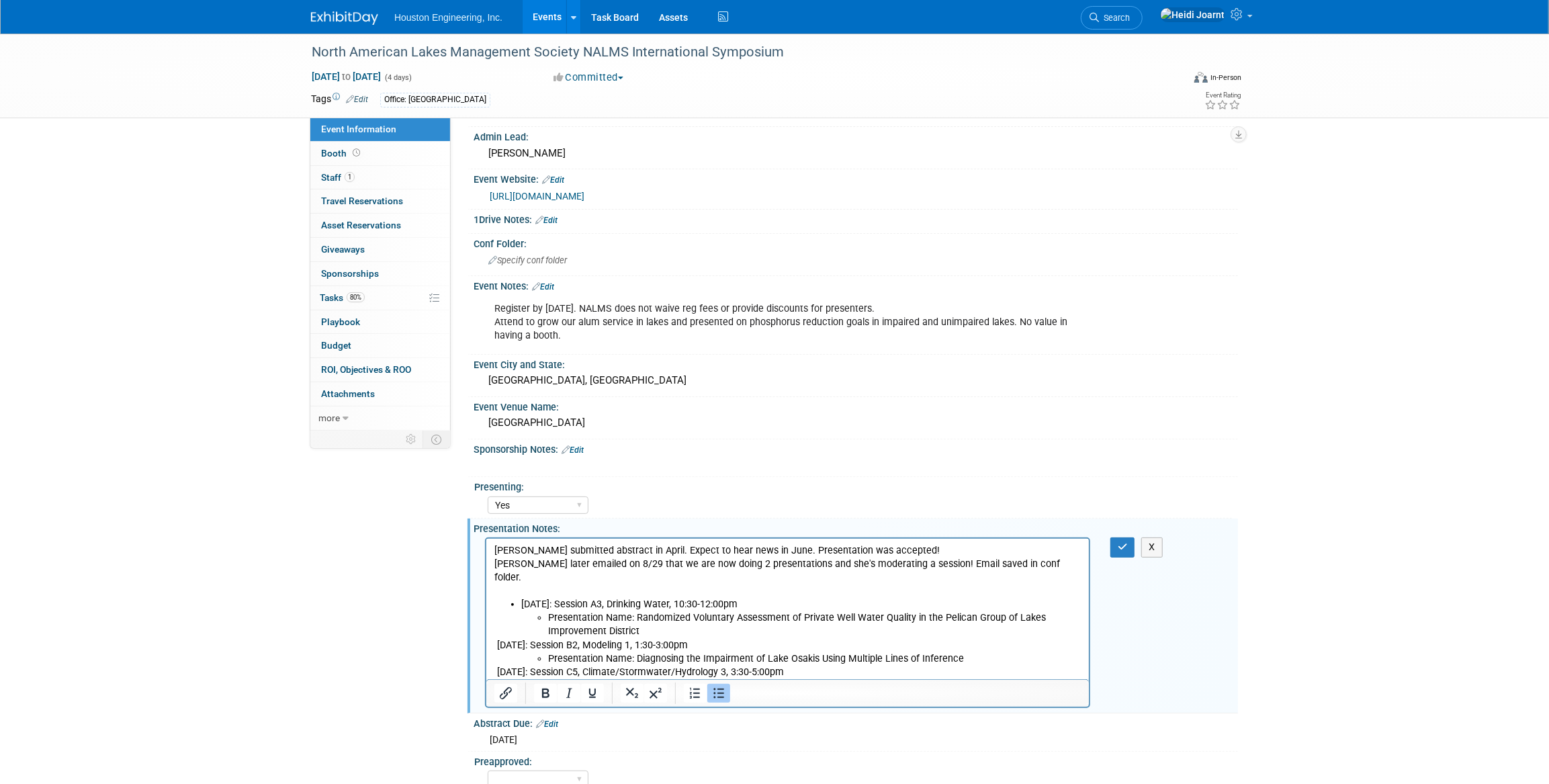
click at [515, 598] on ul "Wednesday, November 5: Session A3, Drinking Water, 10:30-12:00pm Presentation N…" at bounding box center [786, 618] width 587 height 41
click at [548, 611] on li "Presentation Name: Randomized Voluntary Assessment of Private Well Water Qualit…" at bounding box center [814, 624] width 533 height 27
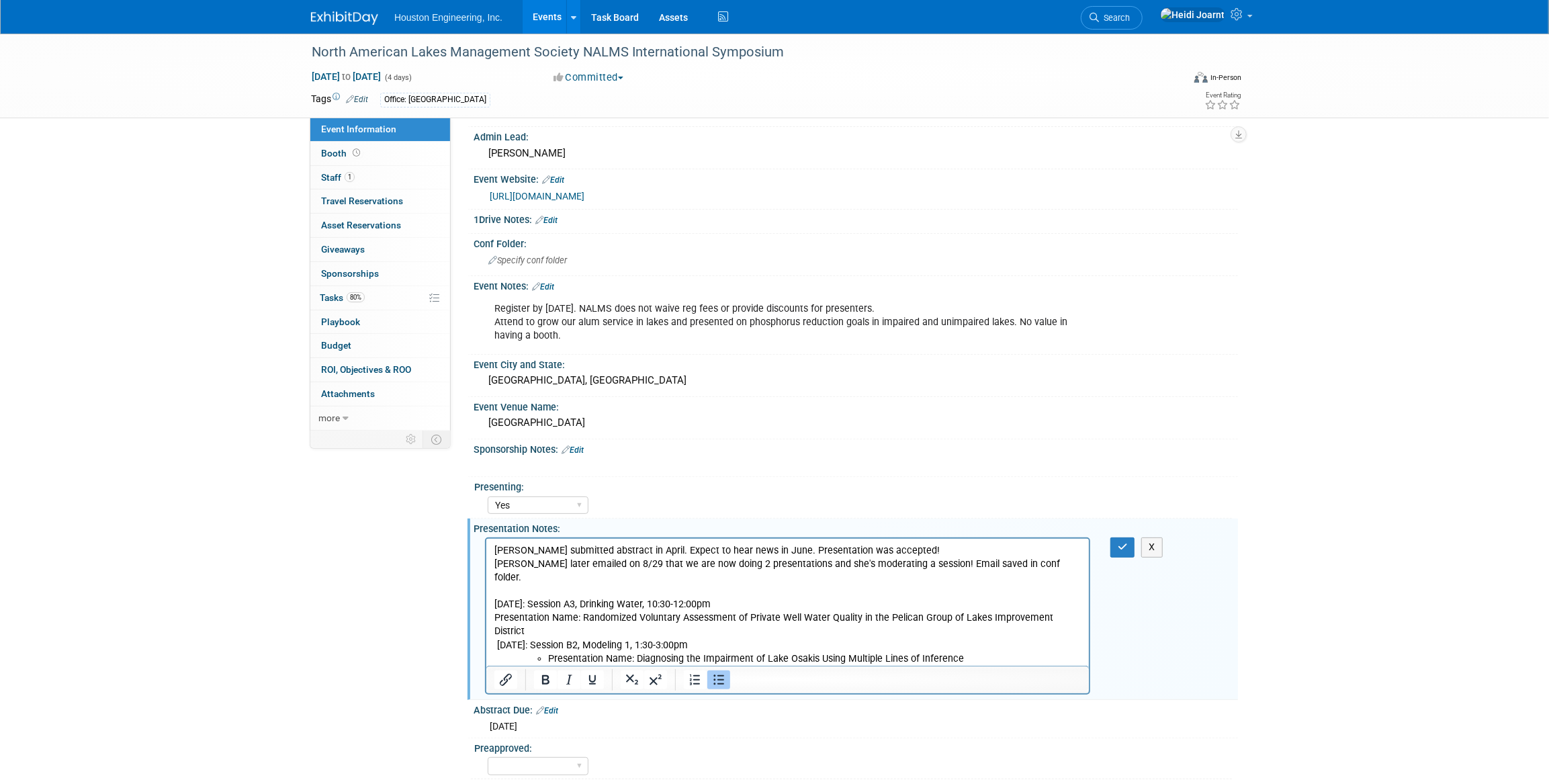
click at [544, 652] on ul "Presentation Name: Diagnosing the Impairment of Lake Osakis Using Multiple Line…" at bounding box center [801, 659] width 560 height 14
click at [548, 679] on li "Moderator" at bounding box center [814, 686] width 533 height 14
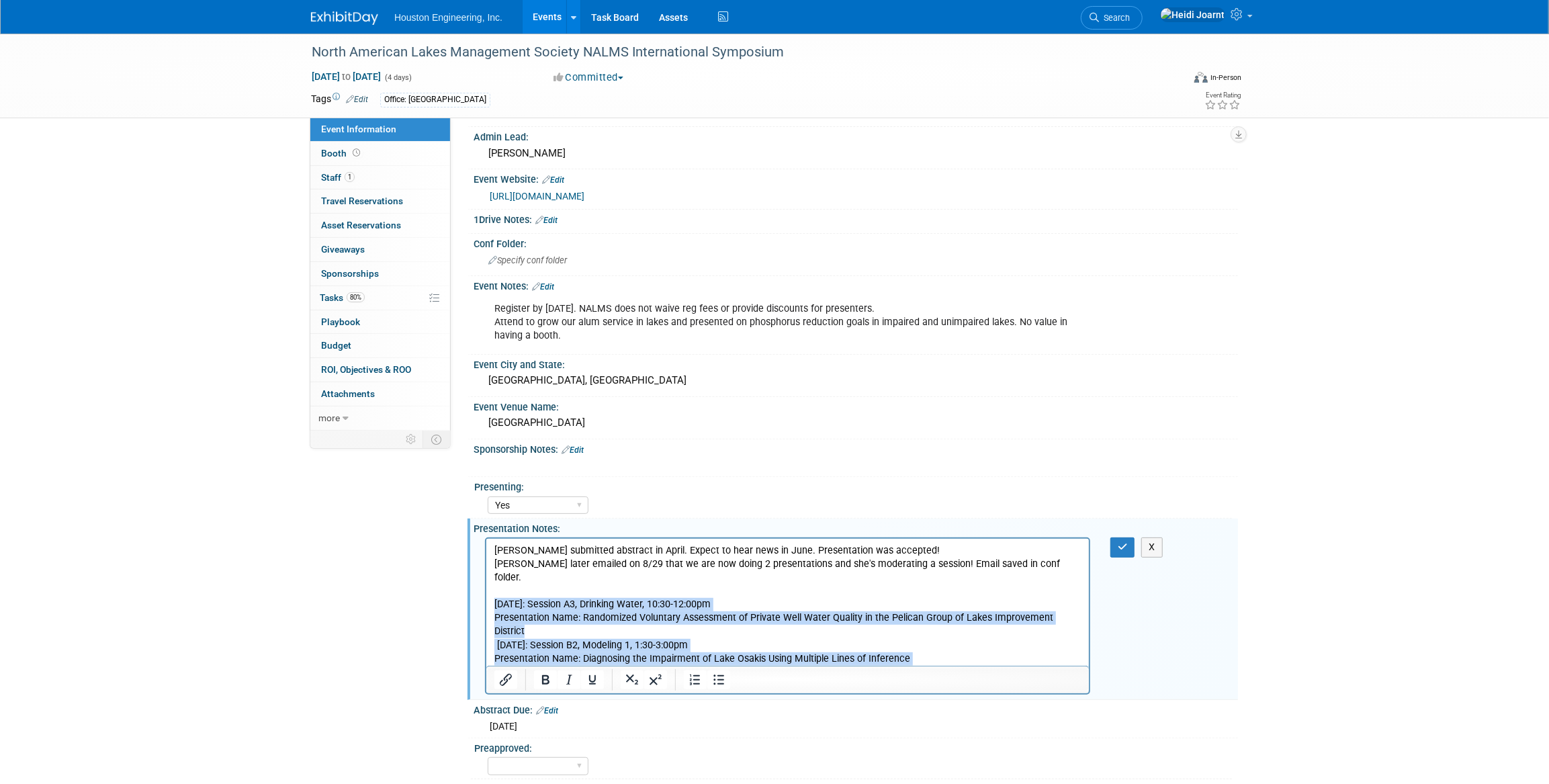
drag, startPoint x: 578, startPoint y: 654, endPoint x: 486, endPoint y: 591, distance: 111.5
click at [486, 591] on html "Moriya submitted abstract in April. Expect to hear news in June. Presentation w…" at bounding box center [786, 615] width 602 height 153
click at [694, 677] on icon "Numbered list" at bounding box center [694, 680] width 10 height 11
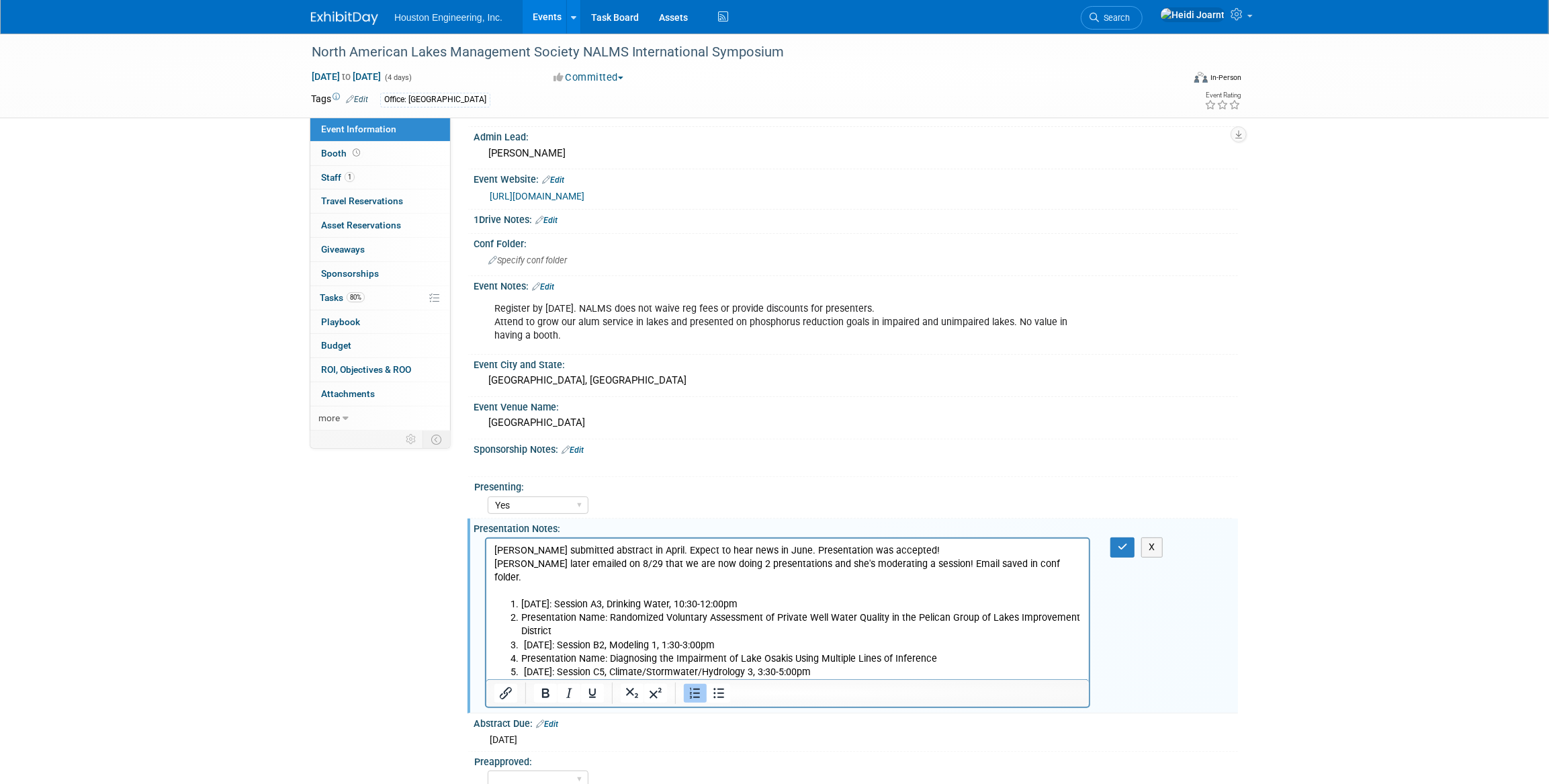
click at [532, 611] on li "Presentation Name: Randomized Voluntary Assessment of Private Well Water Qualit…" at bounding box center [801, 624] width 560 height 27
click at [522, 611] on li "Presentation Name: Randomized Voluntary Assessment of Private Well Water Qualit…" at bounding box center [801, 624] width 560 height 27
click at [523, 652] on li "Presentation Name: Diagnosing the Impairment of Lake Osakis Using Multiple Line…" at bounding box center [801, 659] width 560 height 14
click at [521, 652] on li "Presentation Name: Diagnosing the Impairment of Lake Osakis Using Multiple Line…" at bounding box center [801, 659] width 560 height 14
click at [521, 679] on li "Moderator" at bounding box center [801, 686] width 560 height 14
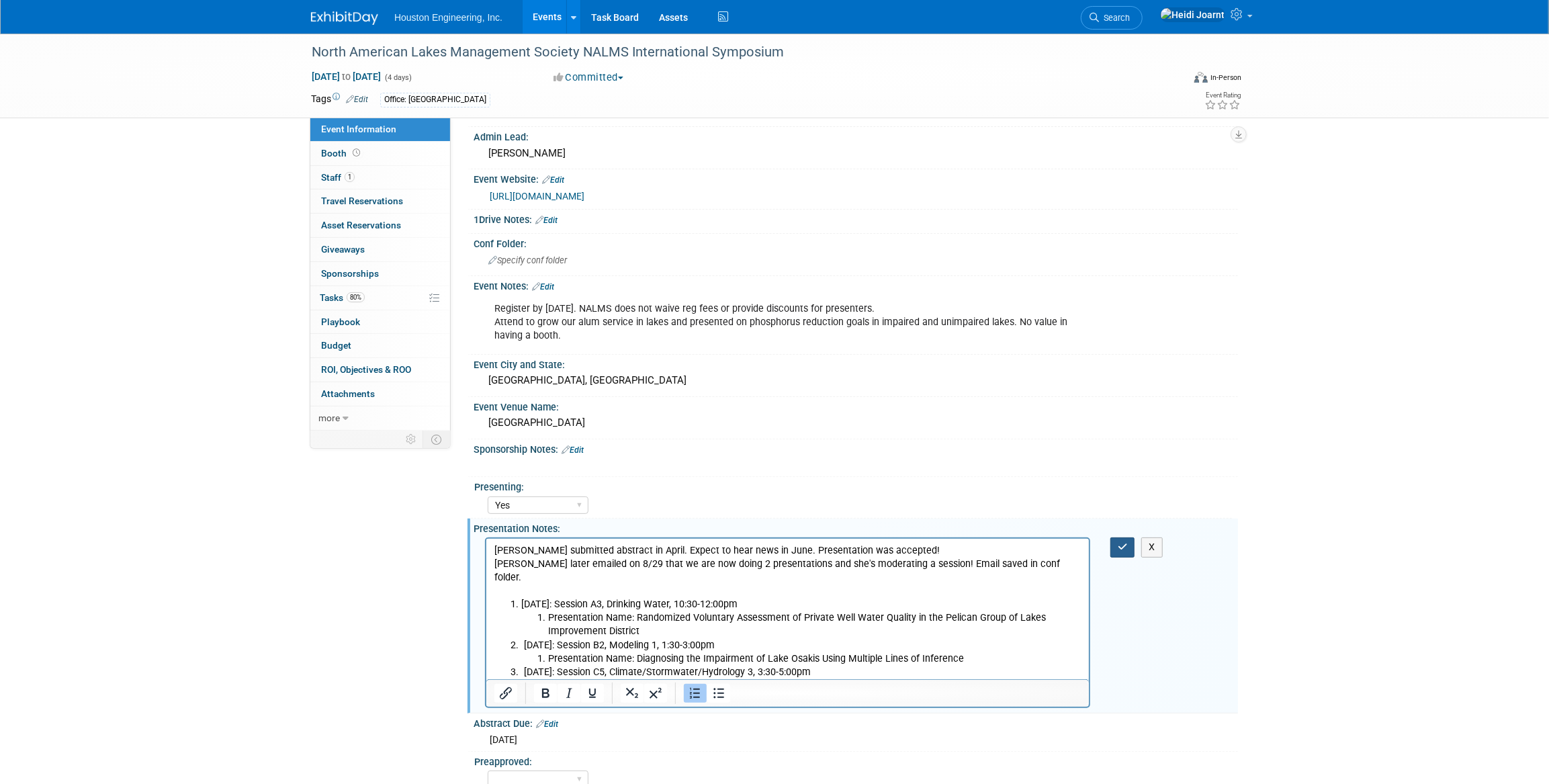
click at [1114, 545] on button "button" at bounding box center [1122, 546] width 25 height 19
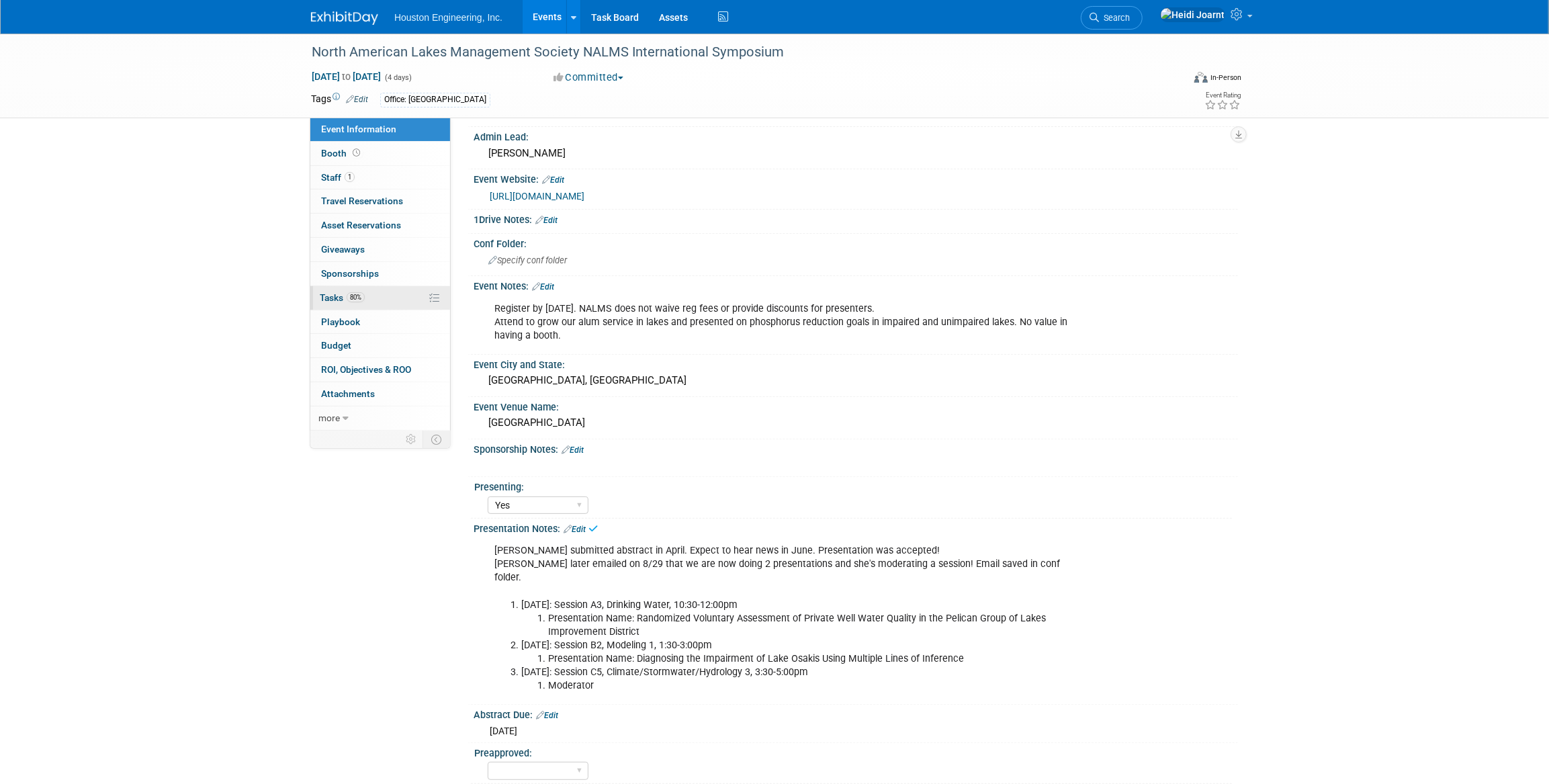
click at [361, 288] on link "80% Tasks 80%" at bounding box center [380, 298] width 140 height 24
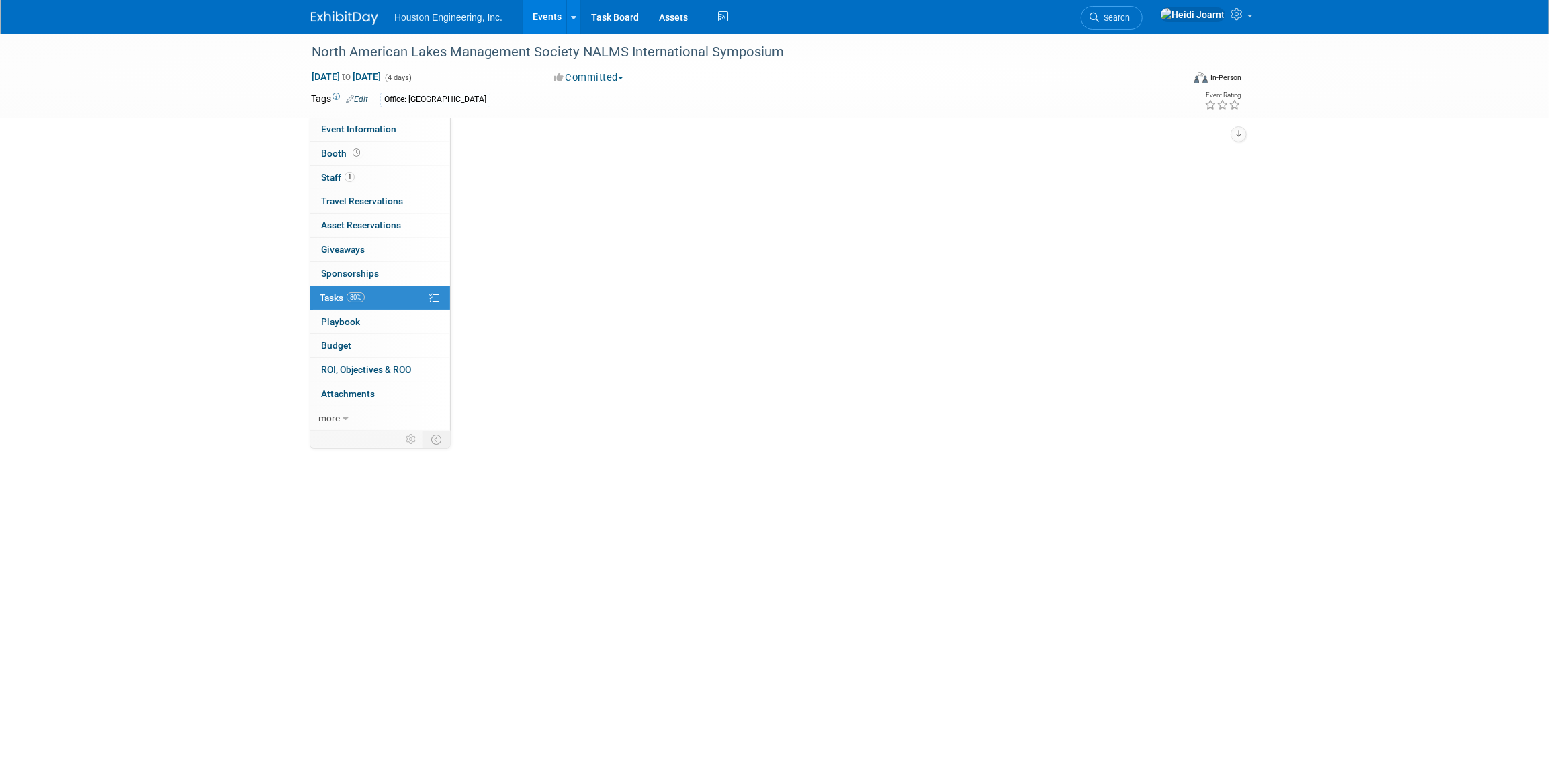
scroll to position [0, 0]
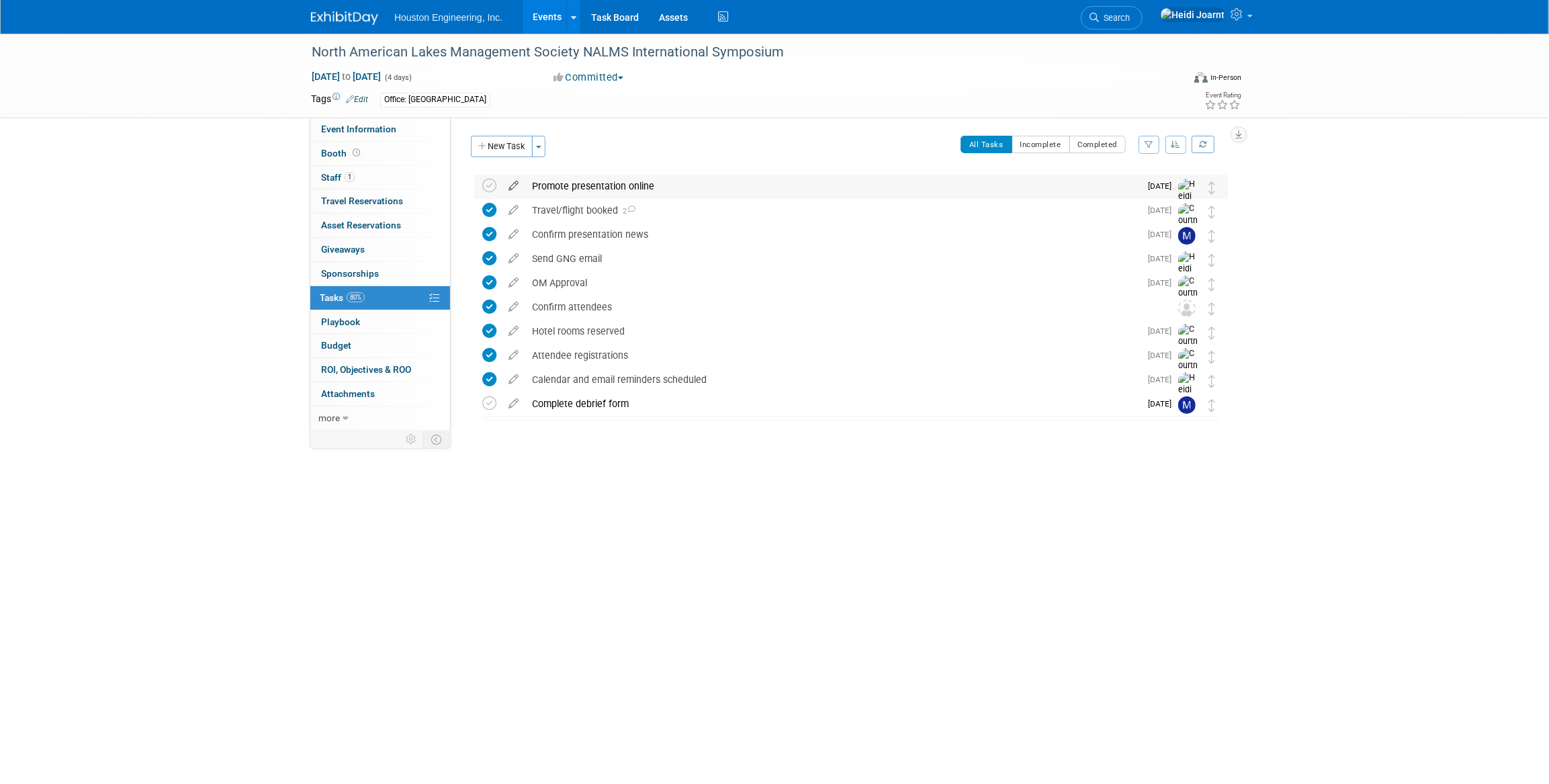
click at [512, 185] on icon at bounding box center [513, 183] width 24 height 17
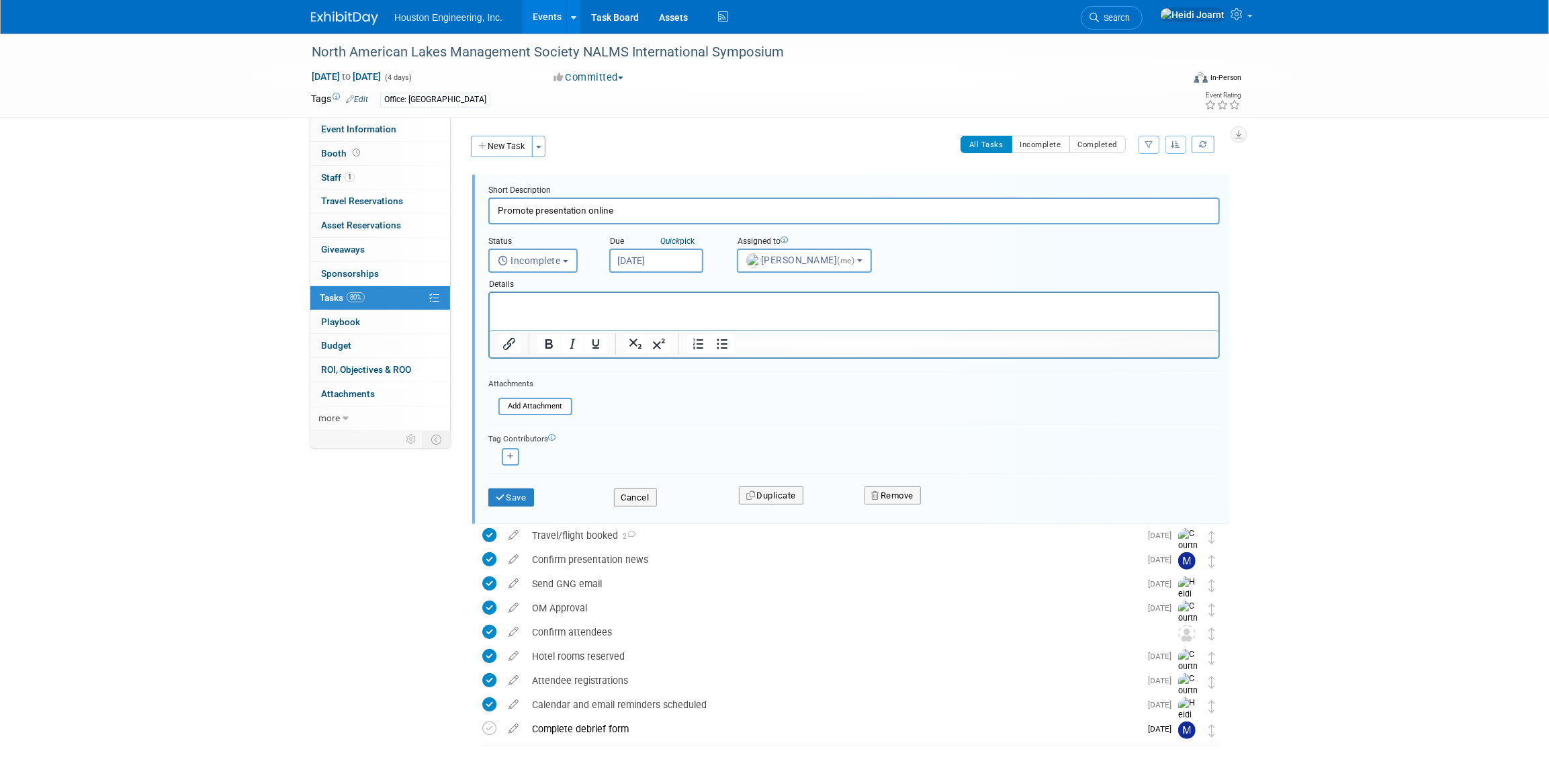
click at [668, 262] on input "Oct 27, 2025" at bounding box center [656, 261] width 94 height 25
click at [650, 414] on span "20" at bounding box center [653, 410] width 26 height 26
type input "Oct 20, 2025"
click at [509, 496] on button "Save" at bounding box center [511, 497] width 46 height 19
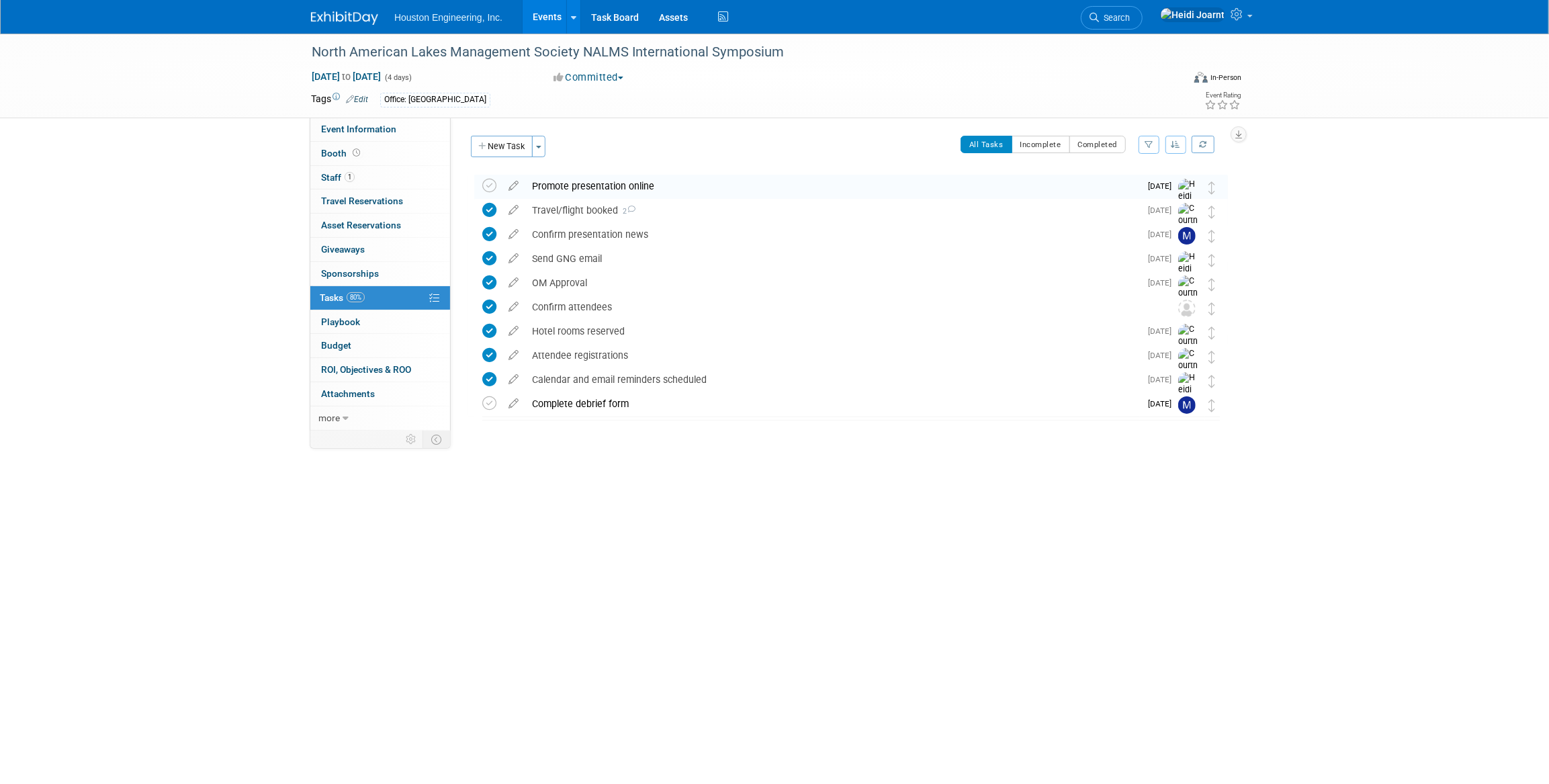
click at [549, 12] on link "Events" at bounding box center [547, 17] width 49 height 34
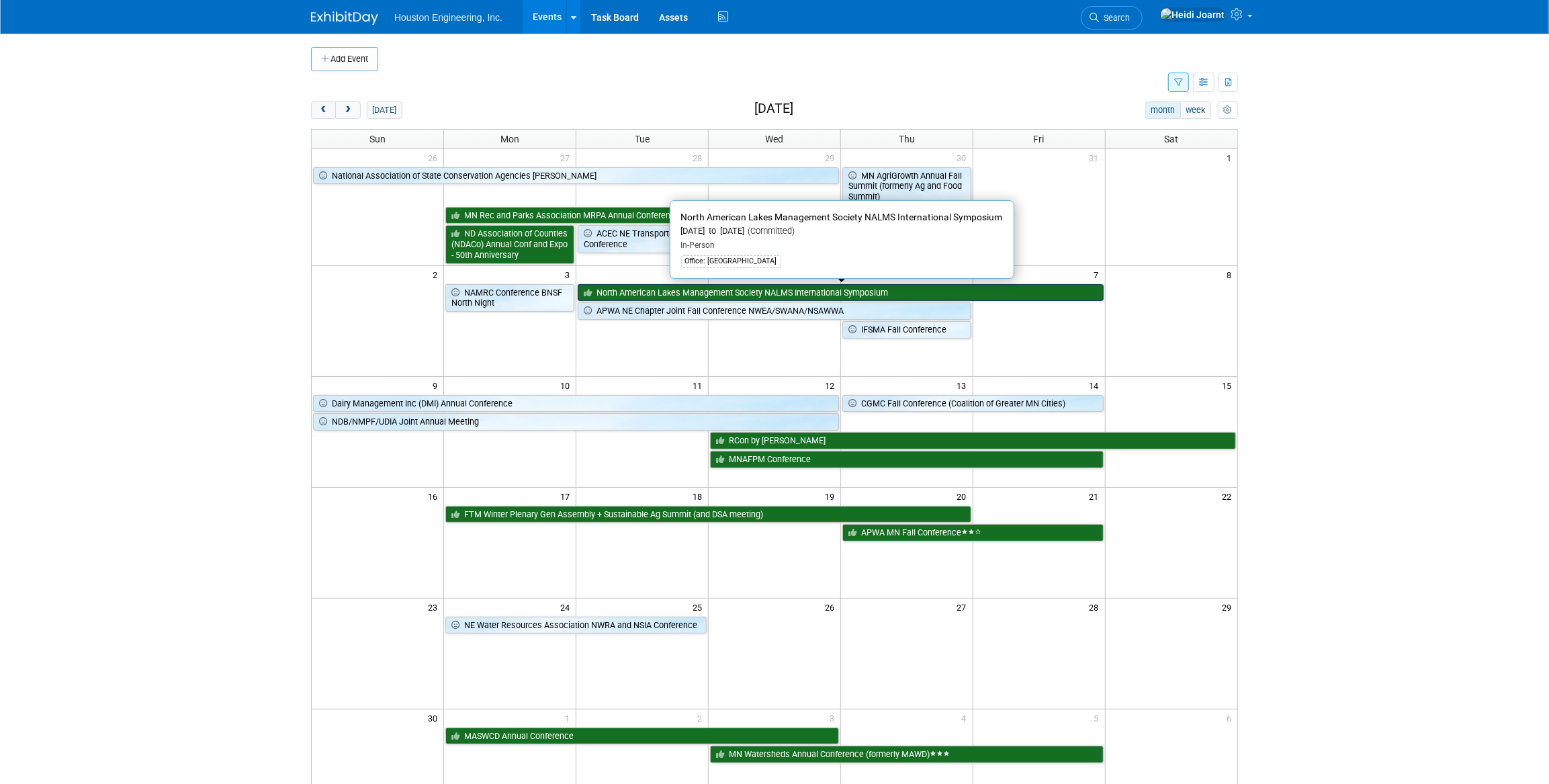
click at [710, 291] on link "North American Lakes Management Society NALMS International Symposium" at bounding box center [840, 292] width 526 height 18
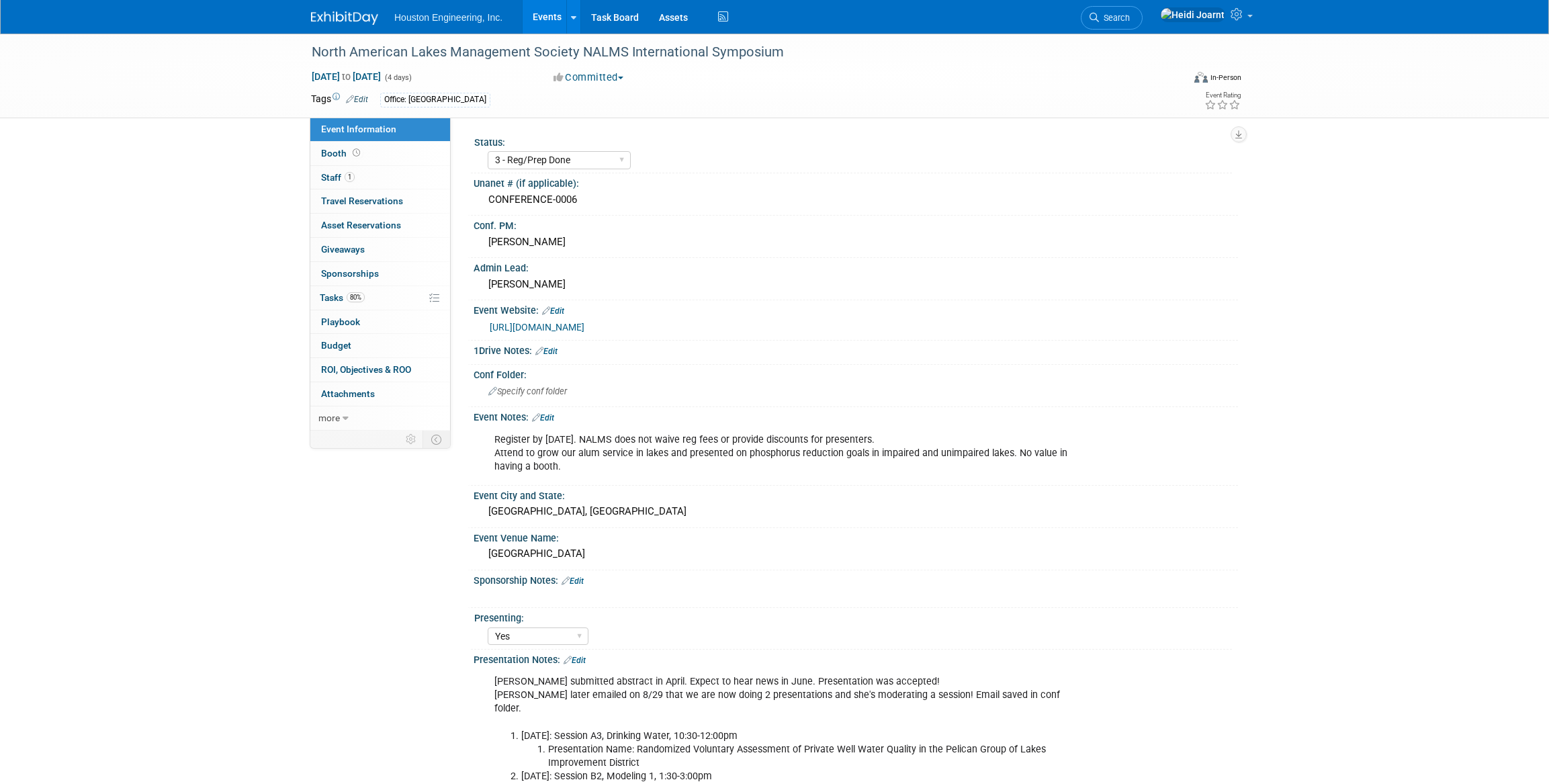
select select "3 - Reg/Prep Done"
select select "Yes"
select select "Environmental"
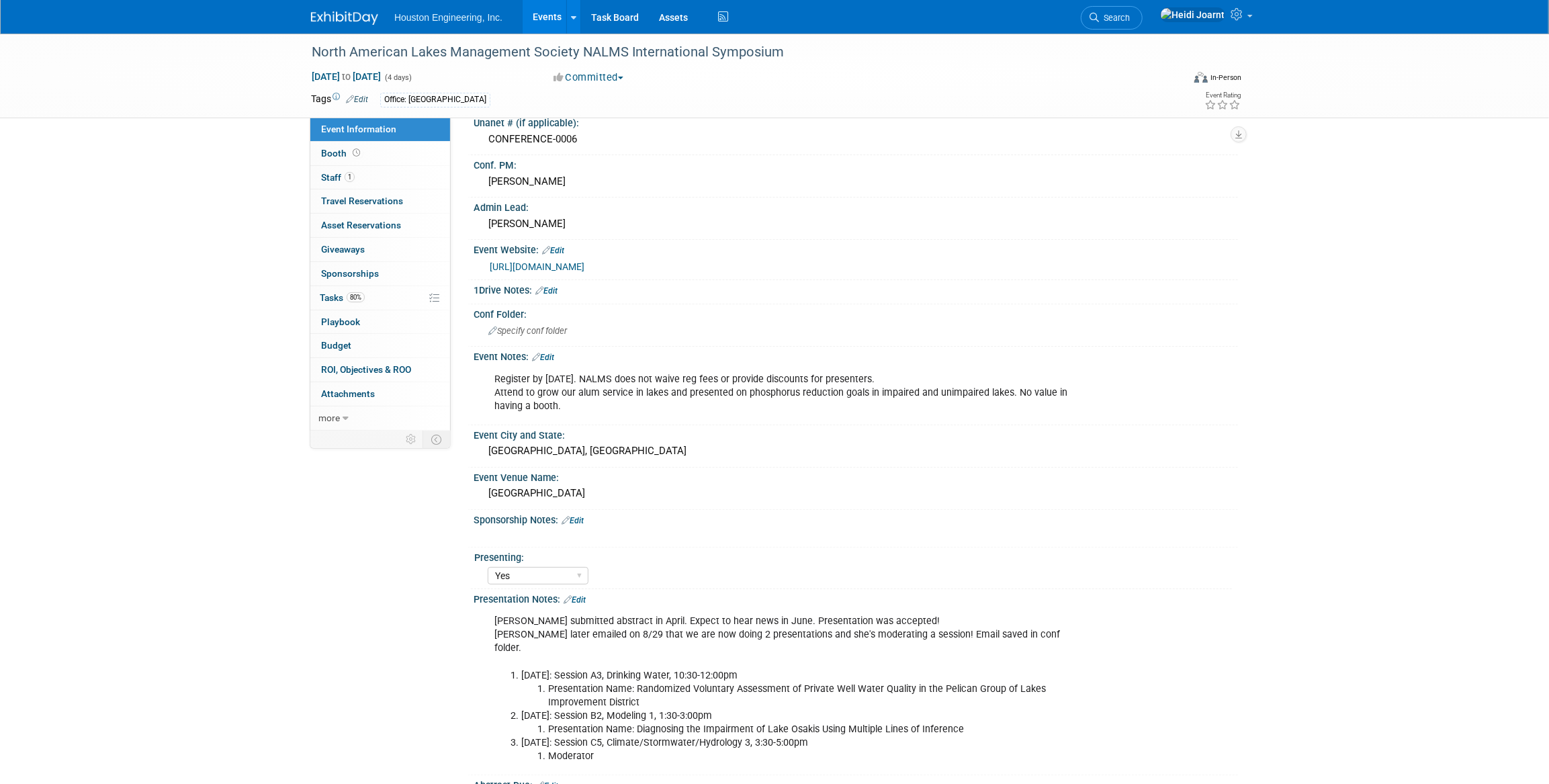
scroll to position [244, 0]
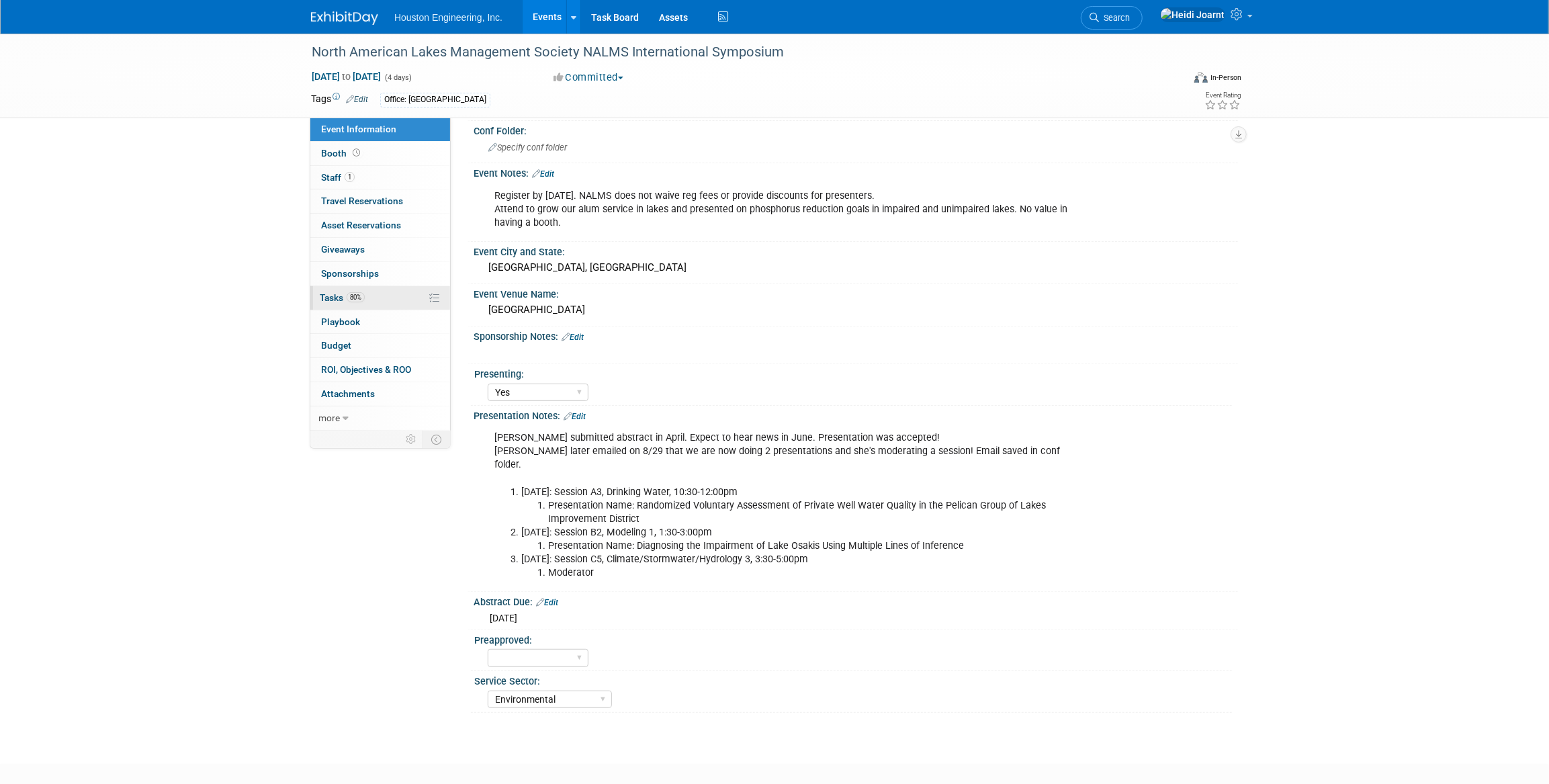
click at [384, 301] on link "80% Tasks 80%" at bounding box center [380, 298] width 140 height 24
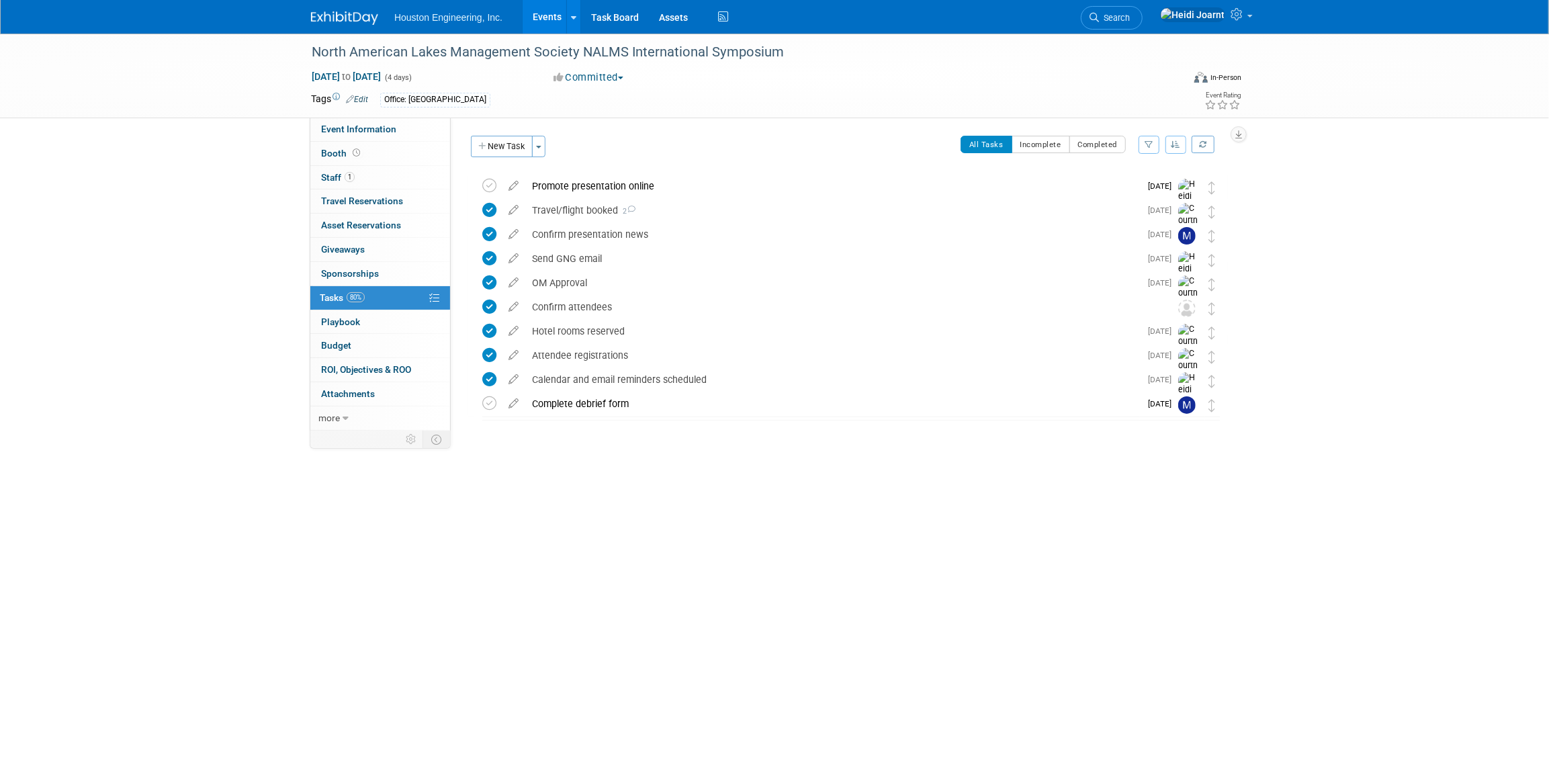
click at [1012, 70] on div at bounding box center [974, 71] width 218 height 2
